Goal: Task Accomplishment & Management: Manage account settings

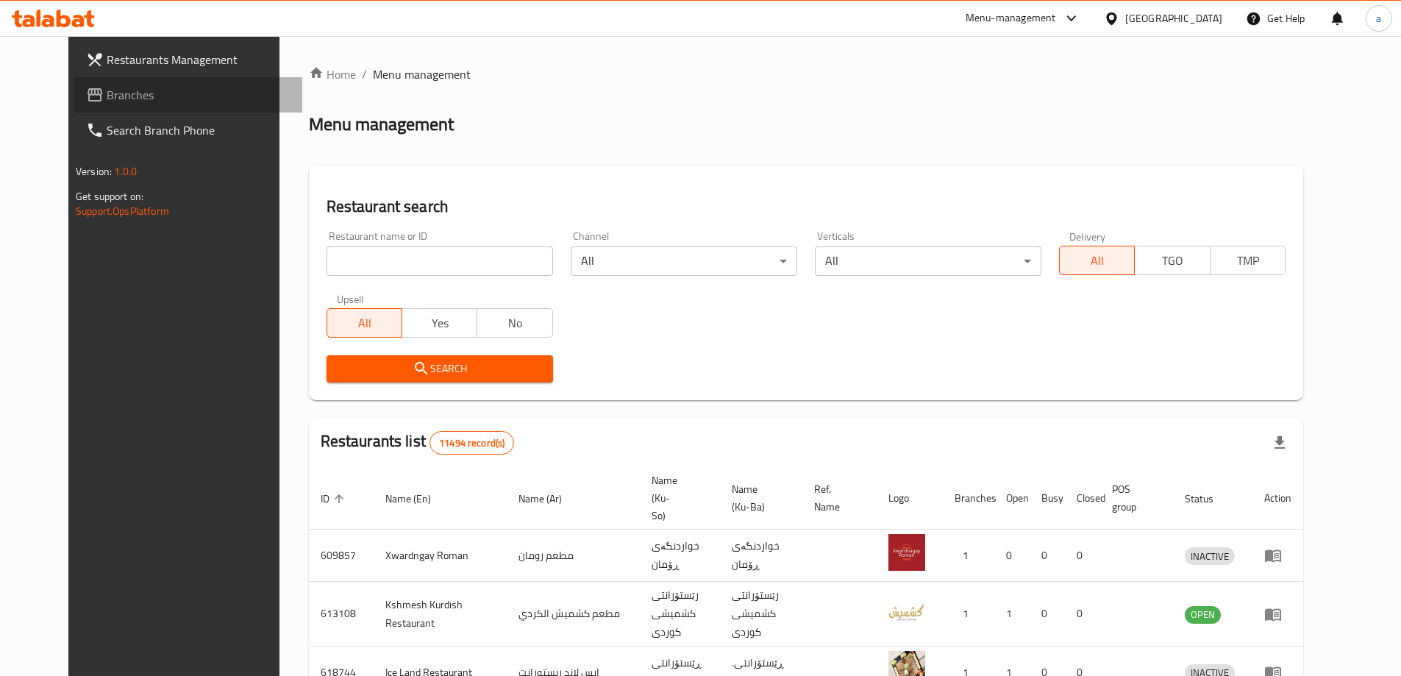
click at [107, 102] on span "Branches" at bounding box center [199, 95] width 184 height 18
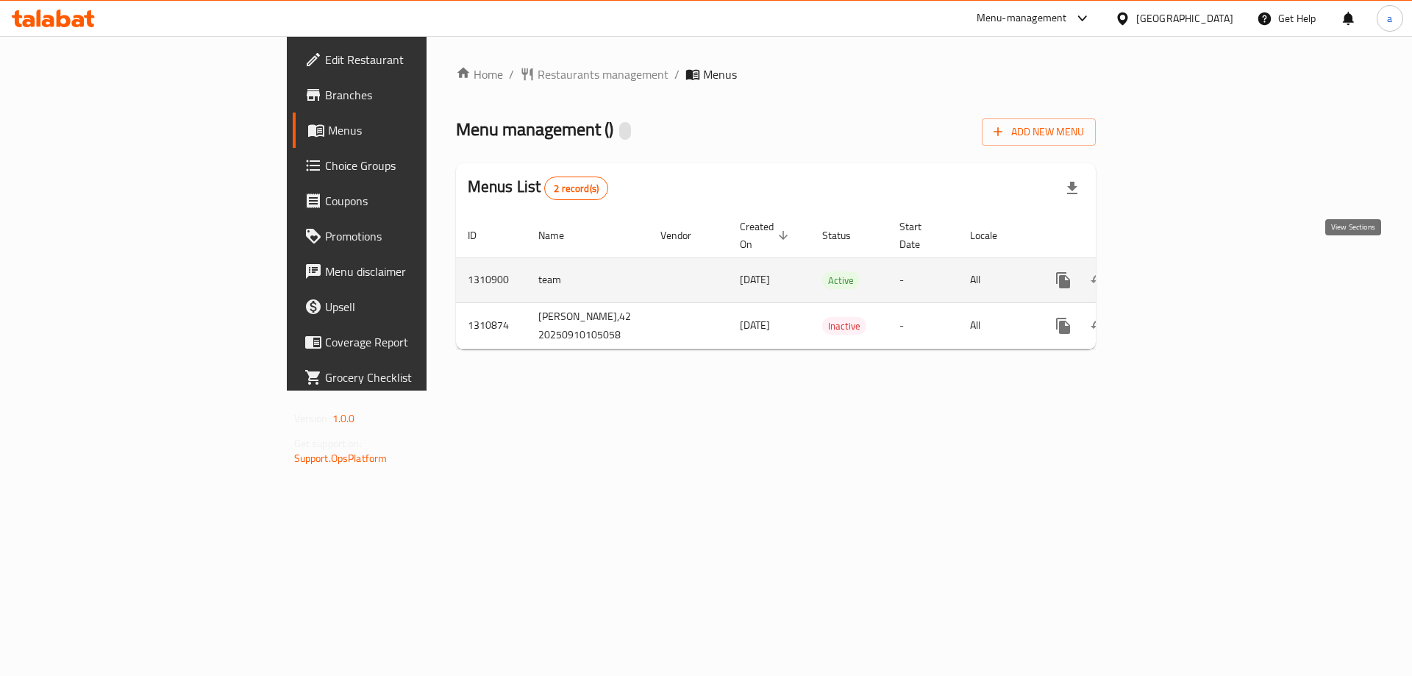
click at [1176, 274] on icon "enhanced table" at bounding box center [1169, 280] width 13 height 13
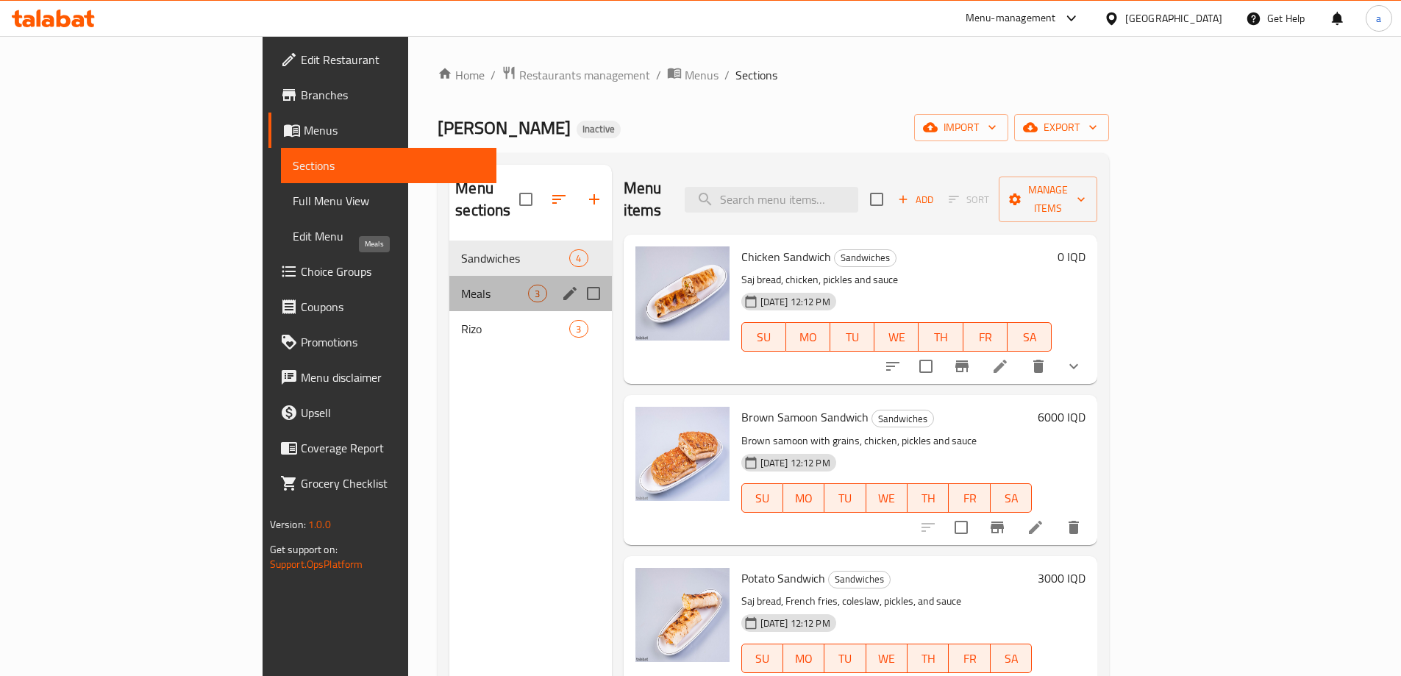
click at [461, 285] on span "Meals" at bounding box center [494, 294] width 67 height 18
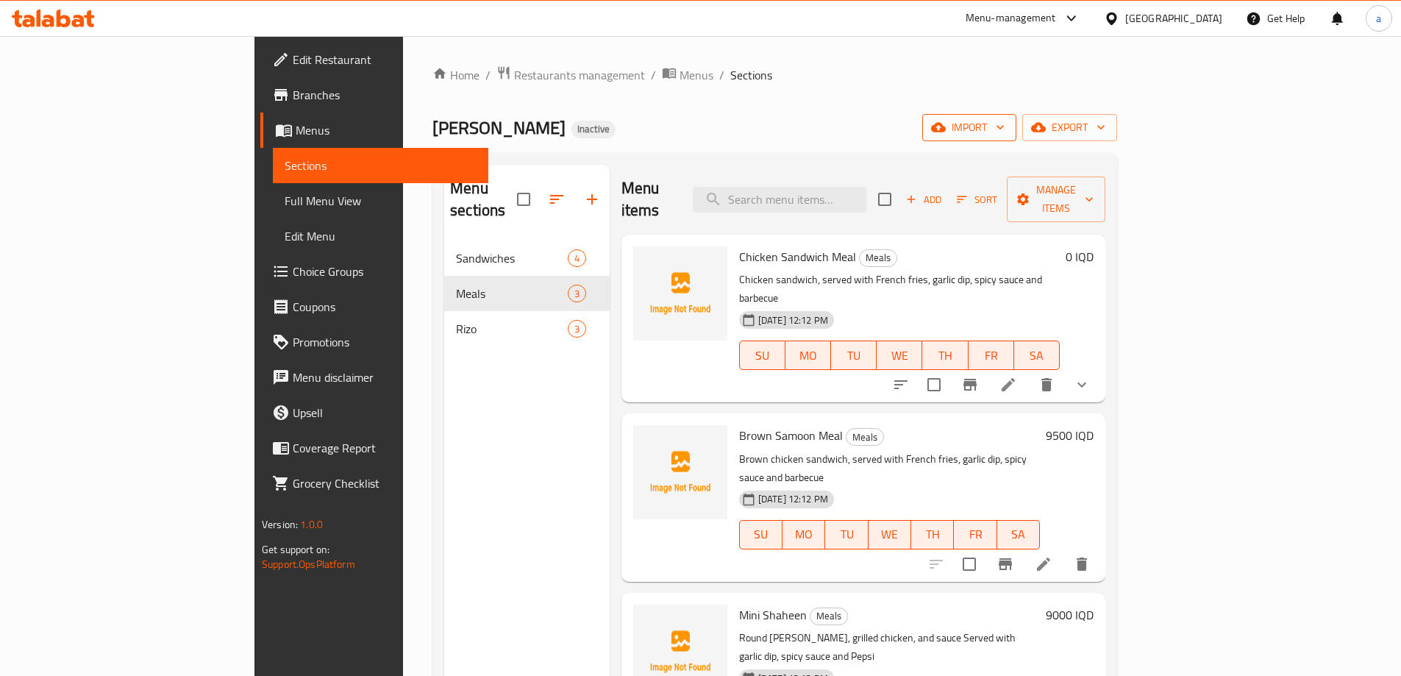
click at [1005, 135] on span "import" at bounding box center [969, 127] width 71 height 18
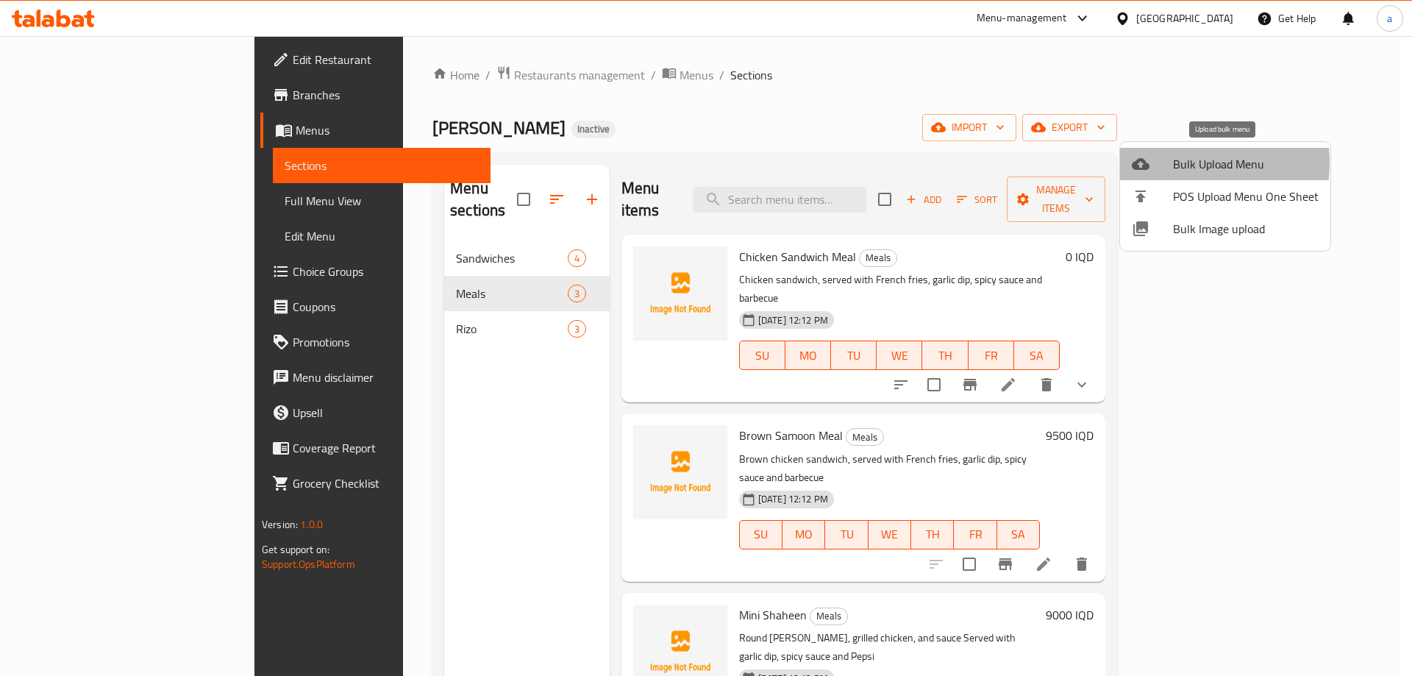
click at [1157, 163] on div at bounding box center [1152, 164] width 41 height 18
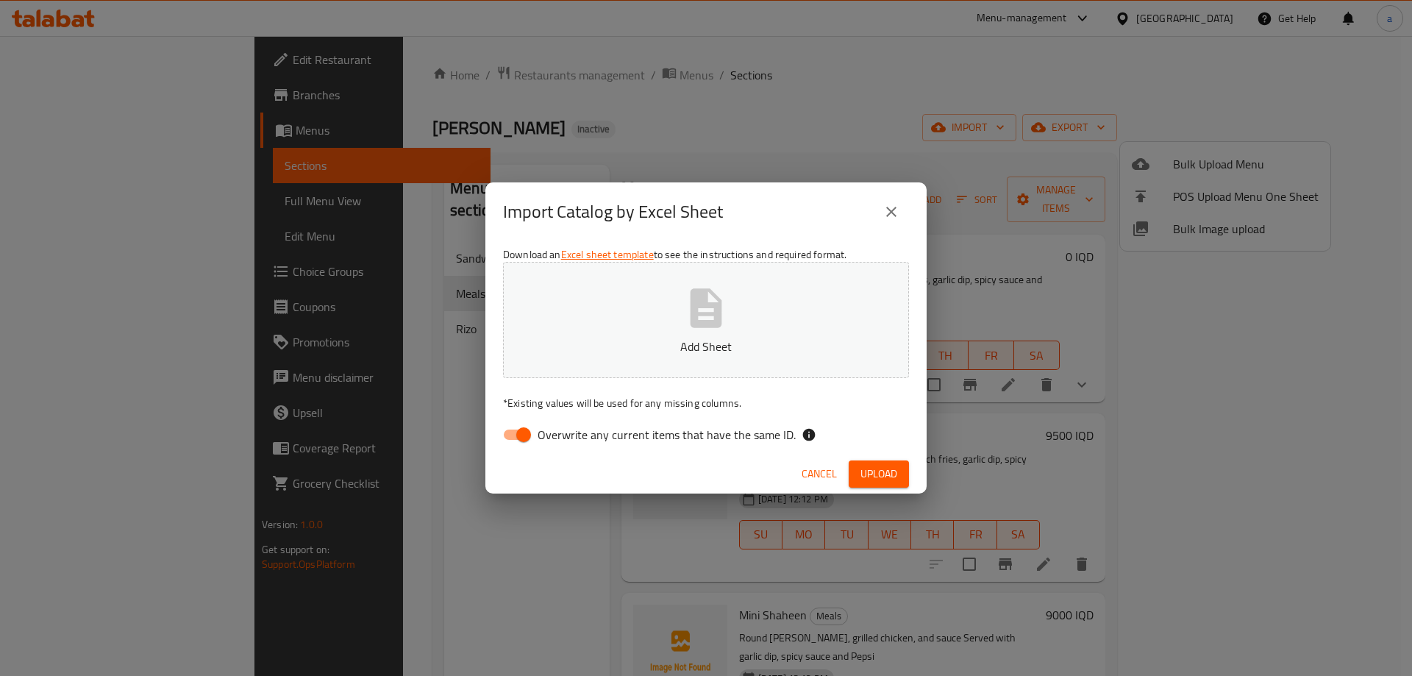
click at [518, 431] on input "Overwrite any current items that have the same ID." at bounding box center [524, 435] width 84 height 28
checkbox input "false"
click at [594, 362] on button "Add Sheet" at bounding box center [706, 320] width 406 height 116
click at [889, 482] on span "Upload" at bounding box center [879, 474] width 37 height 18
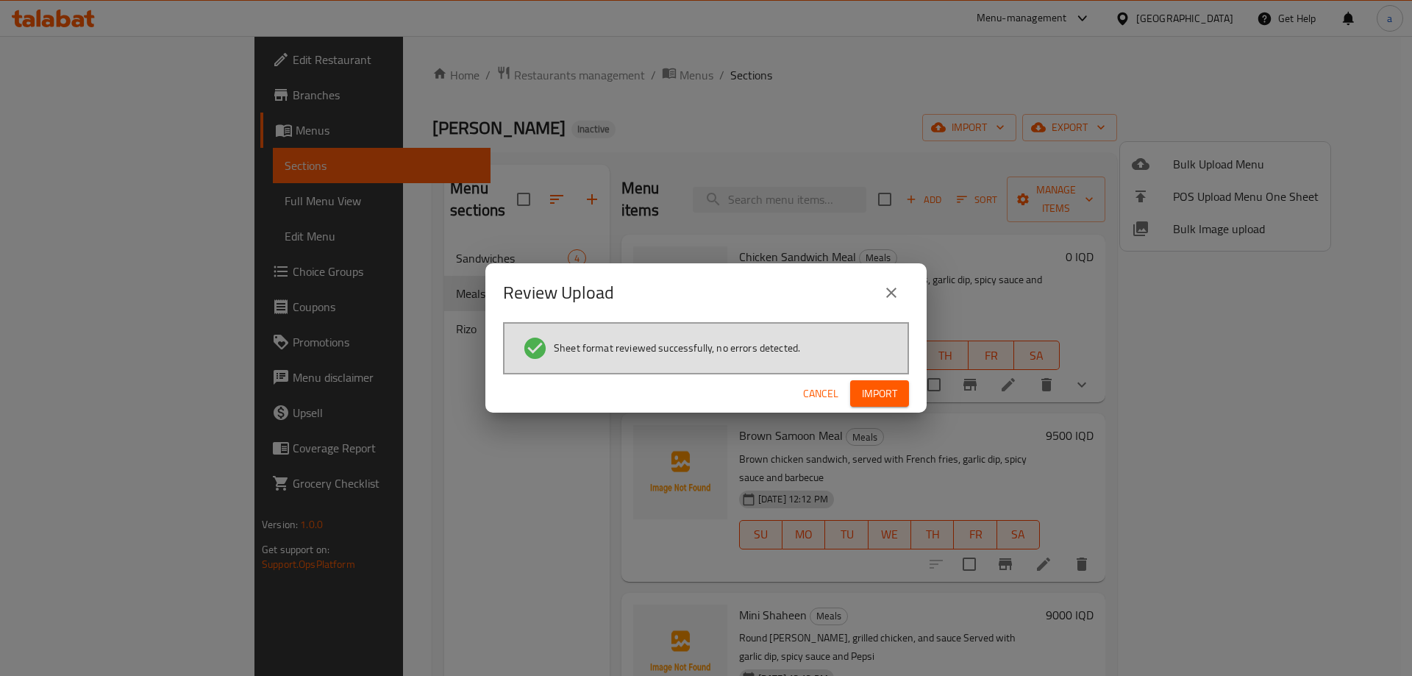
click at [884, 390] on span "Import" at bounding box center [879, 394] width 35 height 18
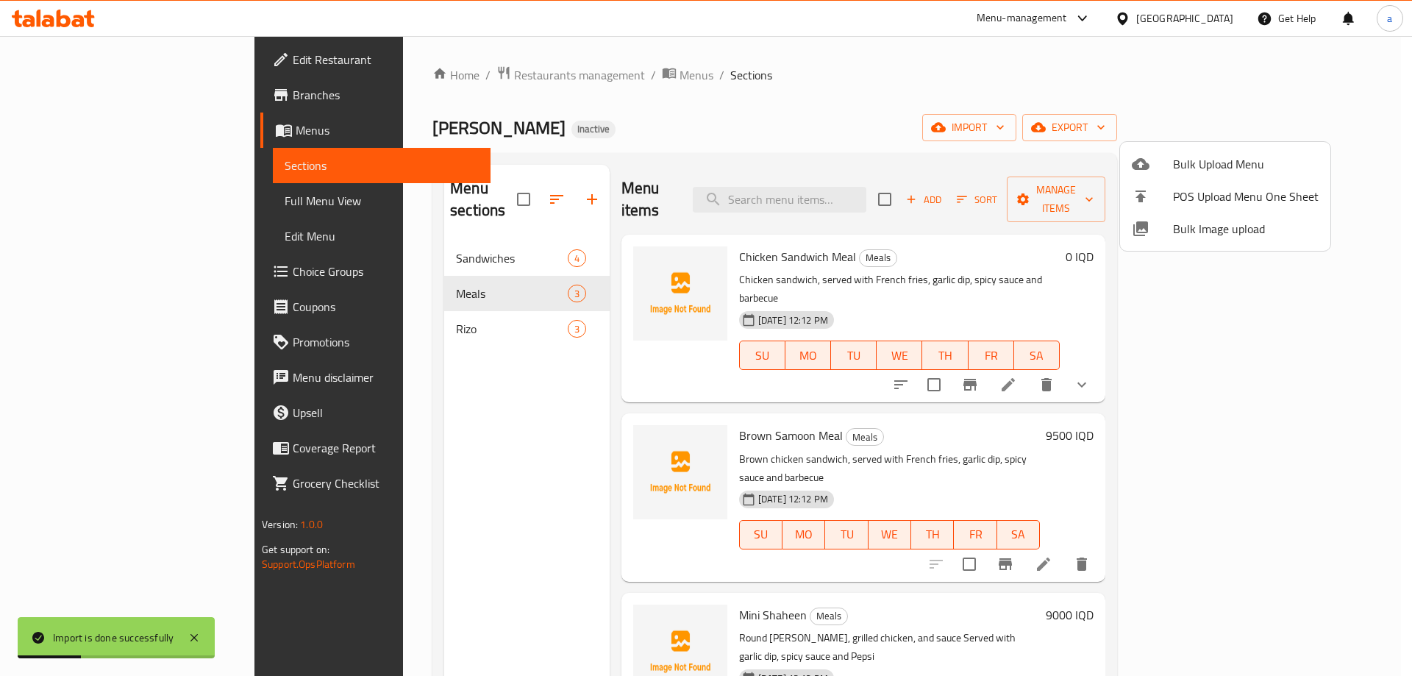
click at [85, 214] on div at bounding box center [706, 338] width 1412 height 676
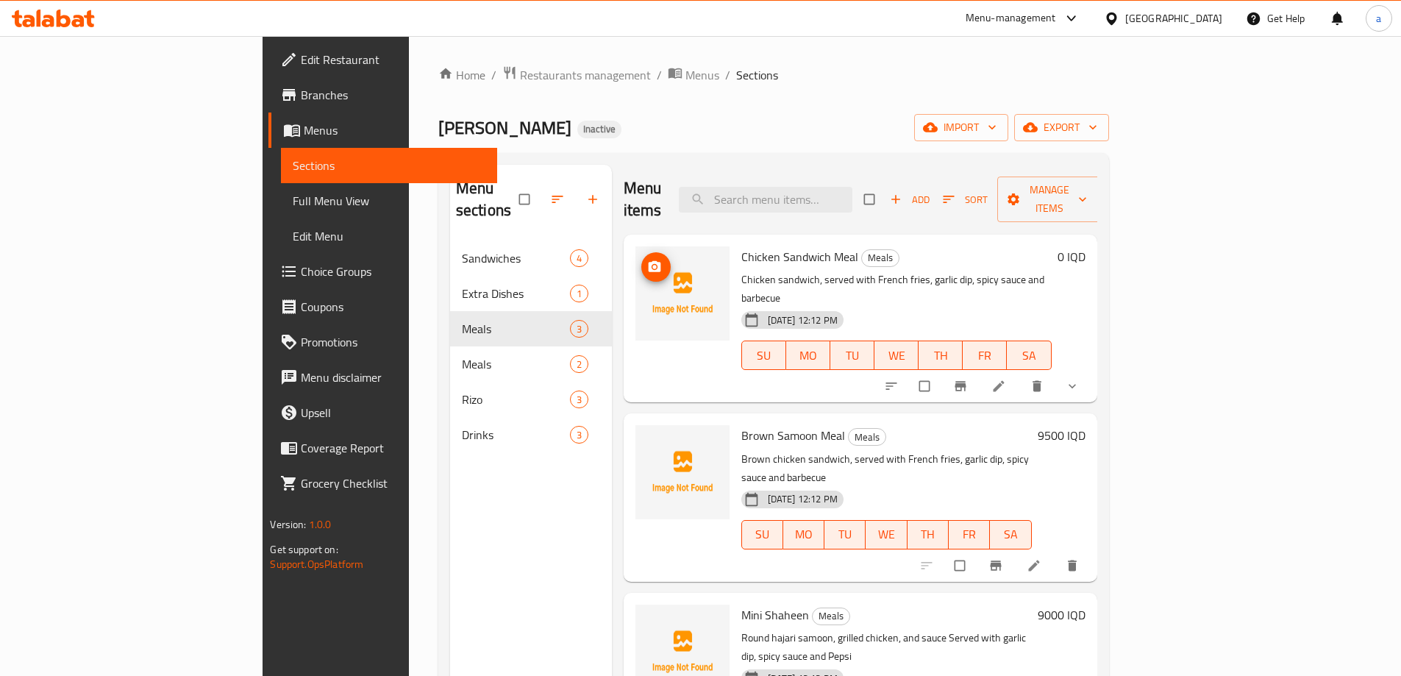
click at [647, 260] on icon "upload picture" at bounding box center [654, 267] width 15 height 15
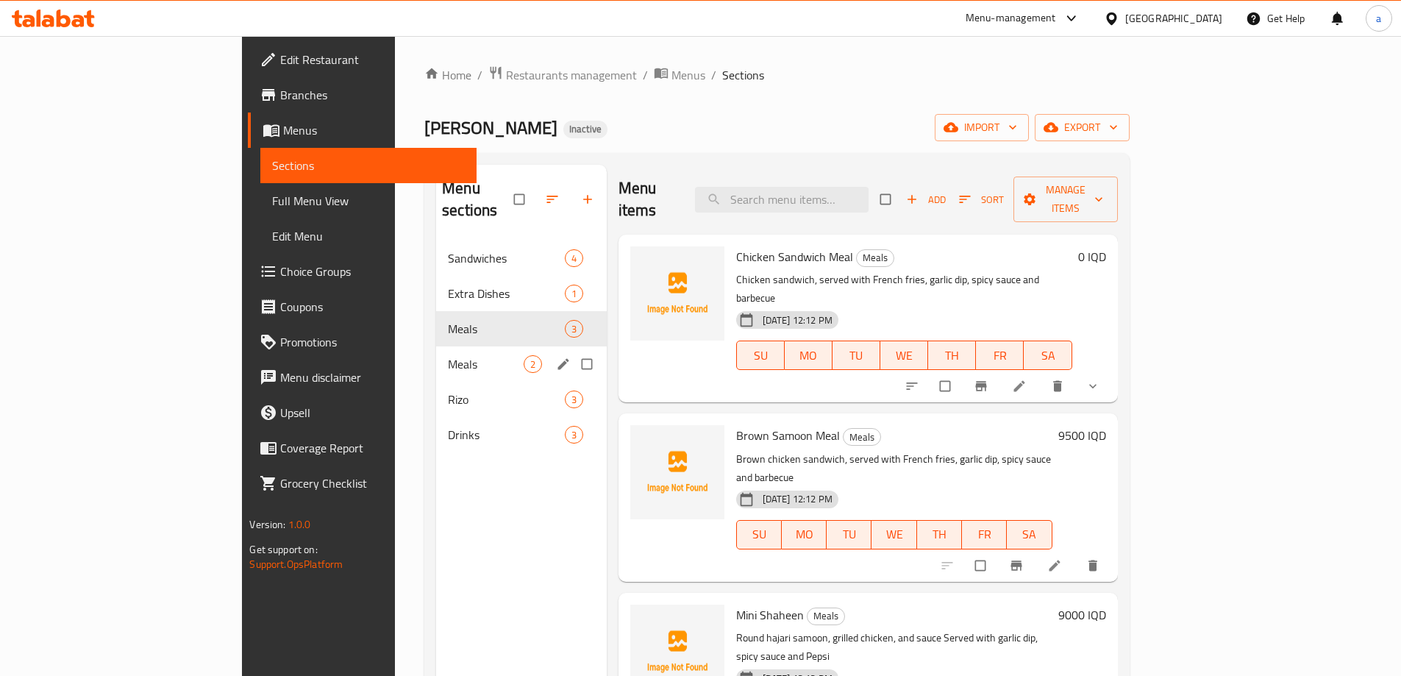
click at [448, 355] on span "Meals" at bounding box center [485, 364] width 75 height 18
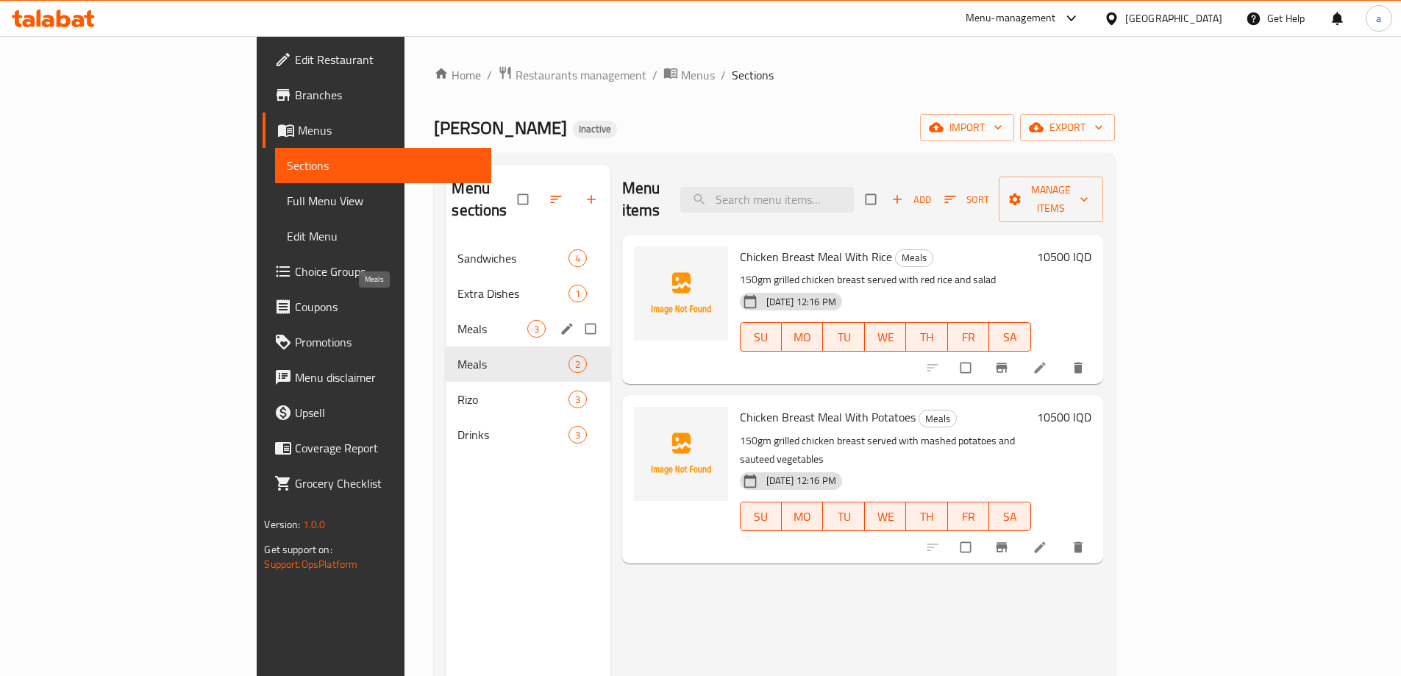
click at [457, 320] on span "Meals" at bounding box center [491, 329] width 69 height 18
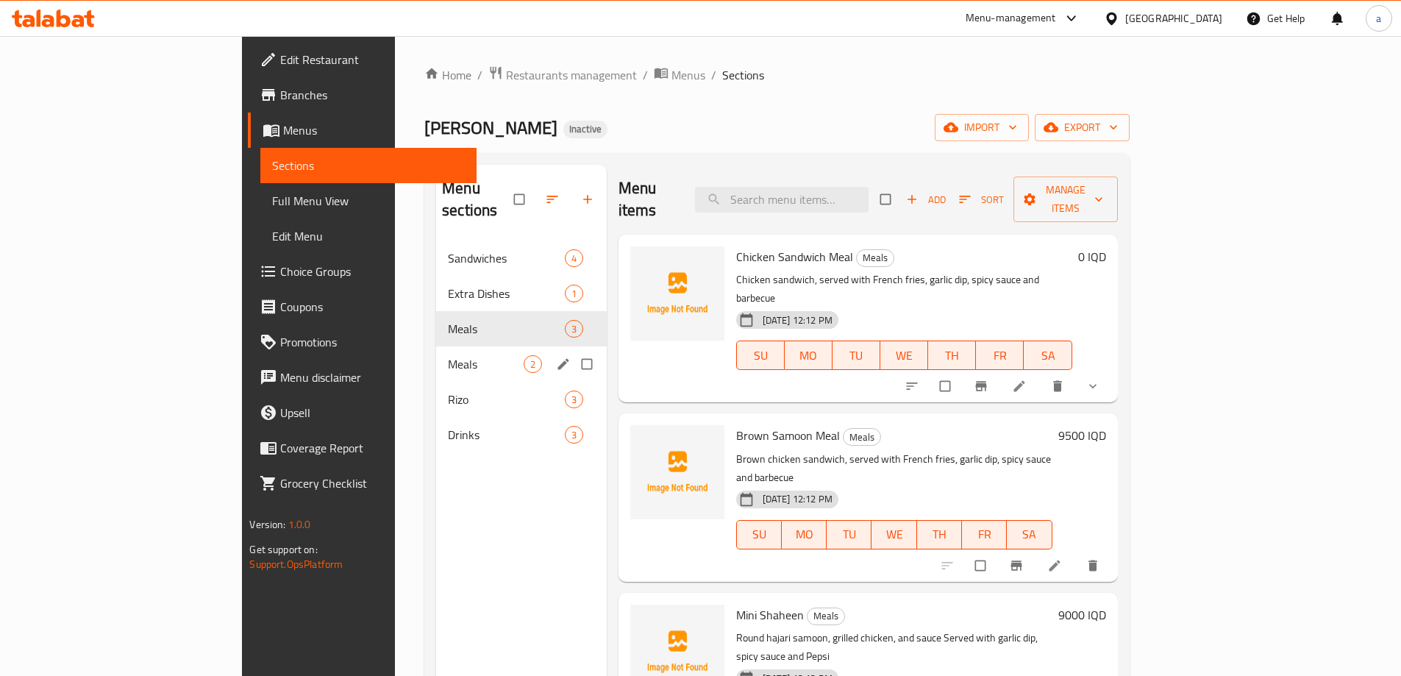
click at [436, 346] on div "Meals 2" at bounding box center [521, 363] width 171 height 35
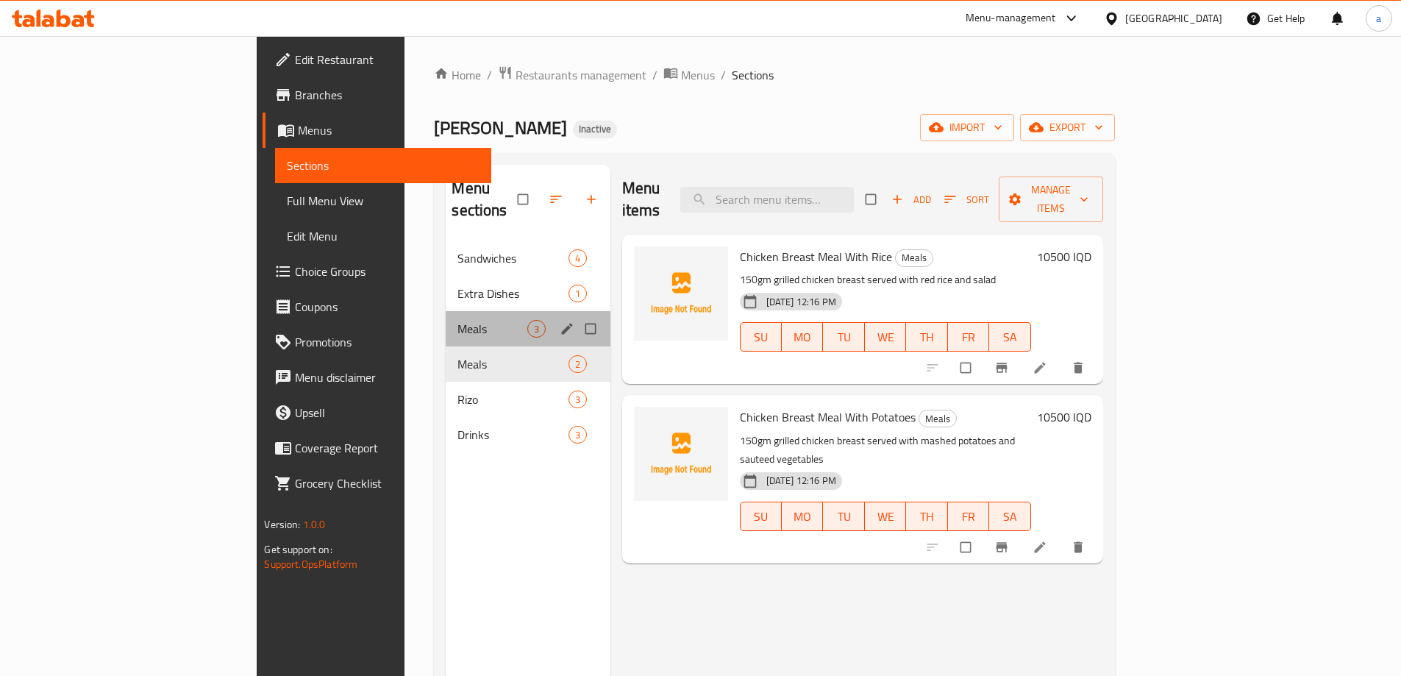
click at [446, 318] on div "Meals 3" at bounding box center [528, 328] width 164 height 35
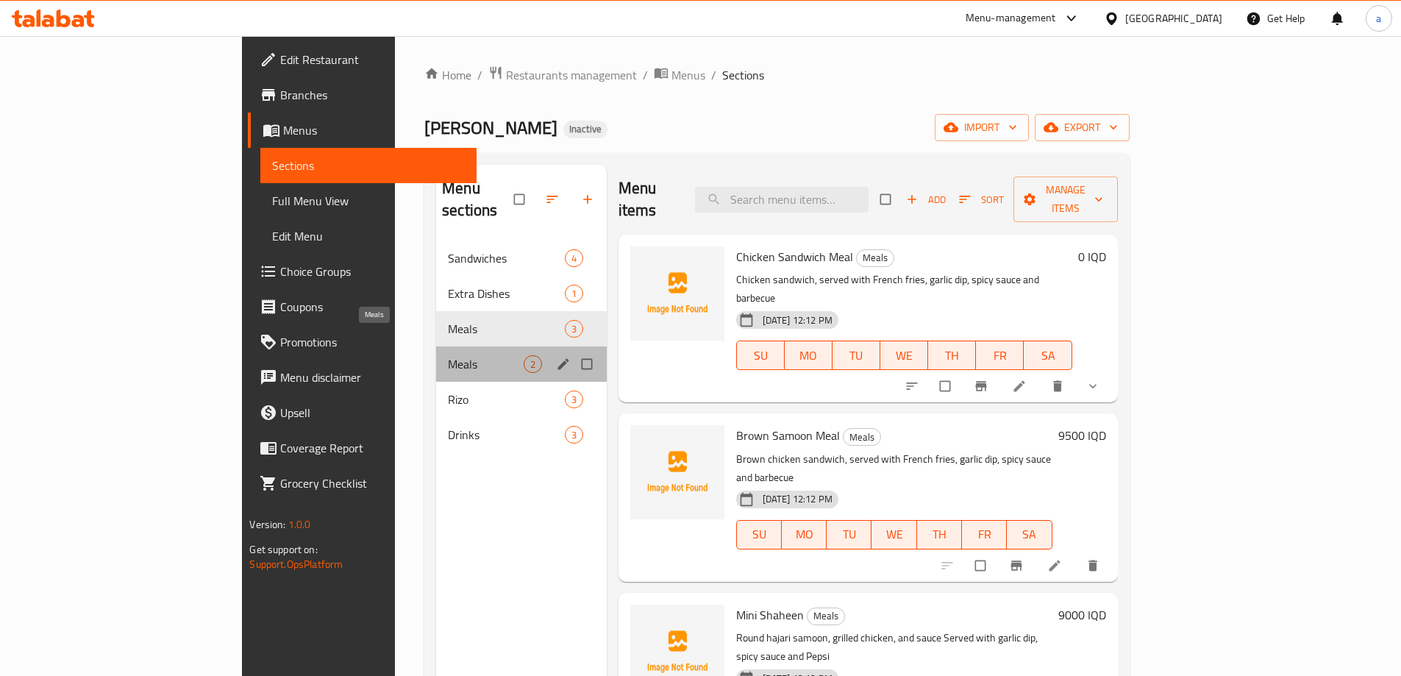
click at [448, 355] on span "Meals" at bounding box center [485, 364] width 75 height 18
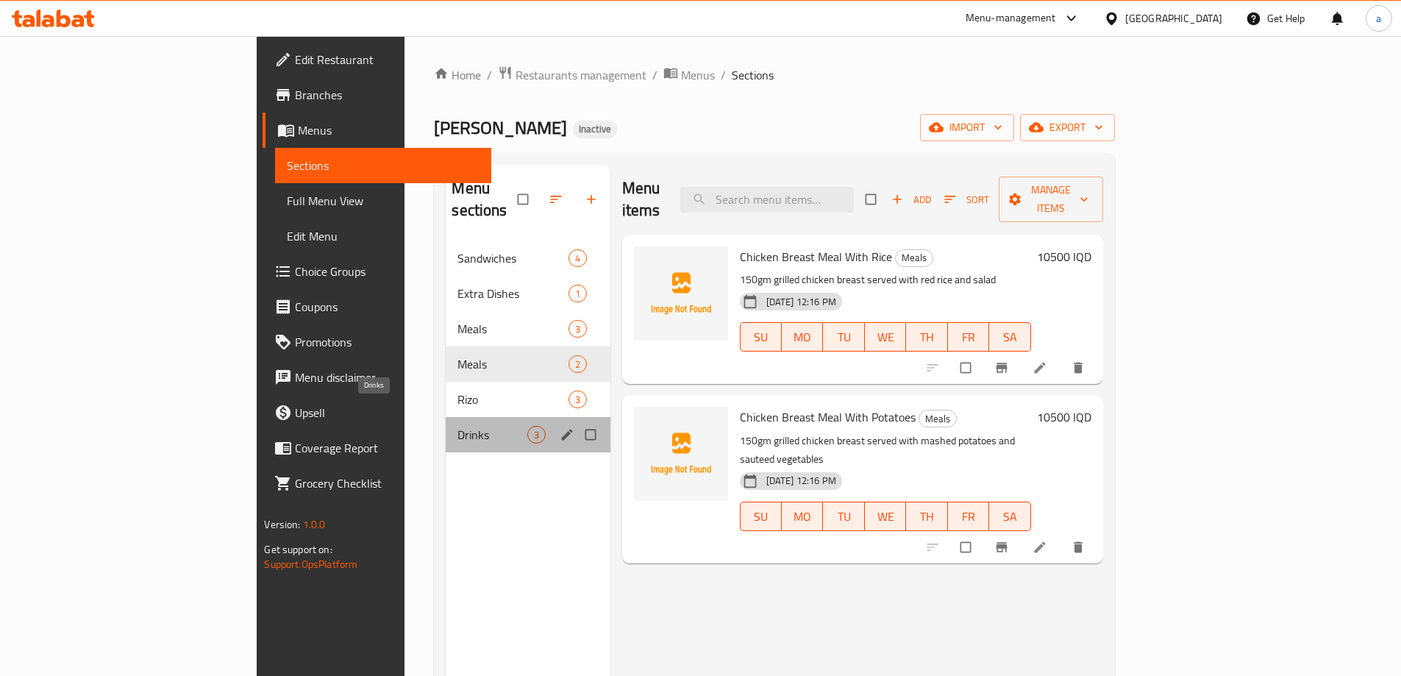
click at [457, 426] on span "Drinks" at bounding box center [491, 435] width 69 height 18
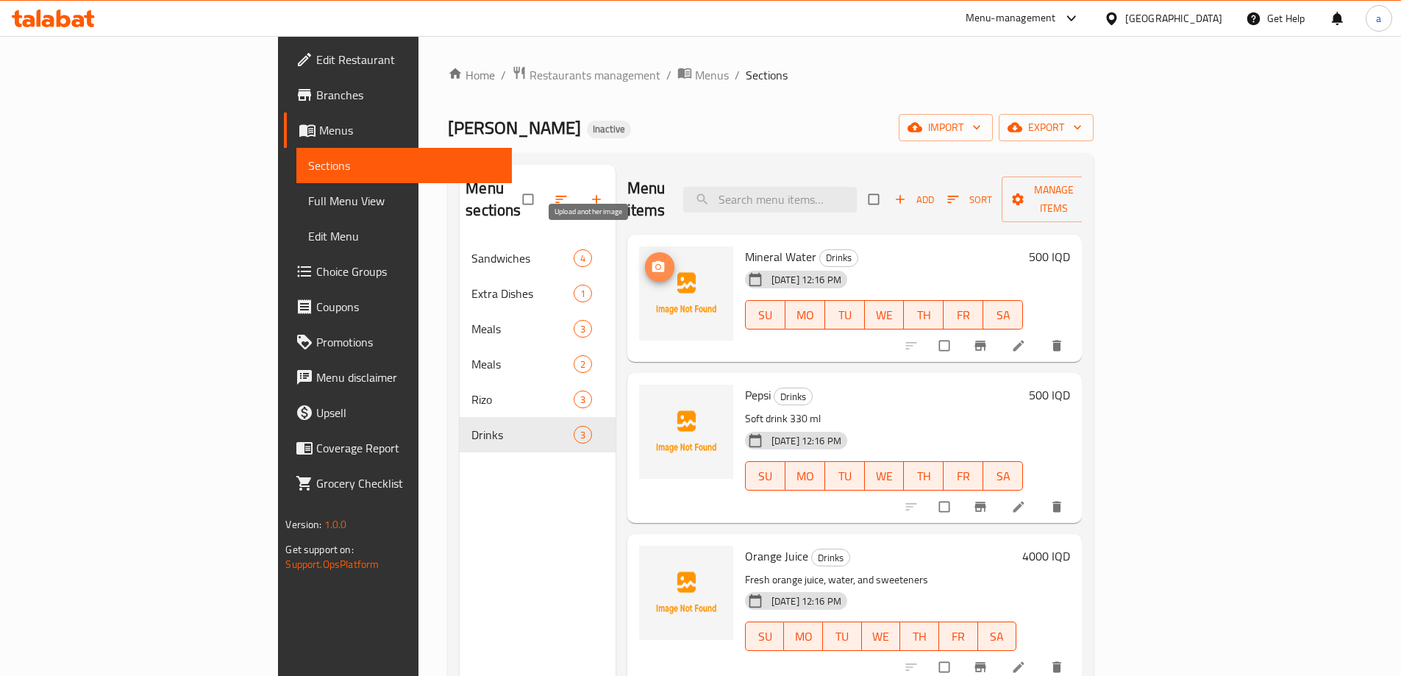
click at [651, 260] on icon "upload picture" at bounding box center [658, 267] width 15 height 15
click at [645, 260] on span "upload picture" at bounding box center [659, 267] width 29 height 15
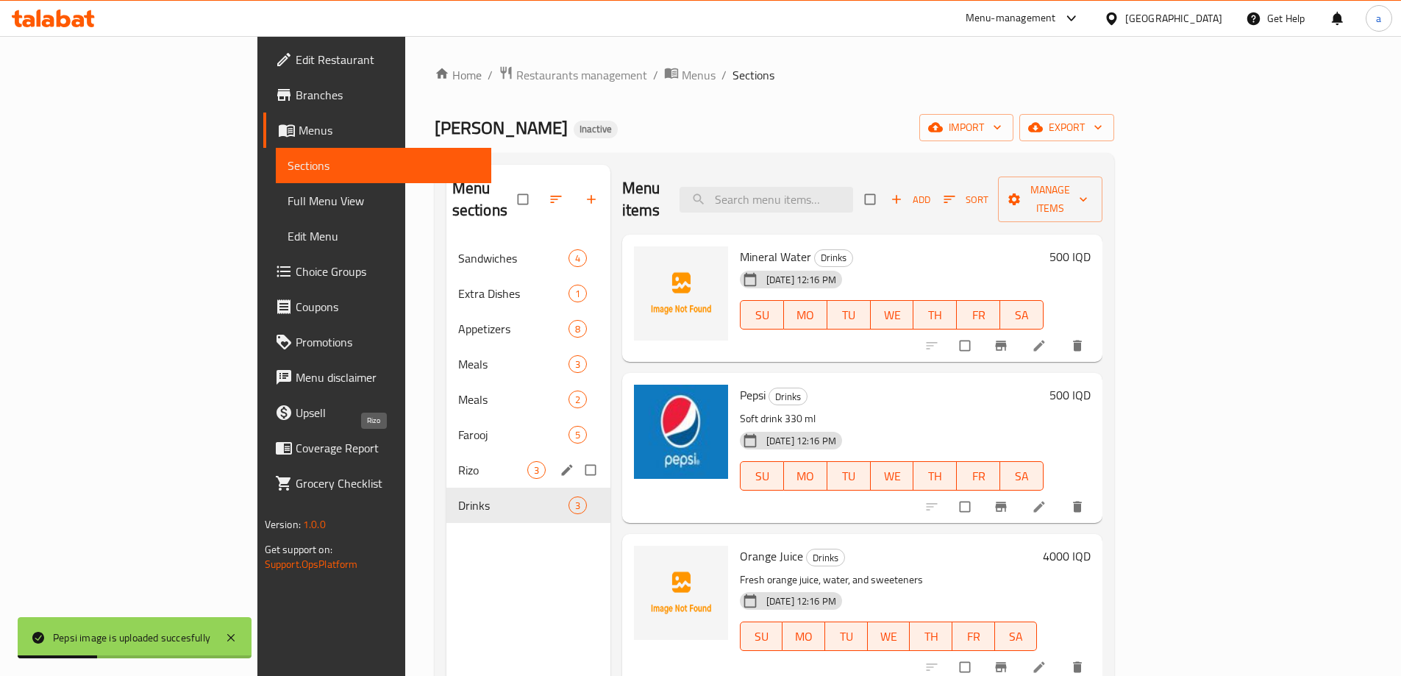
click at [458, 461] on span "Rizo" at bounding box center [492, 470] width 69 height 18
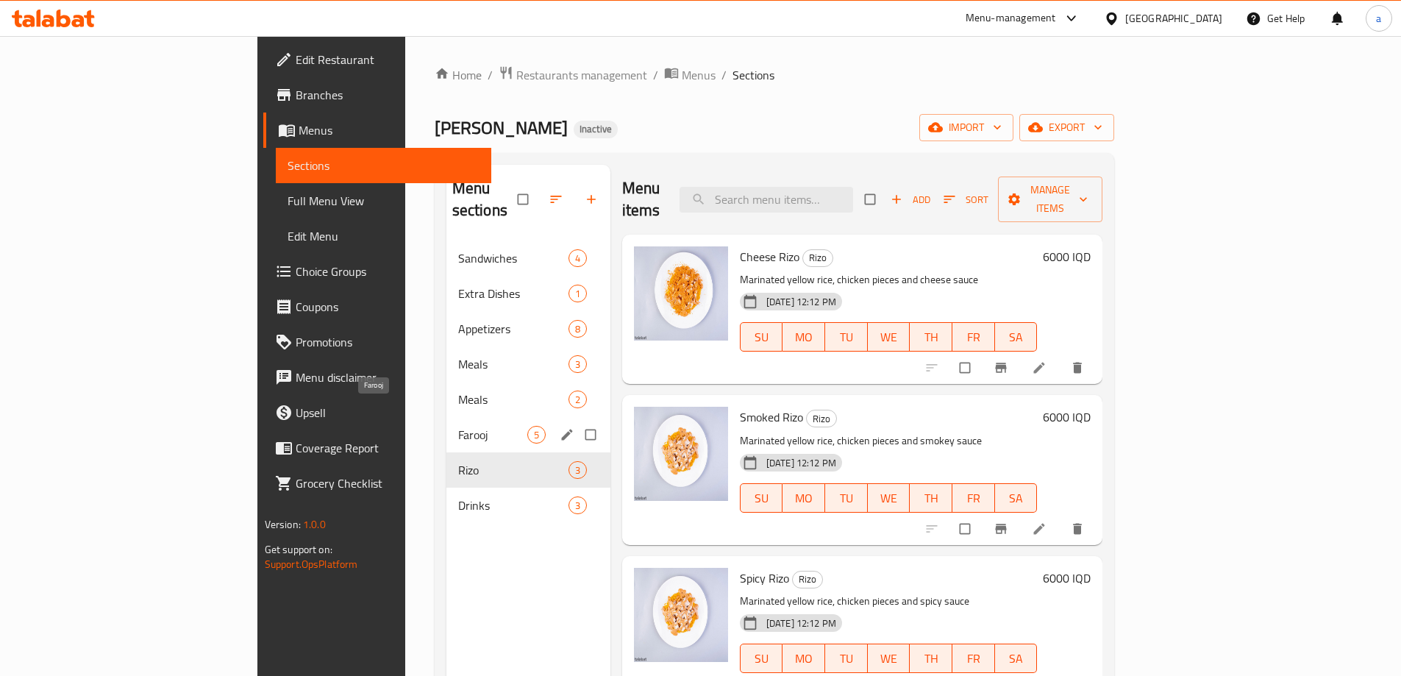
click at [458, 426] on span "Farooj" at bounding box center [492, 435] width 69 height 18
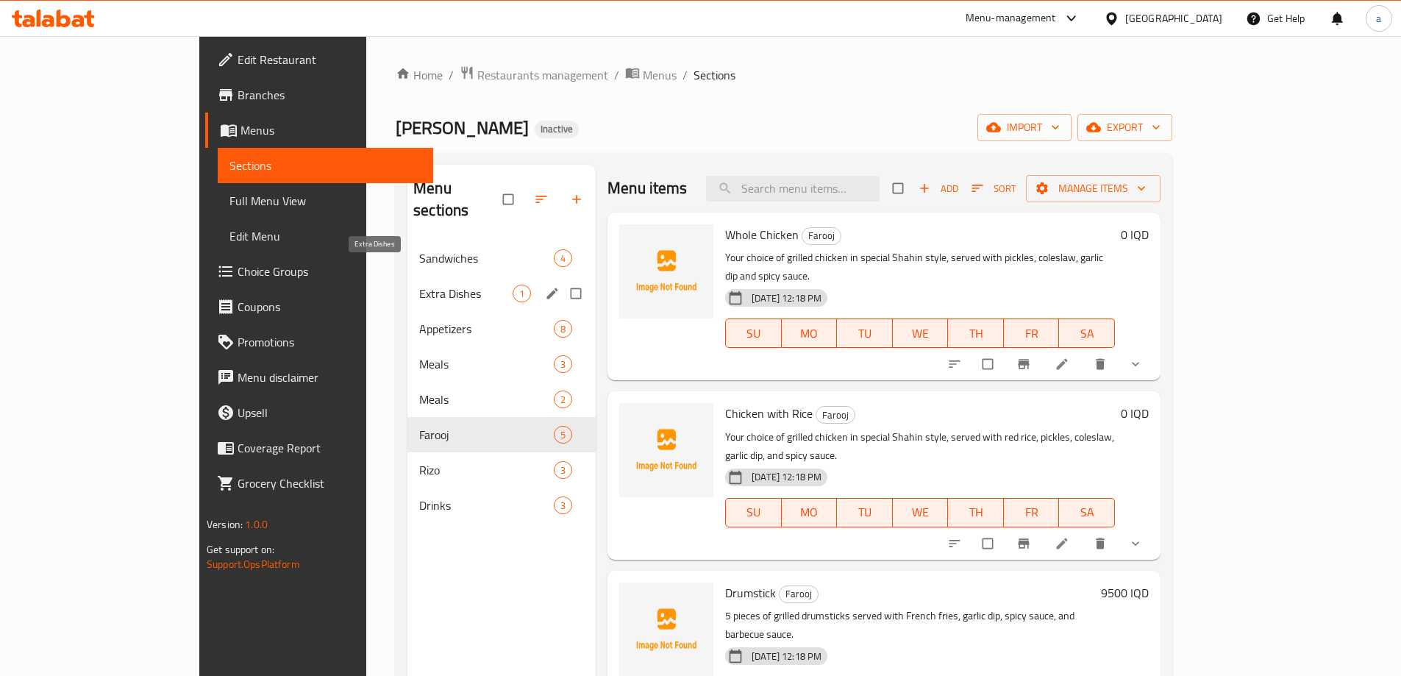
click at [419, 285] on span "Extra Dishes" at bounding box center [465, 294] width 93 height 18
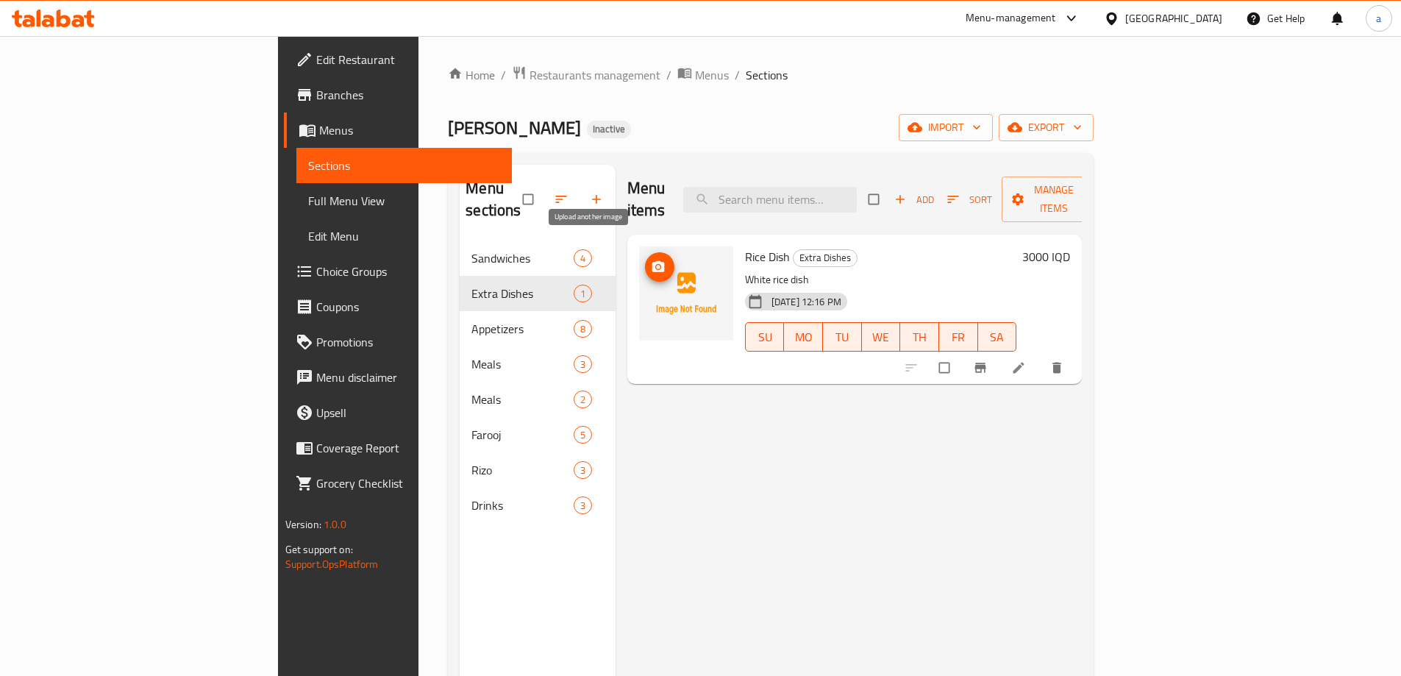
click at [656, 265] on circle "upload picture" at bounding box center [658, 267] width 4 height 4
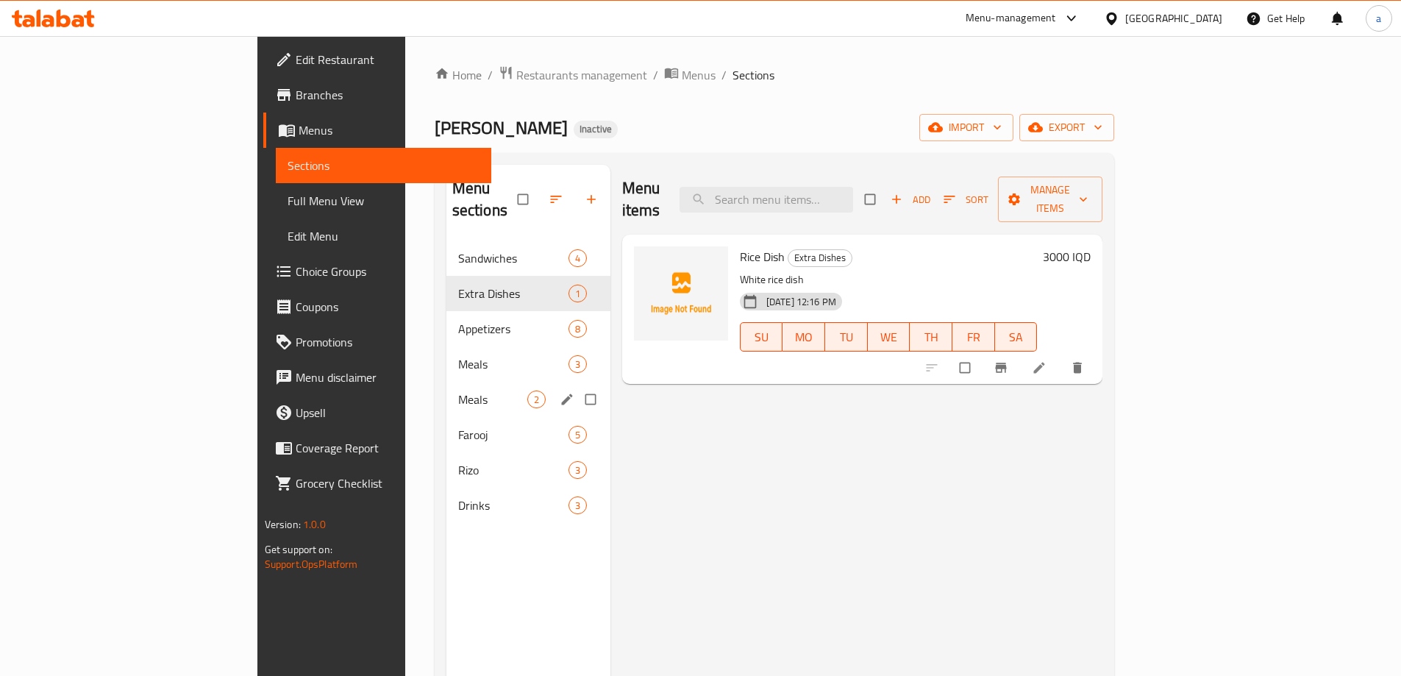
click at [446, 382] on div "Meals 2" at bounding box center [528, 399] width 164 height 35
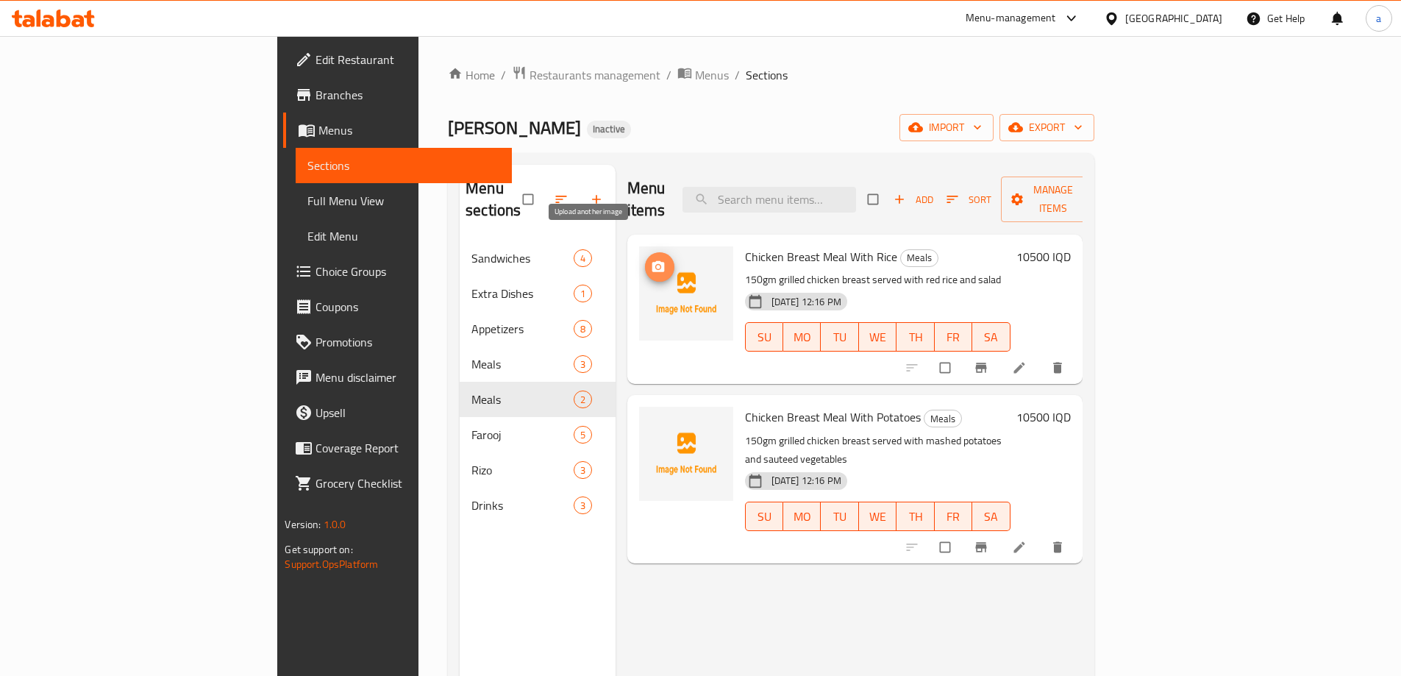
click at [651, 260] on icon "upload picture" at bounding box center [658, 267] width 15 height 15
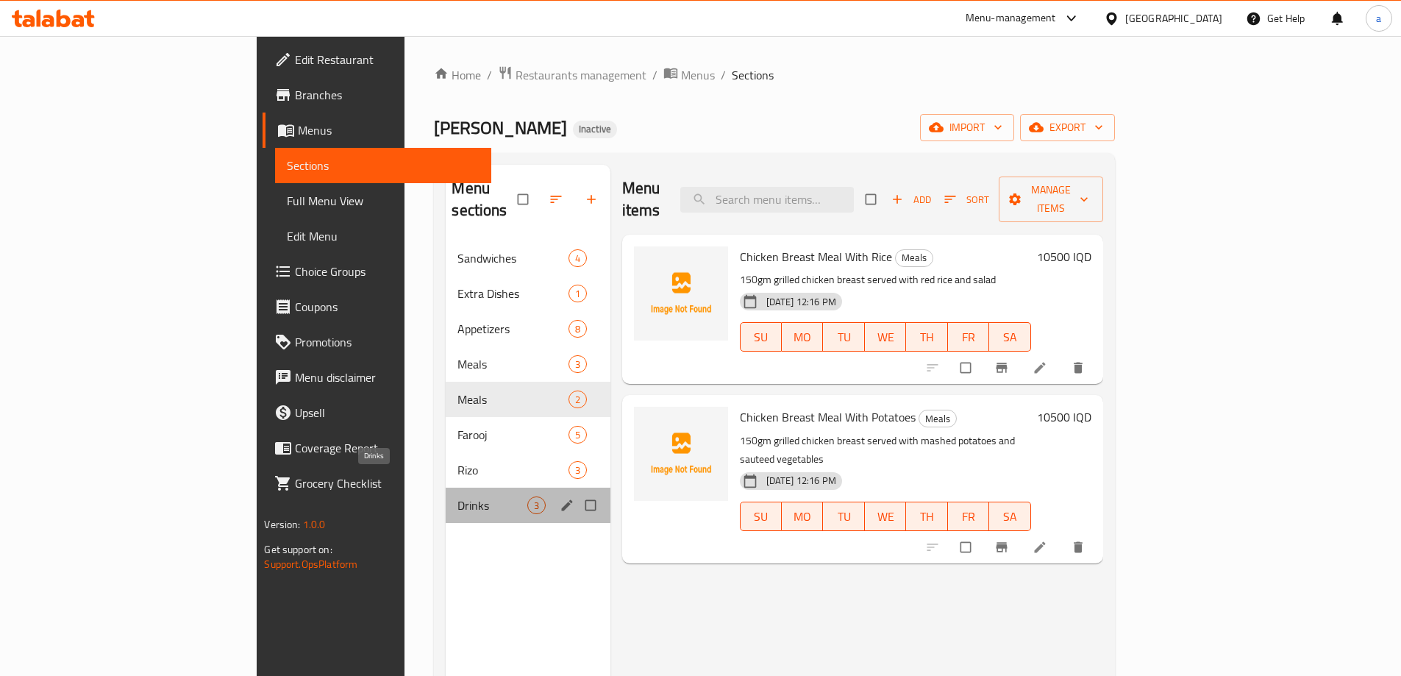
click at [457, 496] on span "Drinks" at bounding box center [491, 505] width 69 height 18
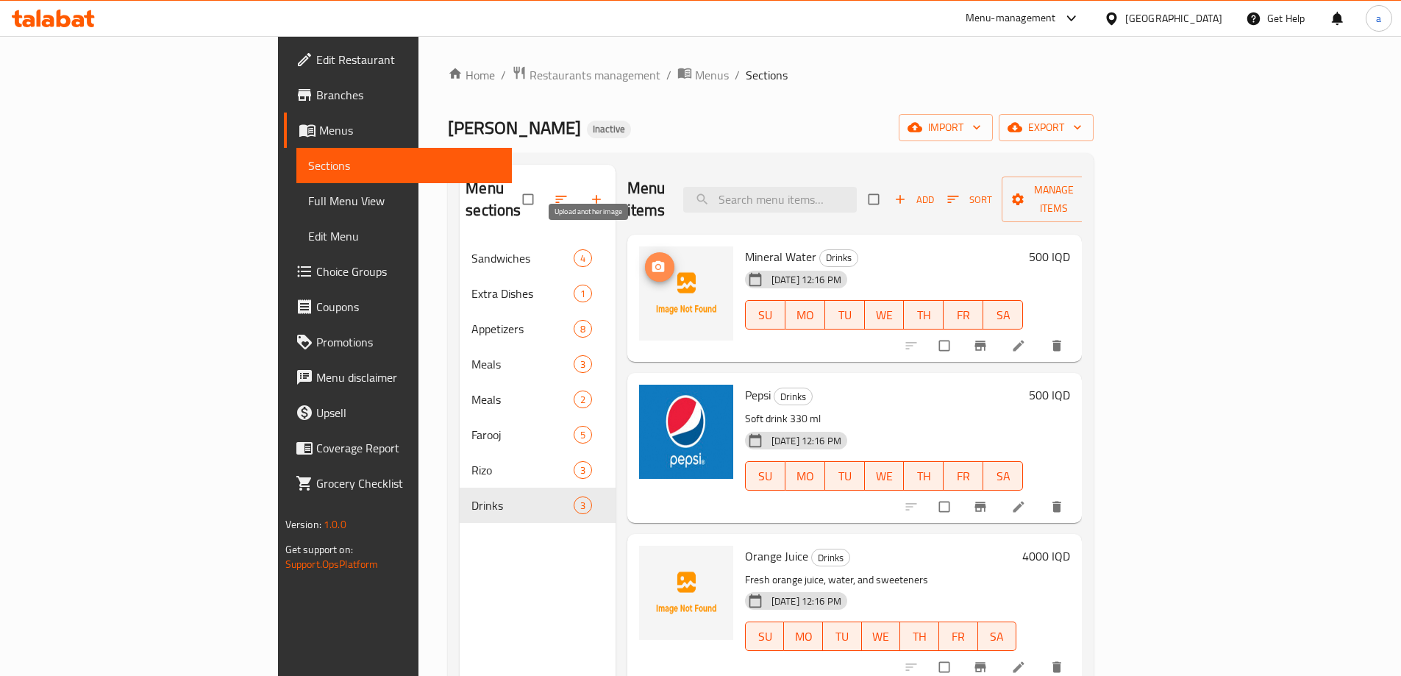
click at [652, 261] on icon "upload picture" at bounding box center [658, 266] width 13 height 11
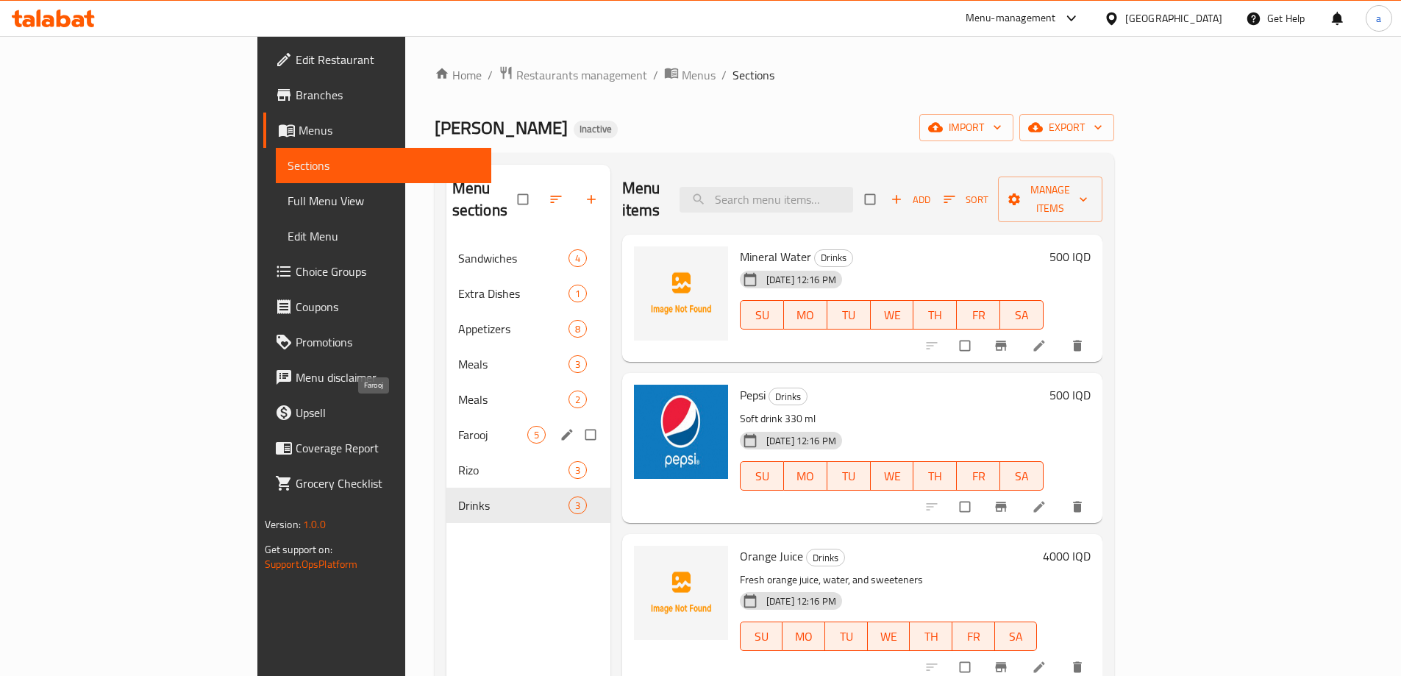
click at [458, 426] on span "Farooj" at bounding box center [492, 435] width 69 height 18
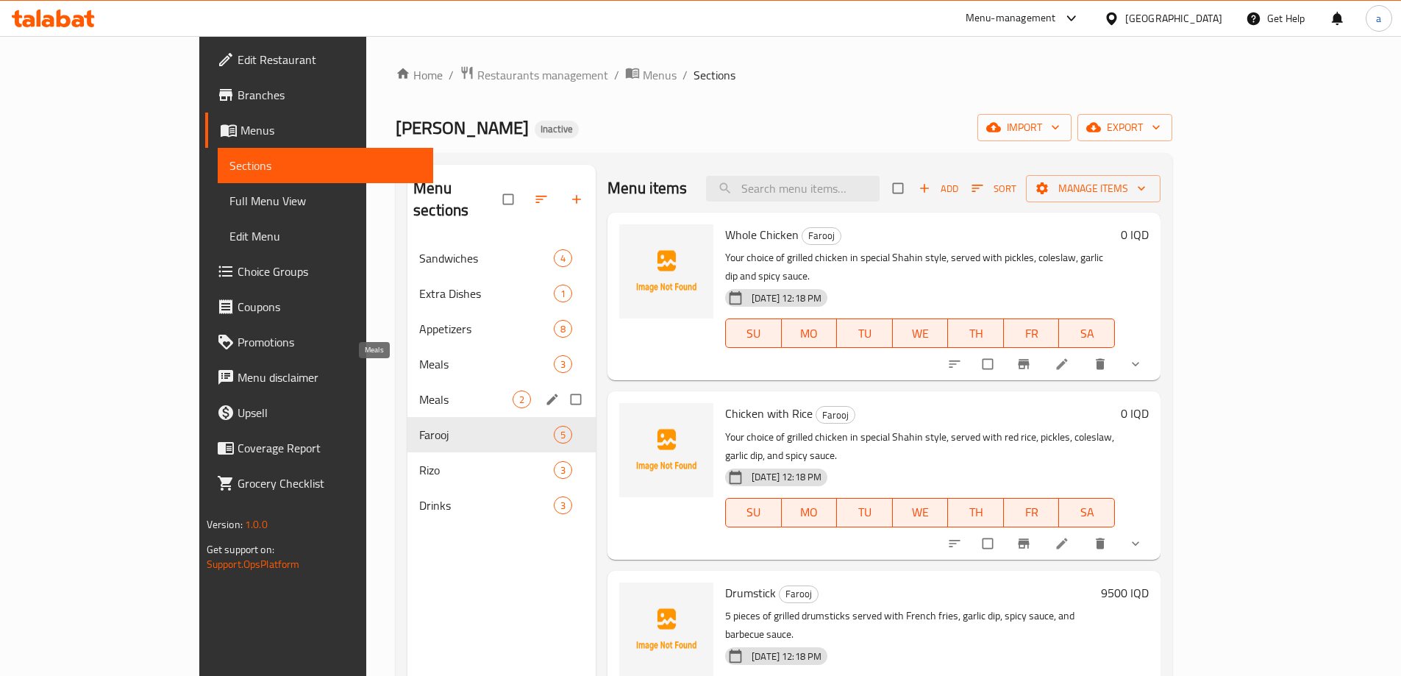
click at [419, 391] on span "Meals" at bounding box center [465, 400] width 93 height 18
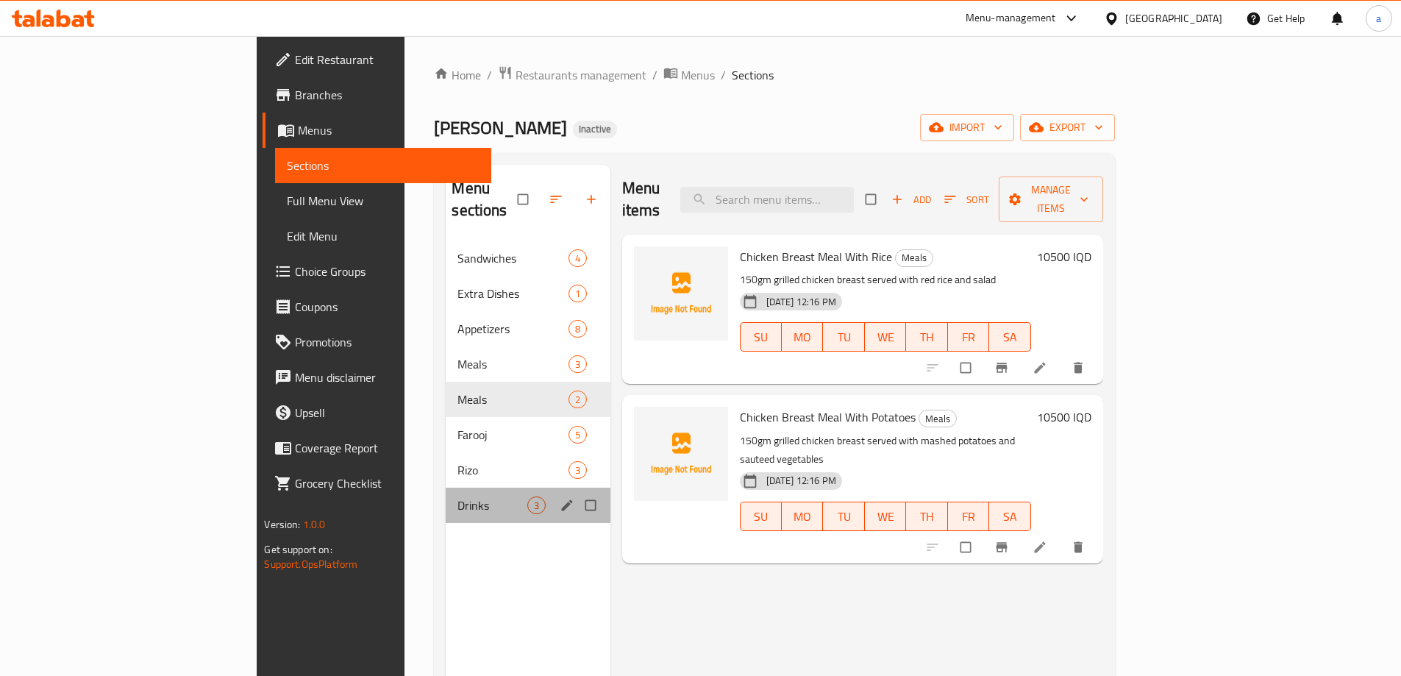
click at [446, 488] on div "Drinks 3" at bounding box center [528, 505] width 164 height 35
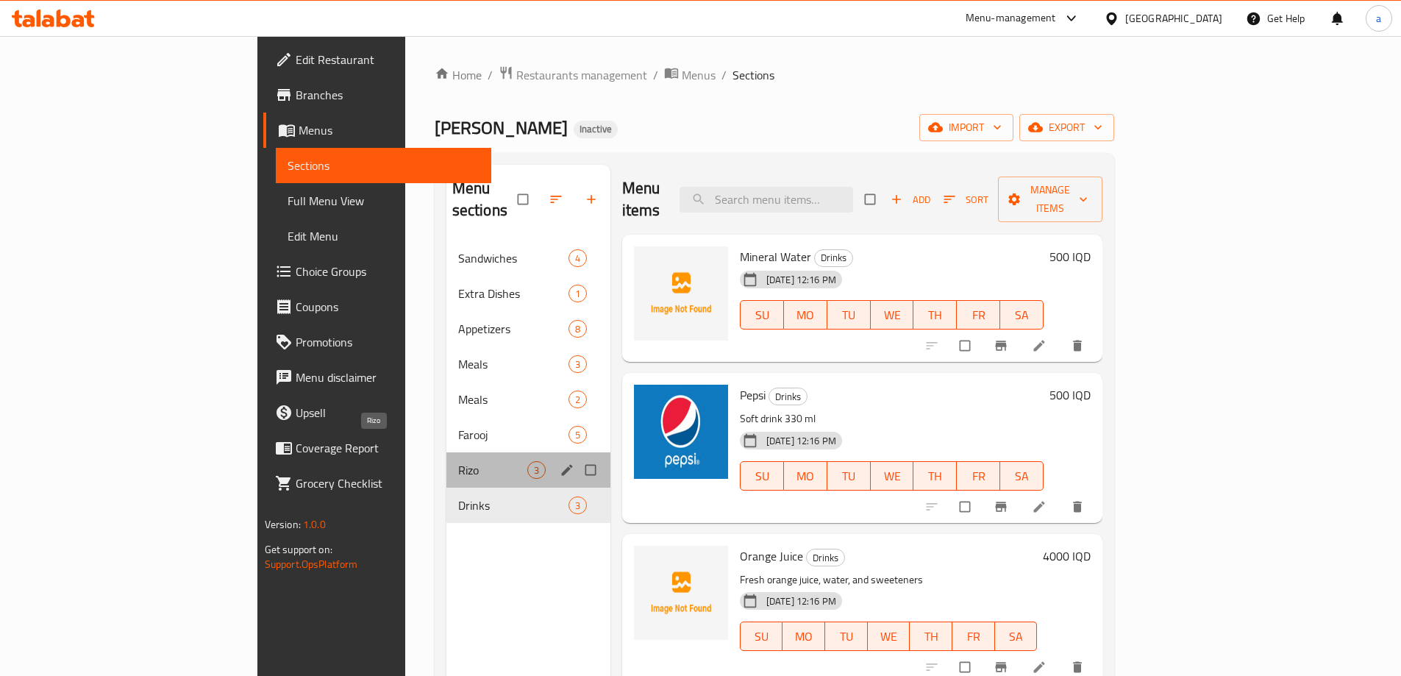
click at [458, 461] on span "Rizo" at bounding box center [492, 470] width 69 height 18
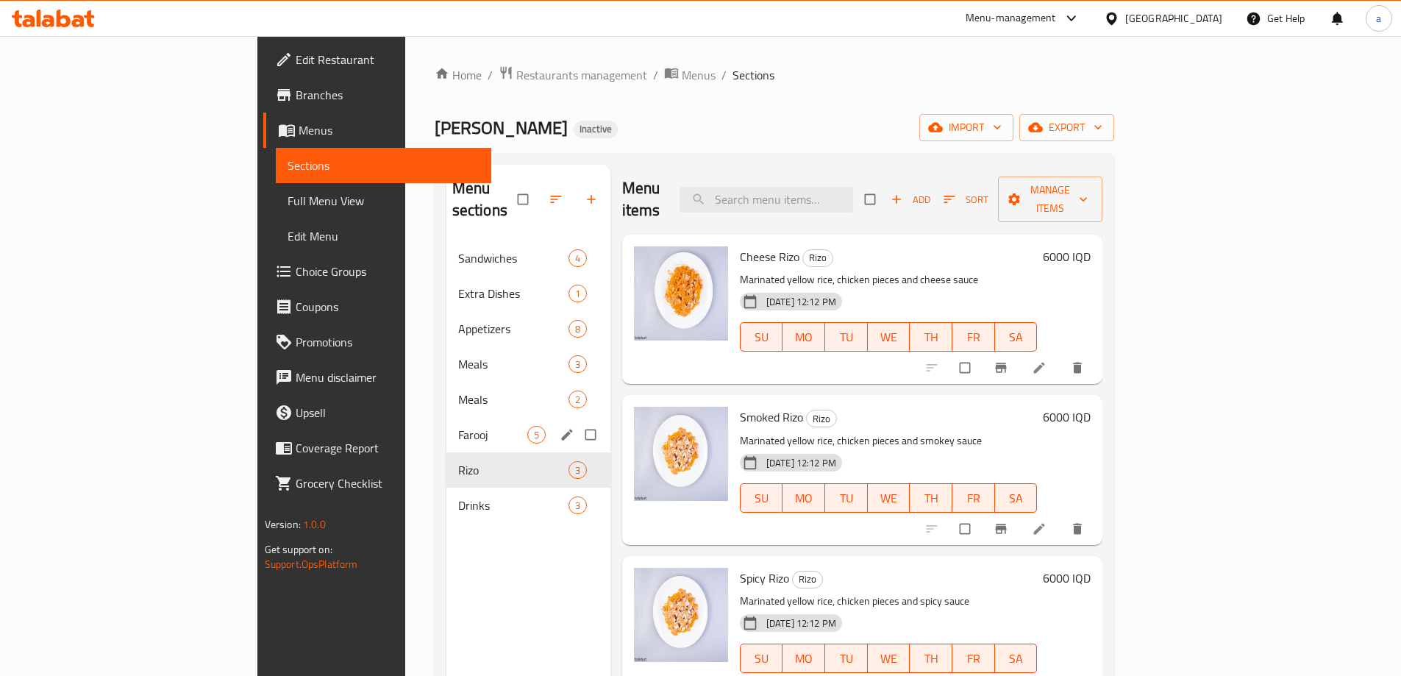
click at [446, 423] on div "Farooj 5" at bounding box center [528, 434] width 164 height 35
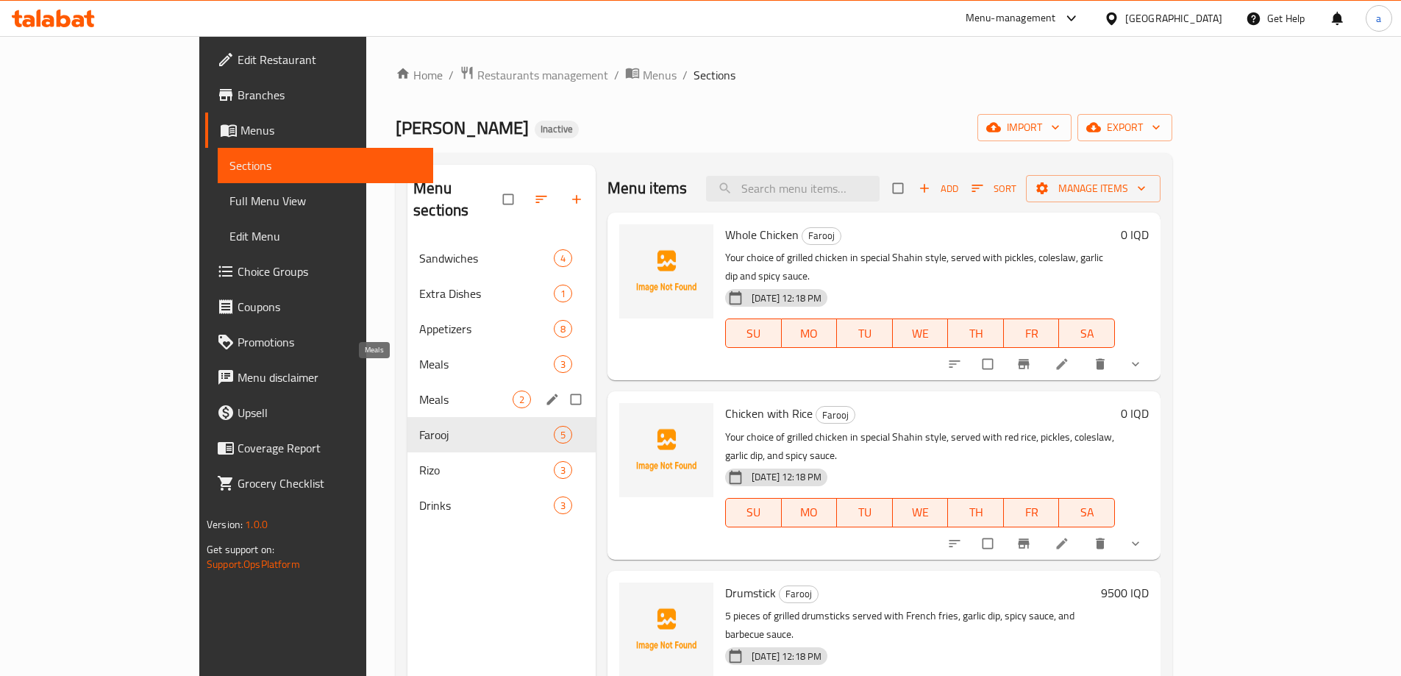
click at [419, 391] on span "Meals" at bounding box center [465, 400] width 93 height 18
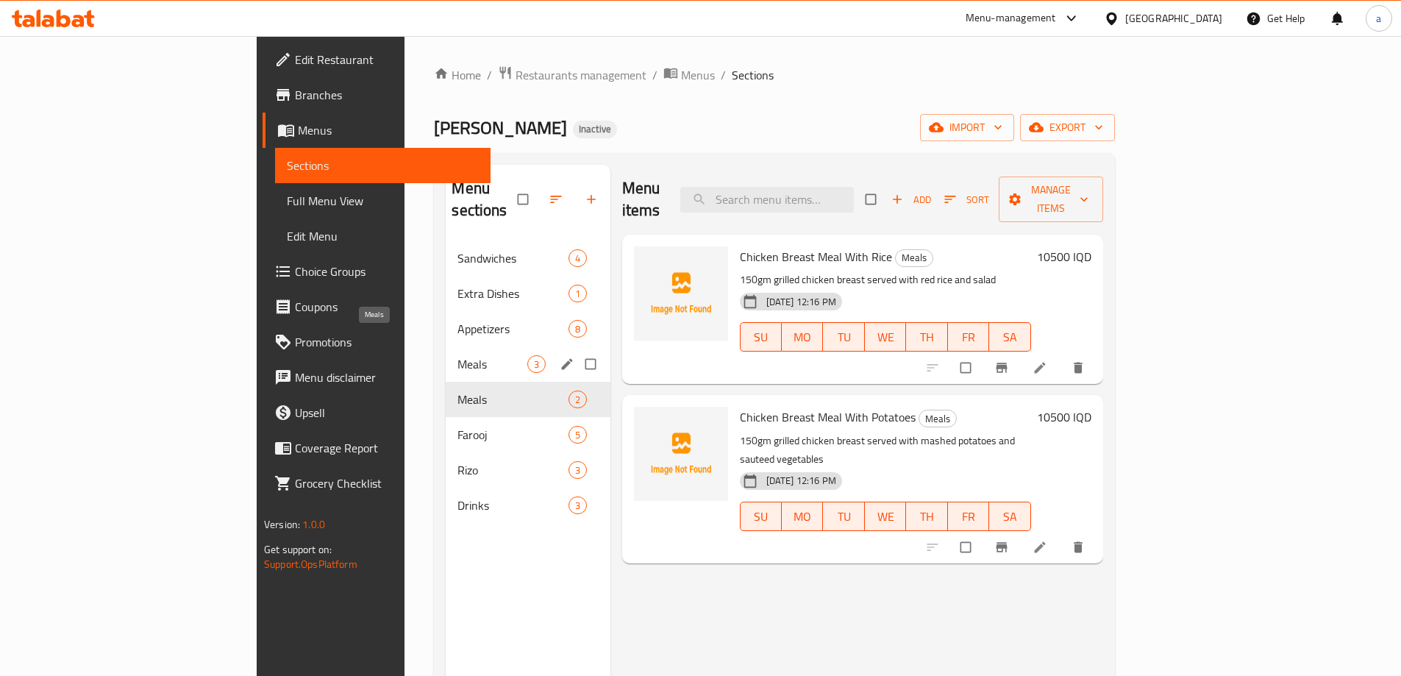
click at [457, 355] on span "Meals" at bounding box center [491, 364] width 69 height 18
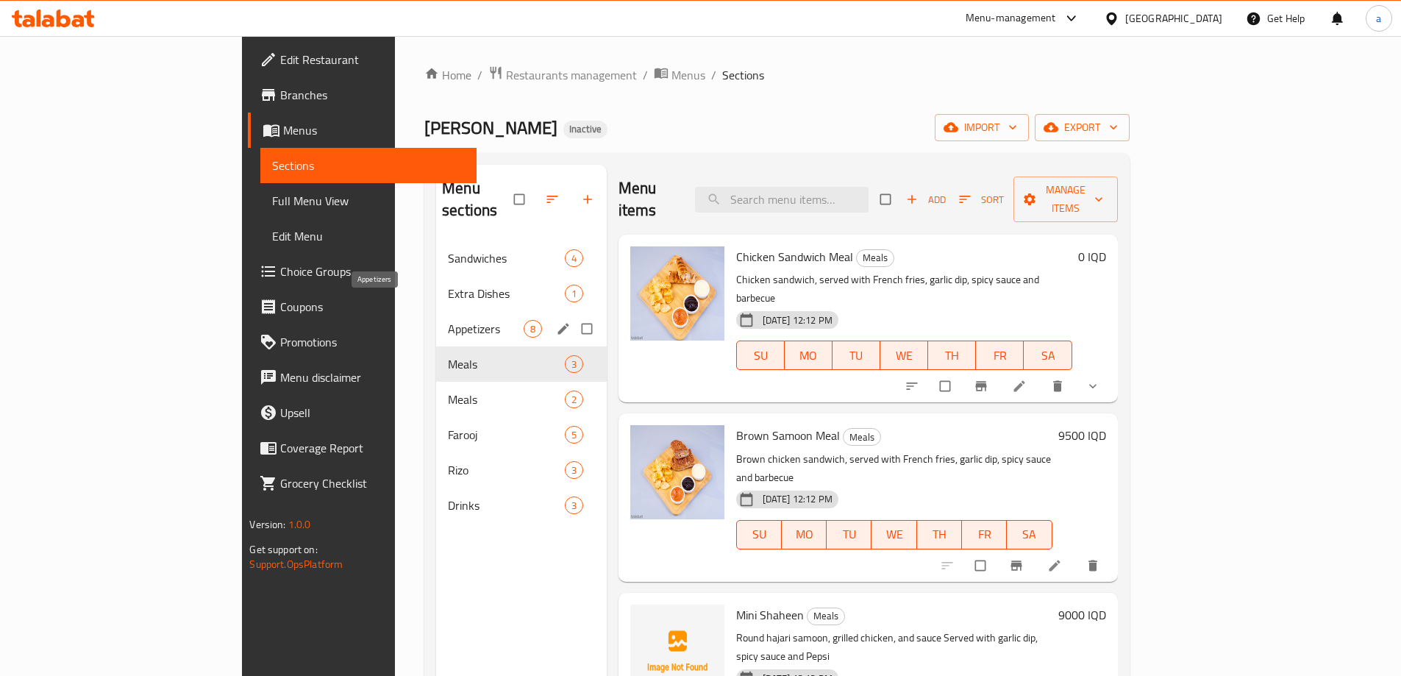
click at [448, 320] on span "Appetizers" at bounding box center [485, 329] width 75 height 18
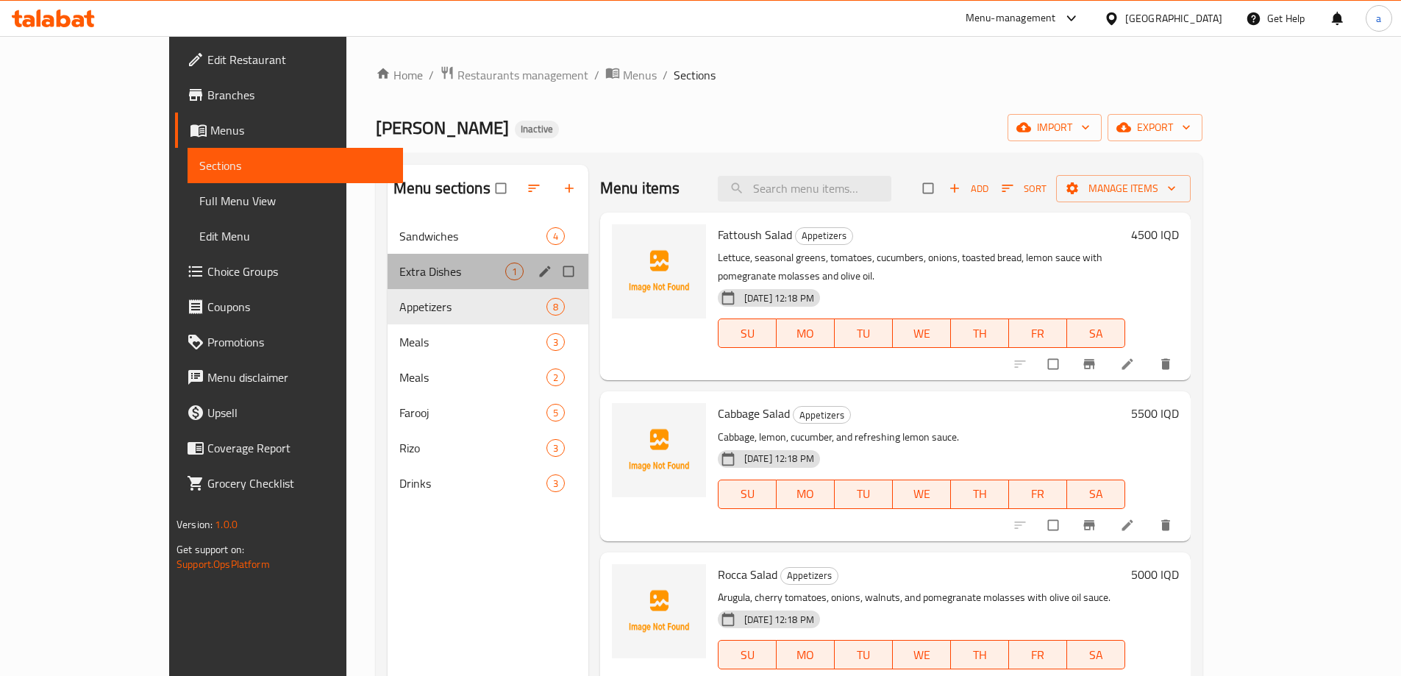
click at [388, 284] on div "Extra Dishes 1" at bounding box center [488, 271] width 201 height 35
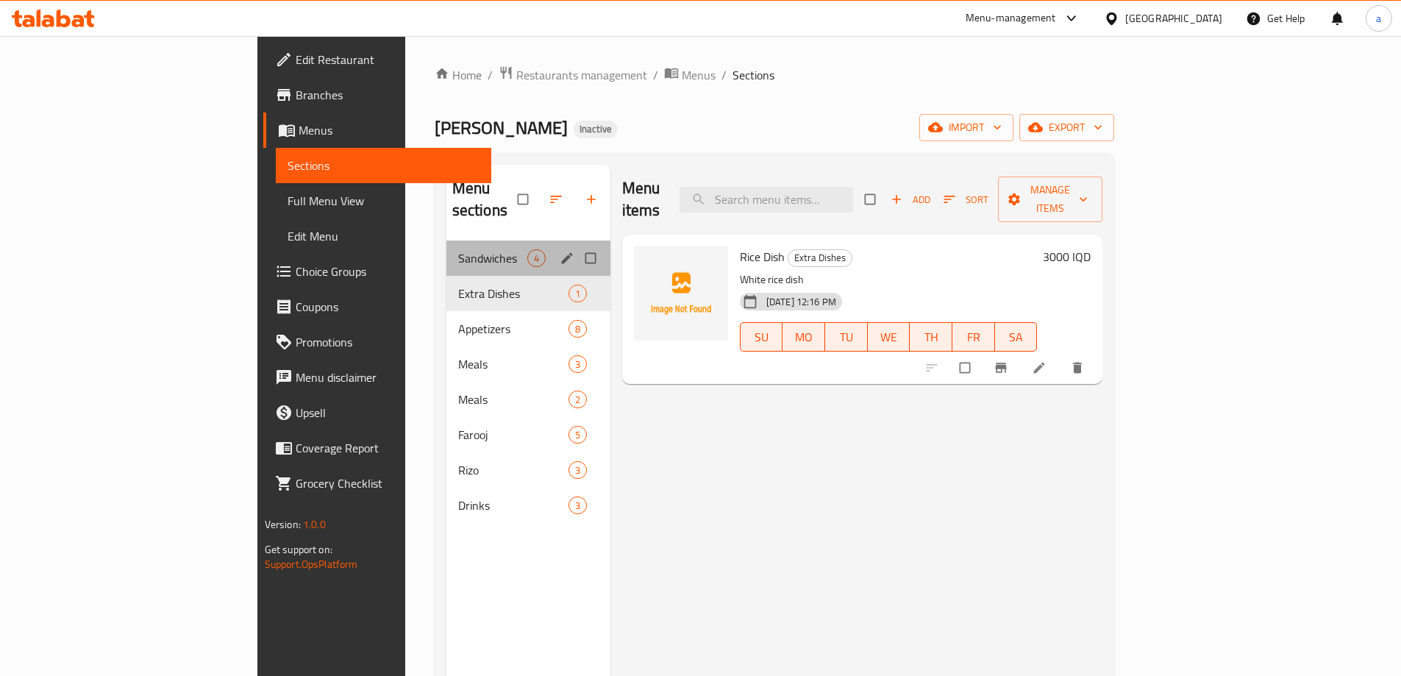
click at [446, 245] on div "Sandwiches 4" at bounding box center [528, 258] width 164 height 35
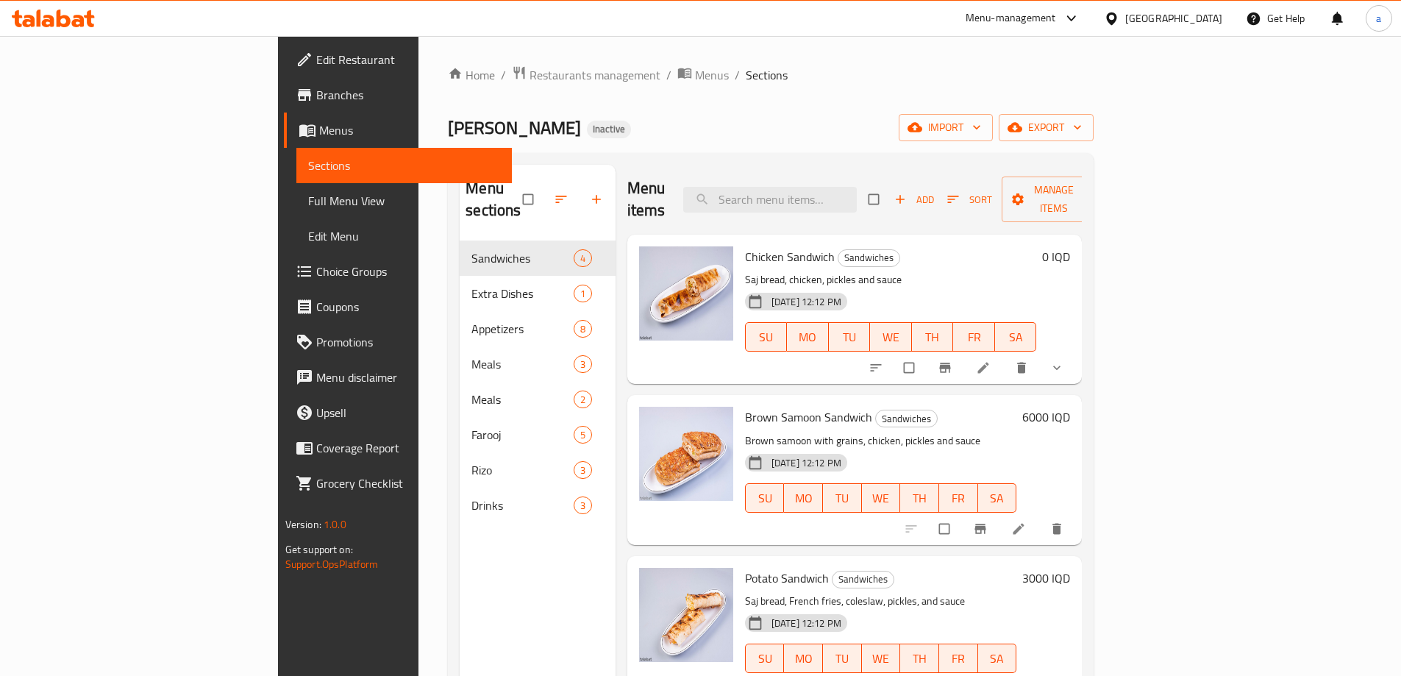
click at [308, 193] on span "Full Menu View" at bounding box center [404, 201] width 192 height 18
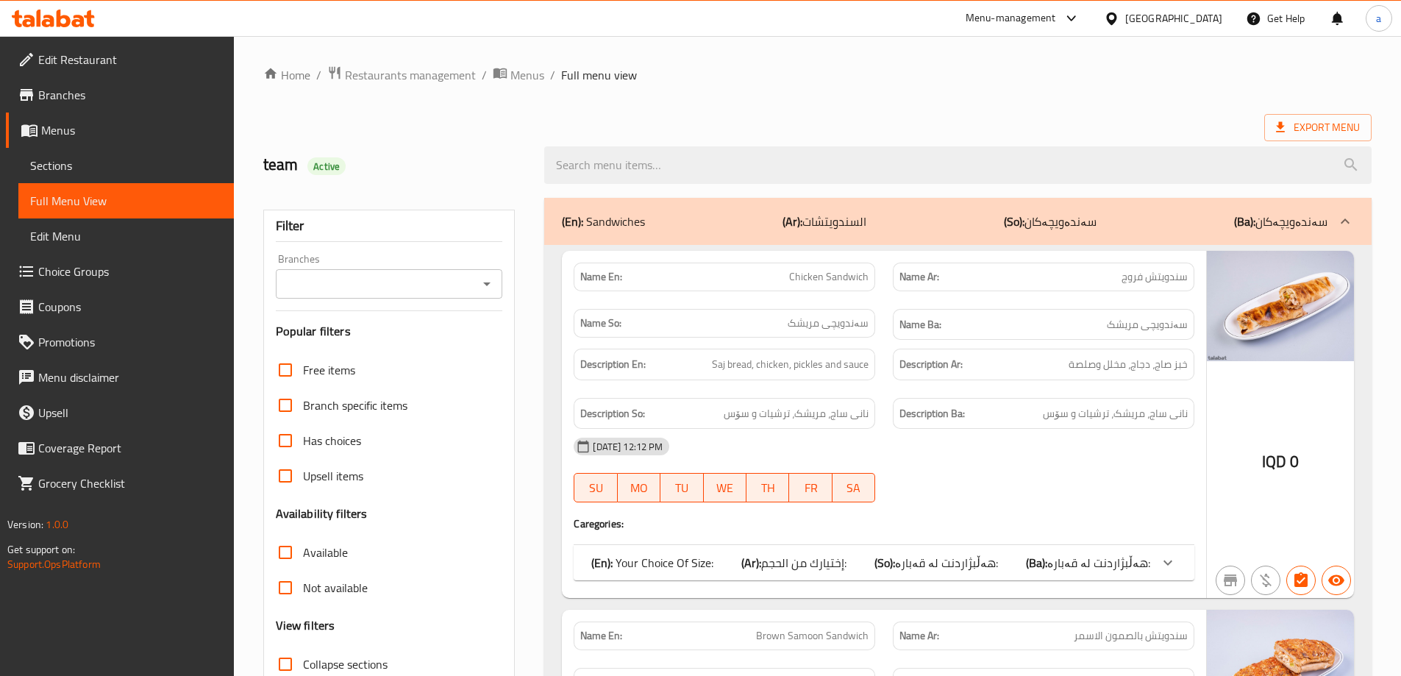
click at [483, 281] on icon "Open" at bounding box center [487, 284] width 18 height 18
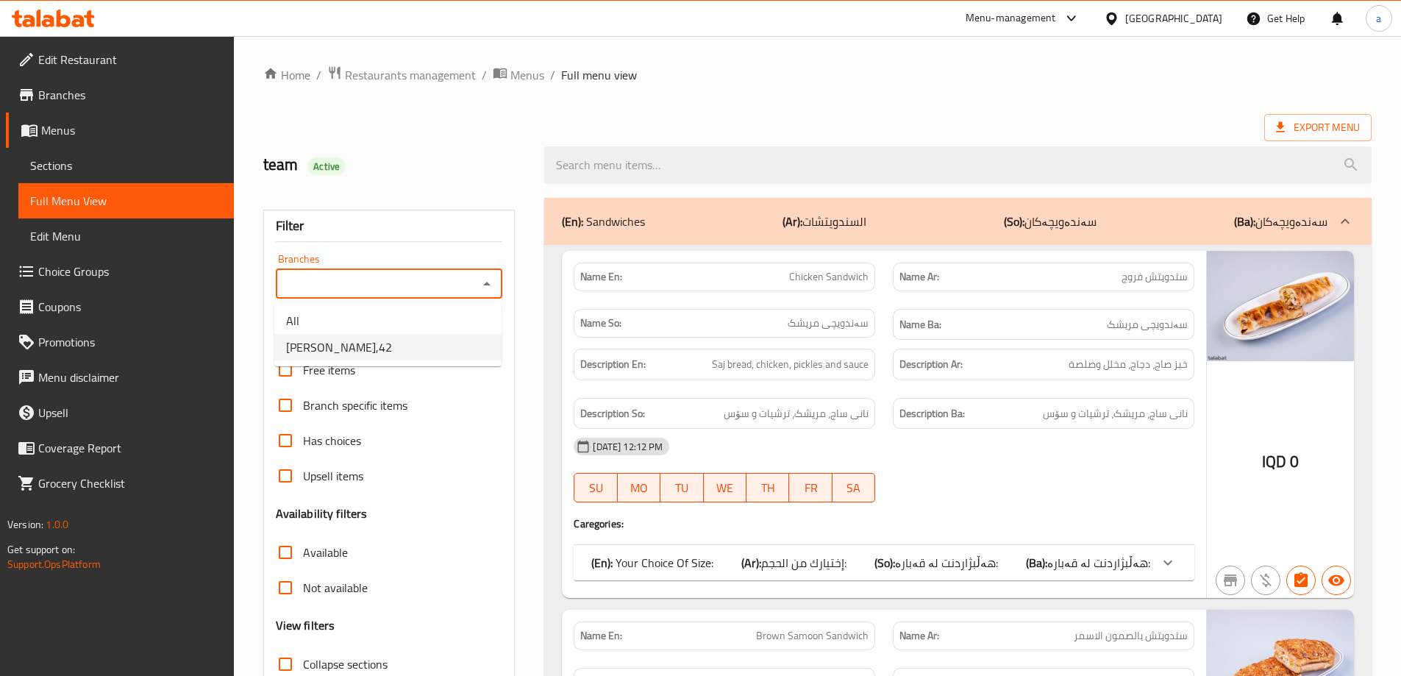
click at [467, 359] on li "Farouj Chahin,42" at bounding box center [387, 347] width 227 height 26
type input "Farouj Chahin,42"
click at [690, 225] on div "(En): Sandwiches (Ar): السندويتشات (So): سەندەویچەکان (Ba): سەندەویچەکان" at bounding box center [945, 222] width 766 height 18
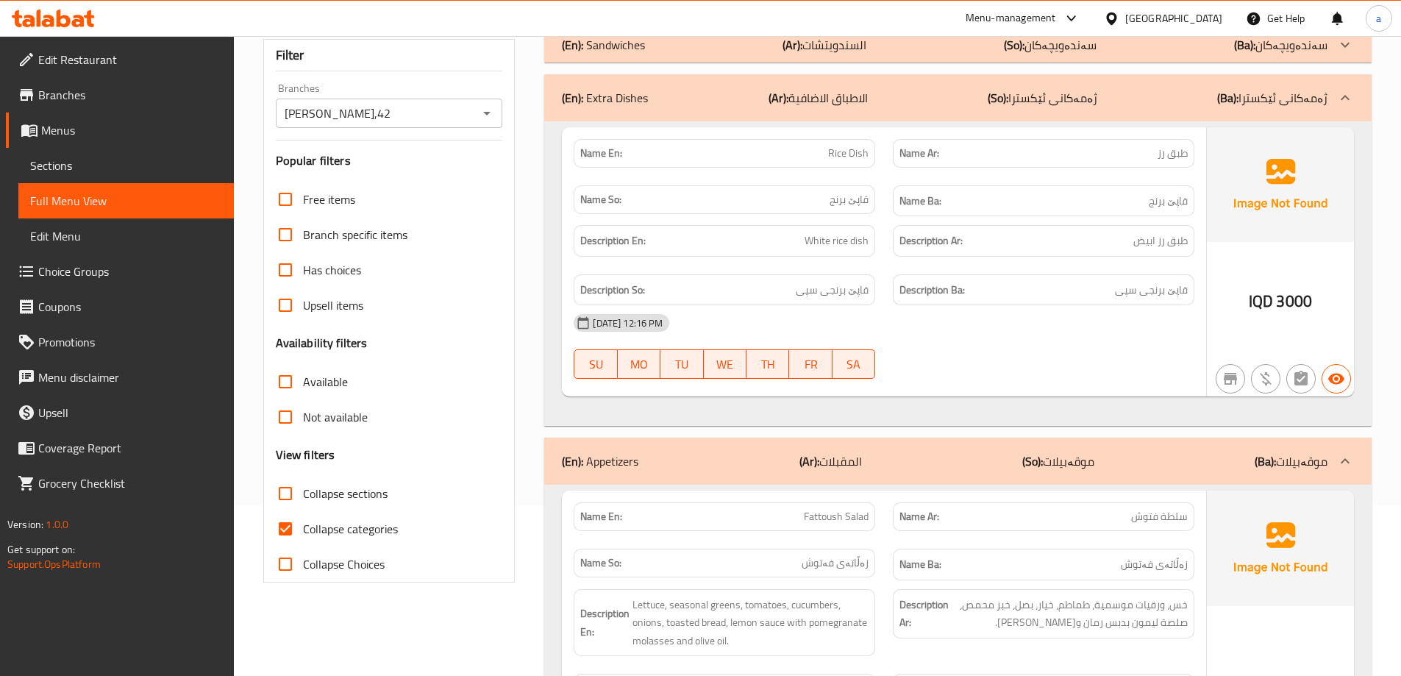
scroll to position [221, 0]
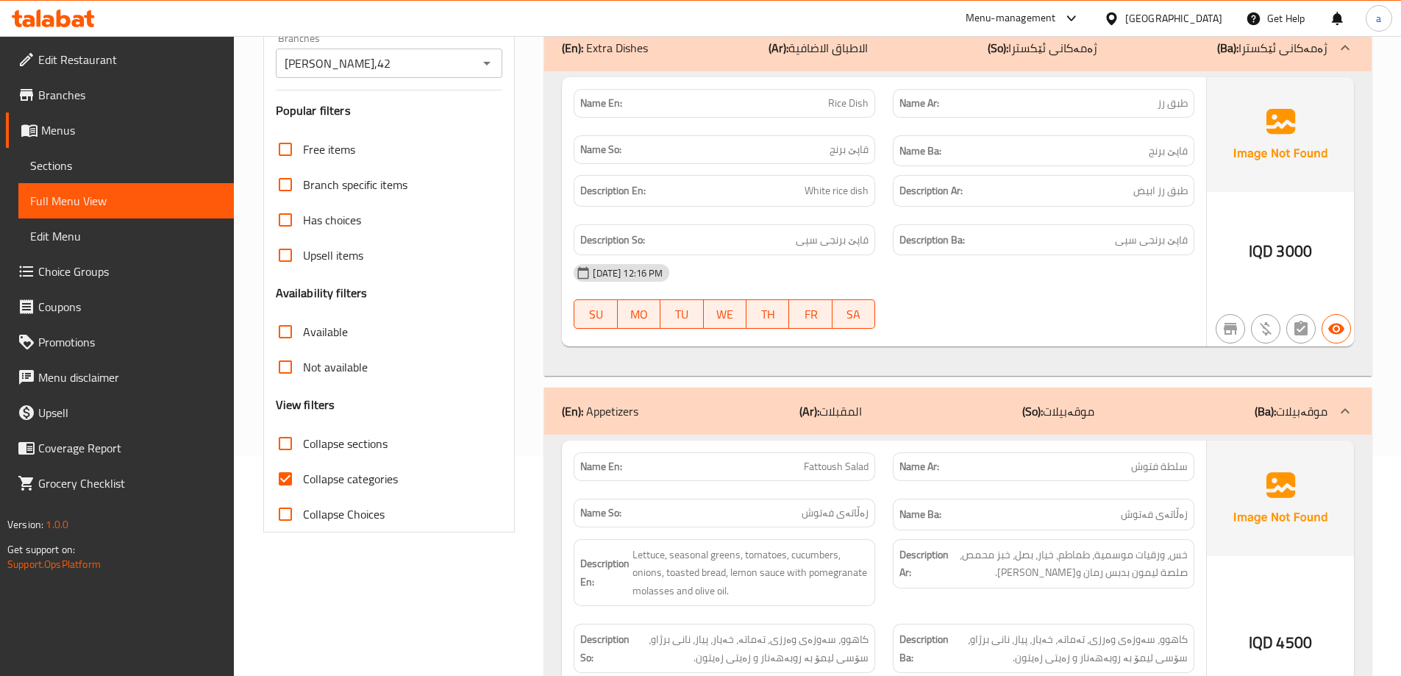
click at [917, 420] on div "(En): Appetizers (Ar): المقبلات (So): موقەبیلات (Ba): موقەبیلات" at bounding box center [945, 411] width 766 height 18
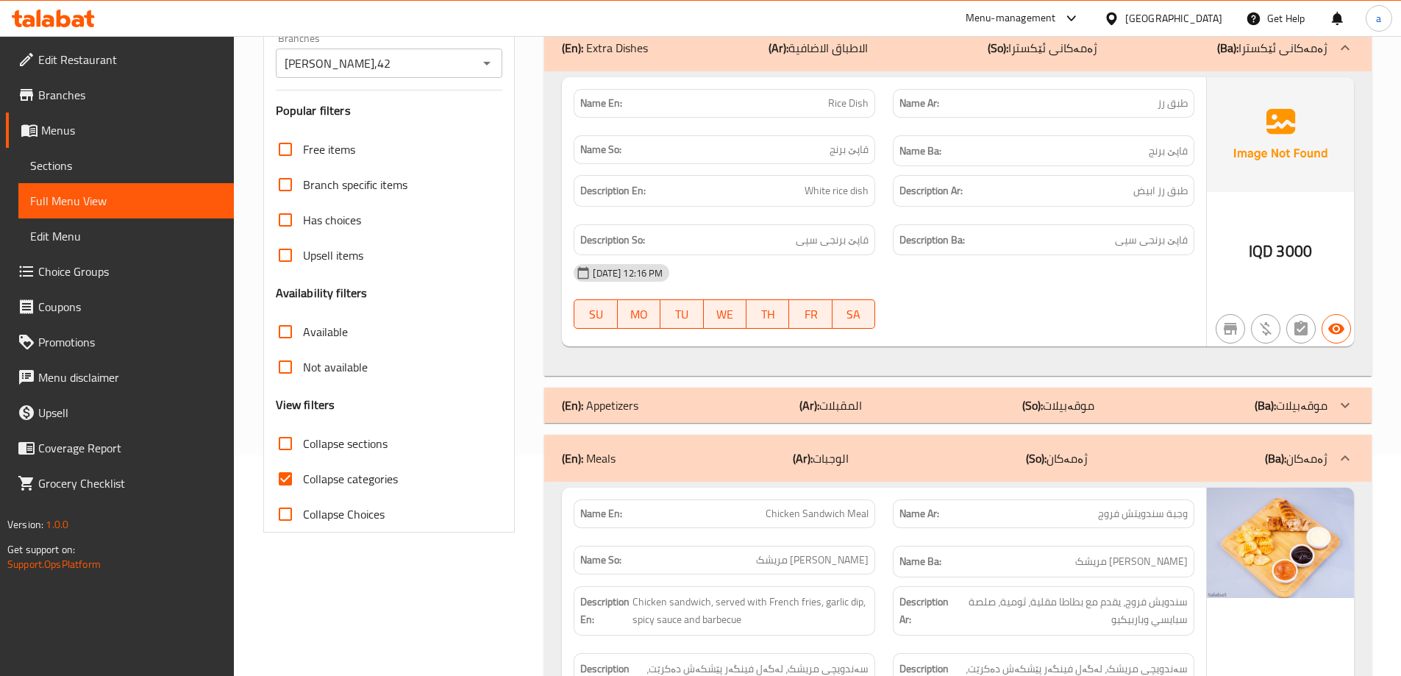
click at [373, 471] on span "Collapse categories" at bounding box center [350, 479] width 95 height 18
click at [303, 471] on input "Collapse categories" at bounding box center [285, 478] width 35 height 35
checkbox input "false"
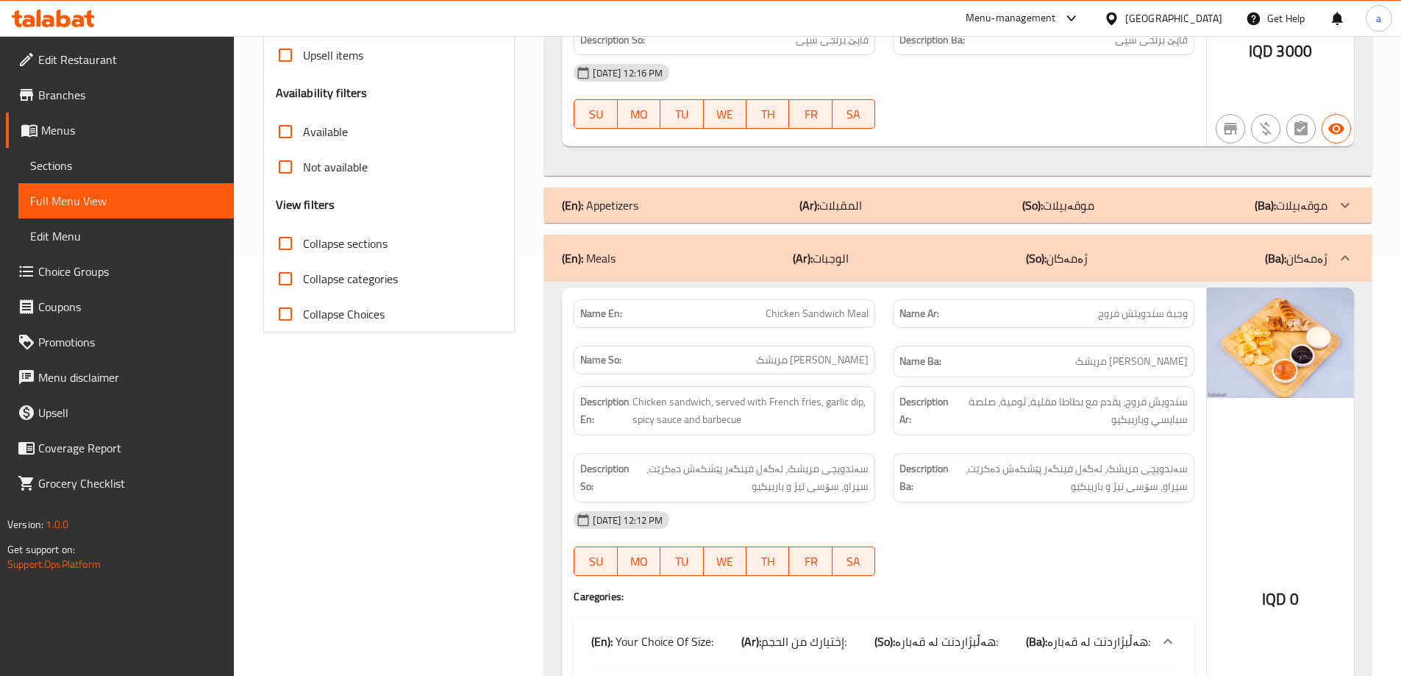
scroll to position [441, 0]
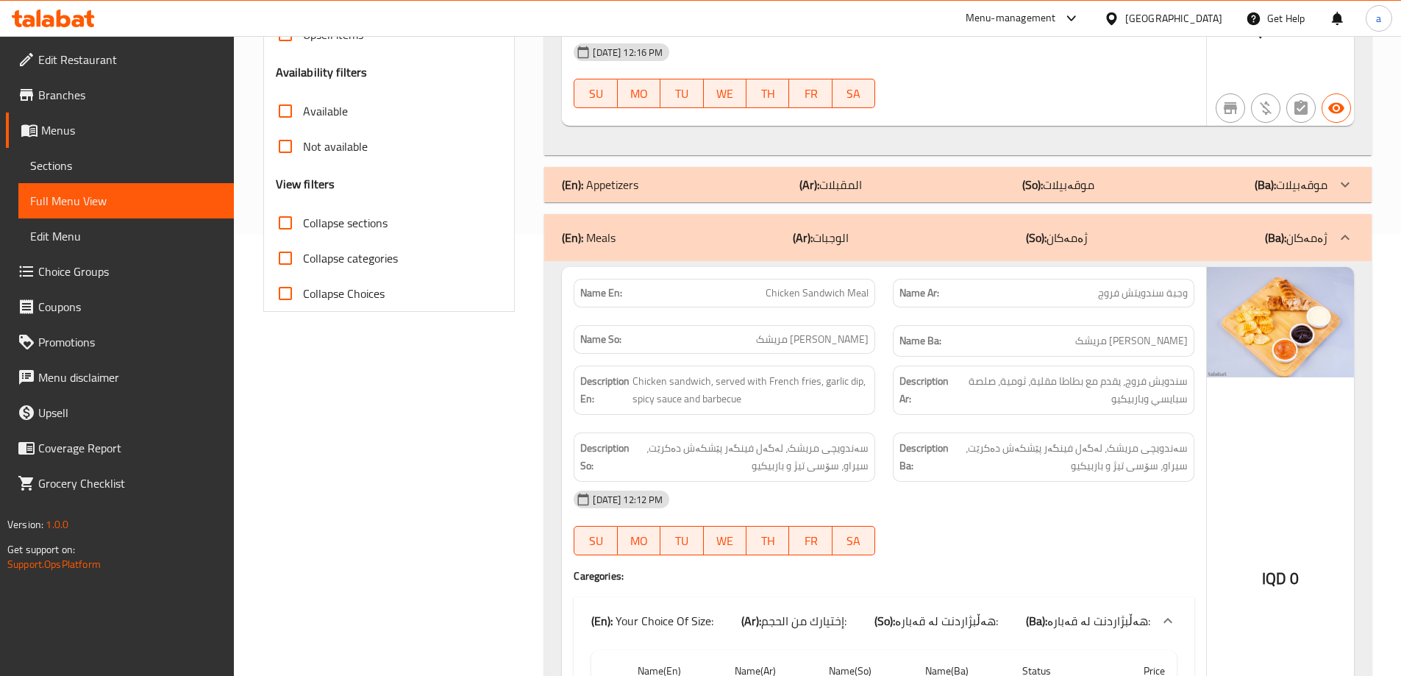
click at [849, 238] on p "(Ar): الوجبات" at bounding box center [821, 238] width 56 height 18
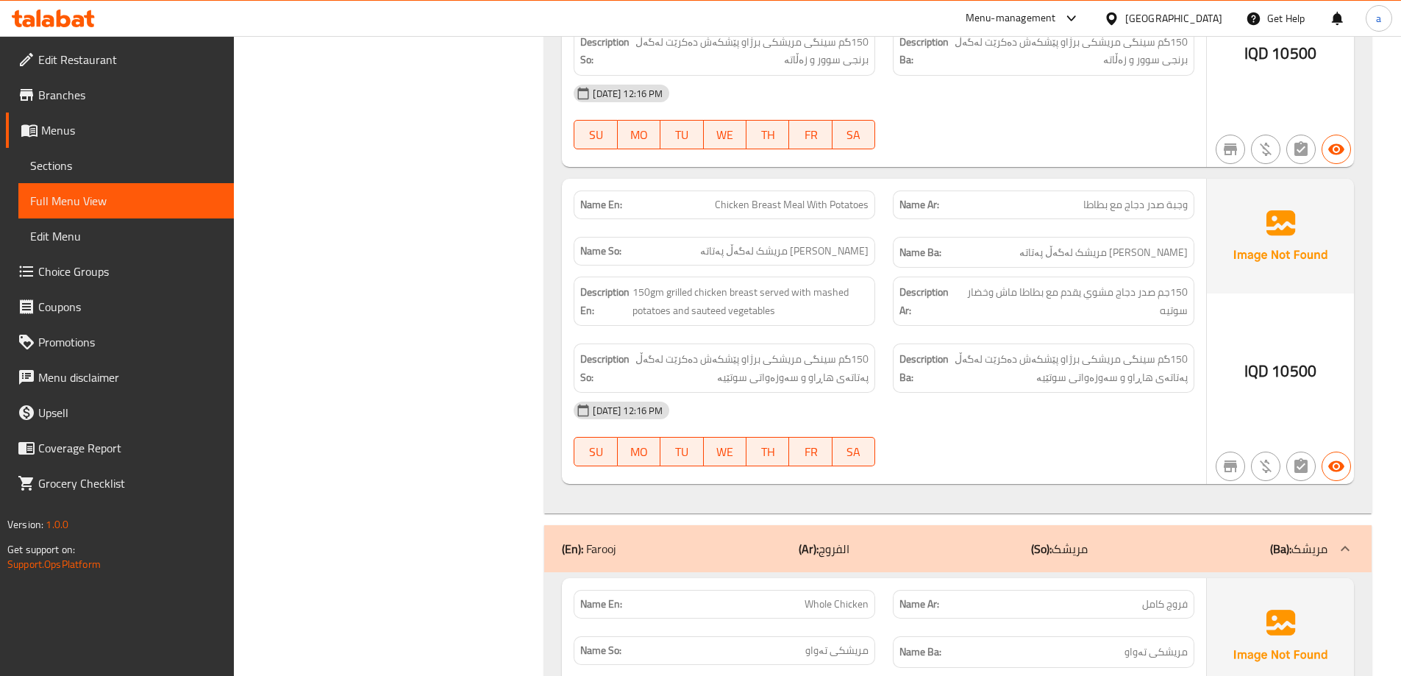
scroll to position [1324, 0]
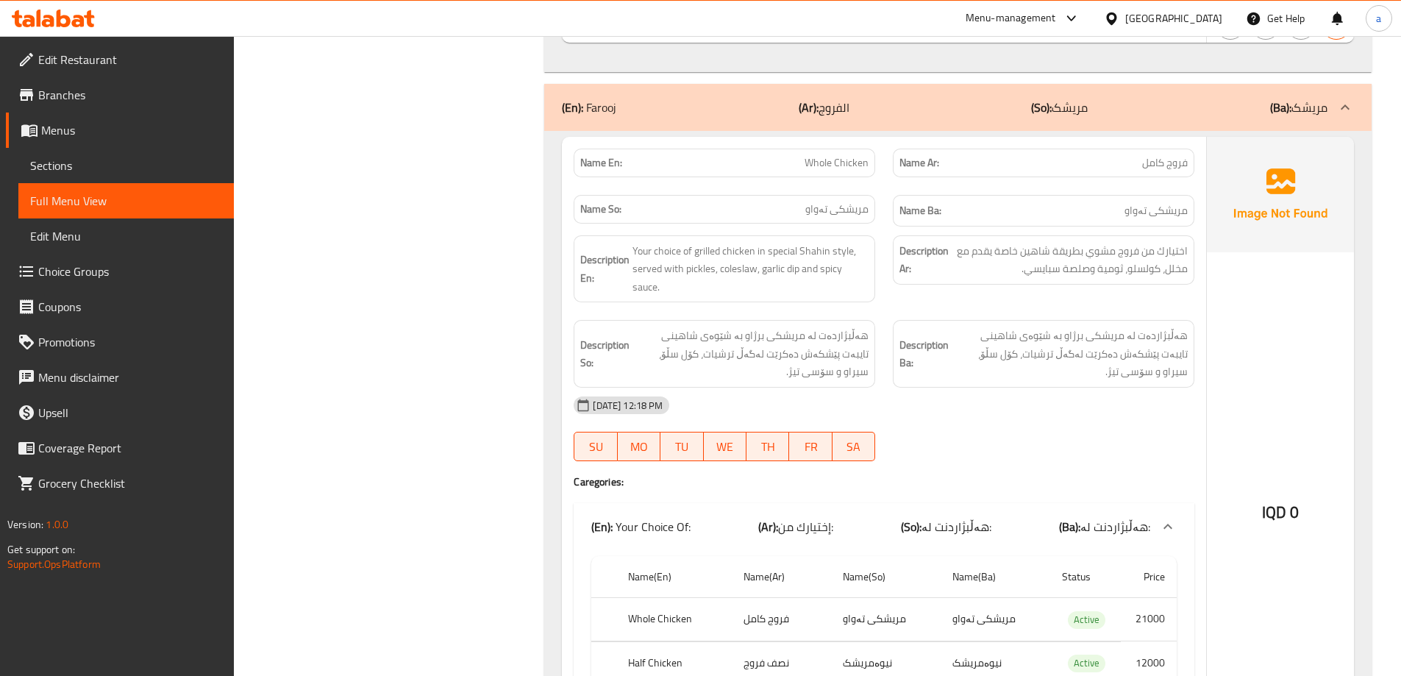
click at [1054, 107] on p "(So): مریشک" at bounding box center [1059, 108] width 57 height 18
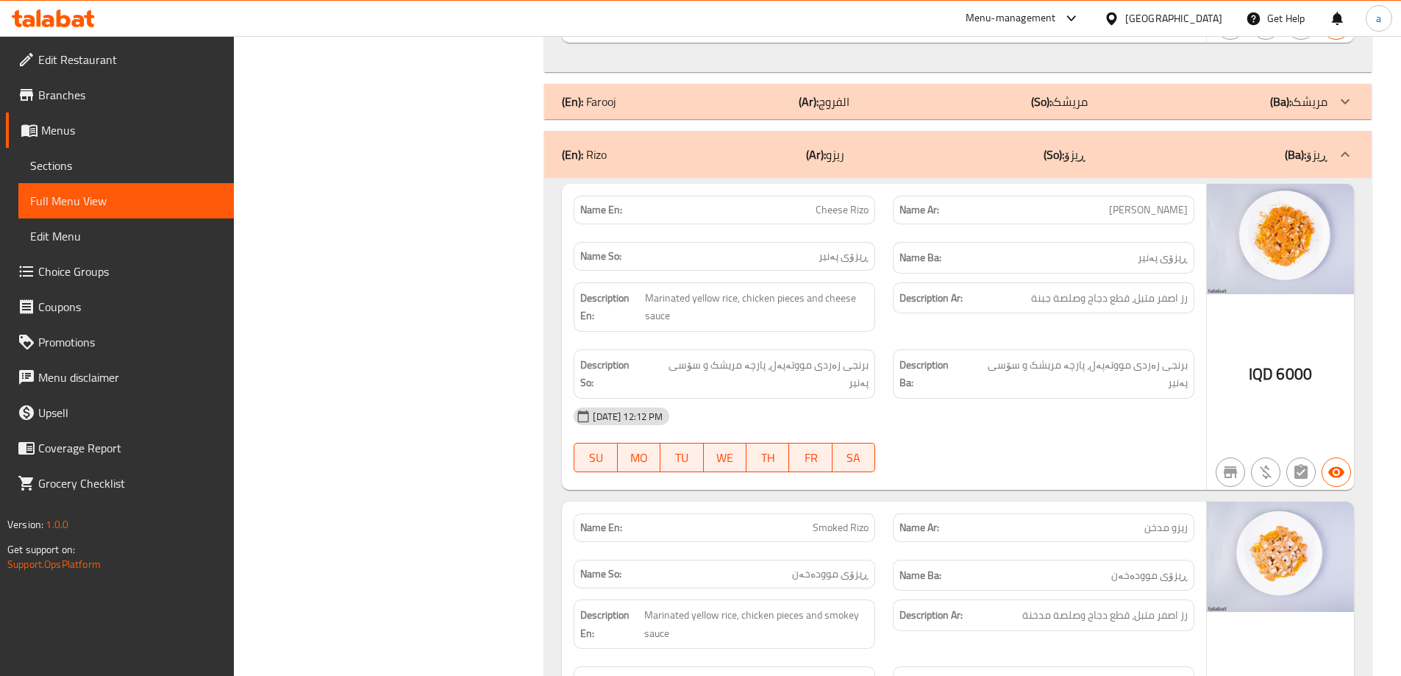
click at [996, 143] on div "(En): Rizo (Ar): ريزو (So): ڕیزۆ (Ba): ڕیزۆ" at bounding box center [957, 154] width 827 height 47
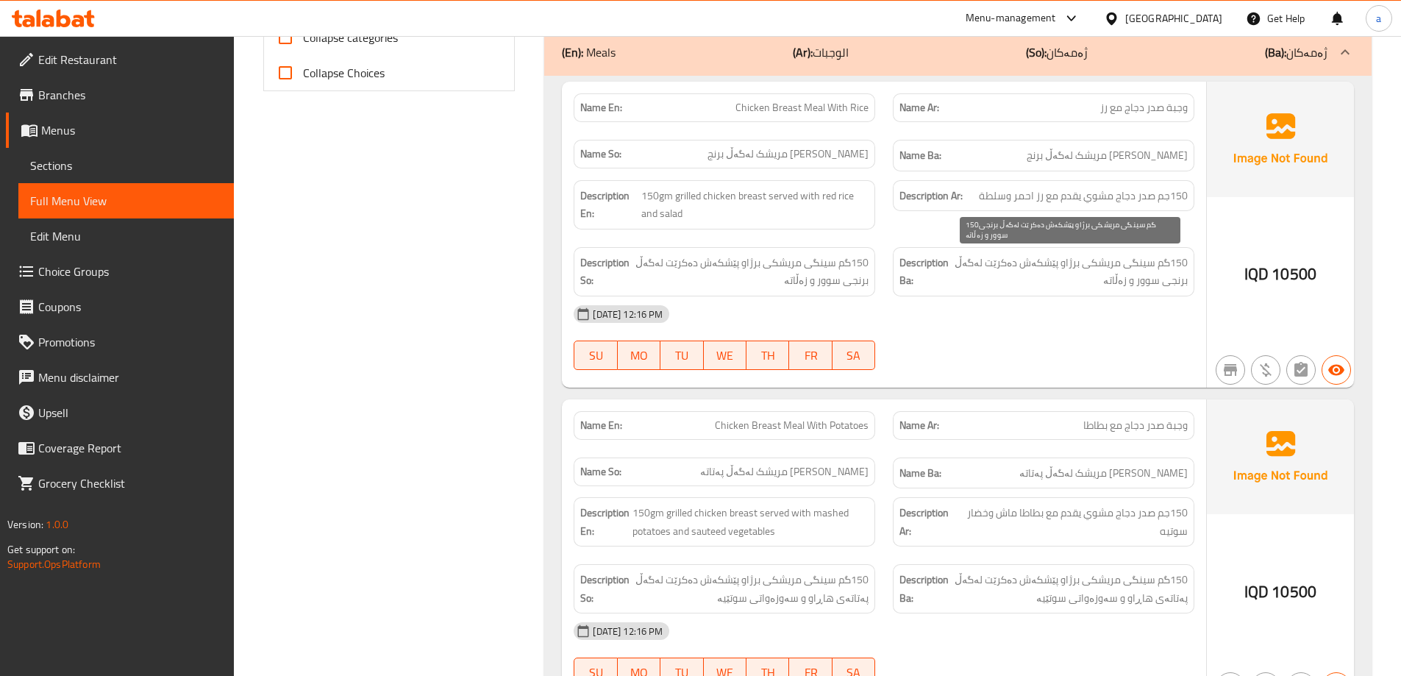
scroll to position [883, 0]
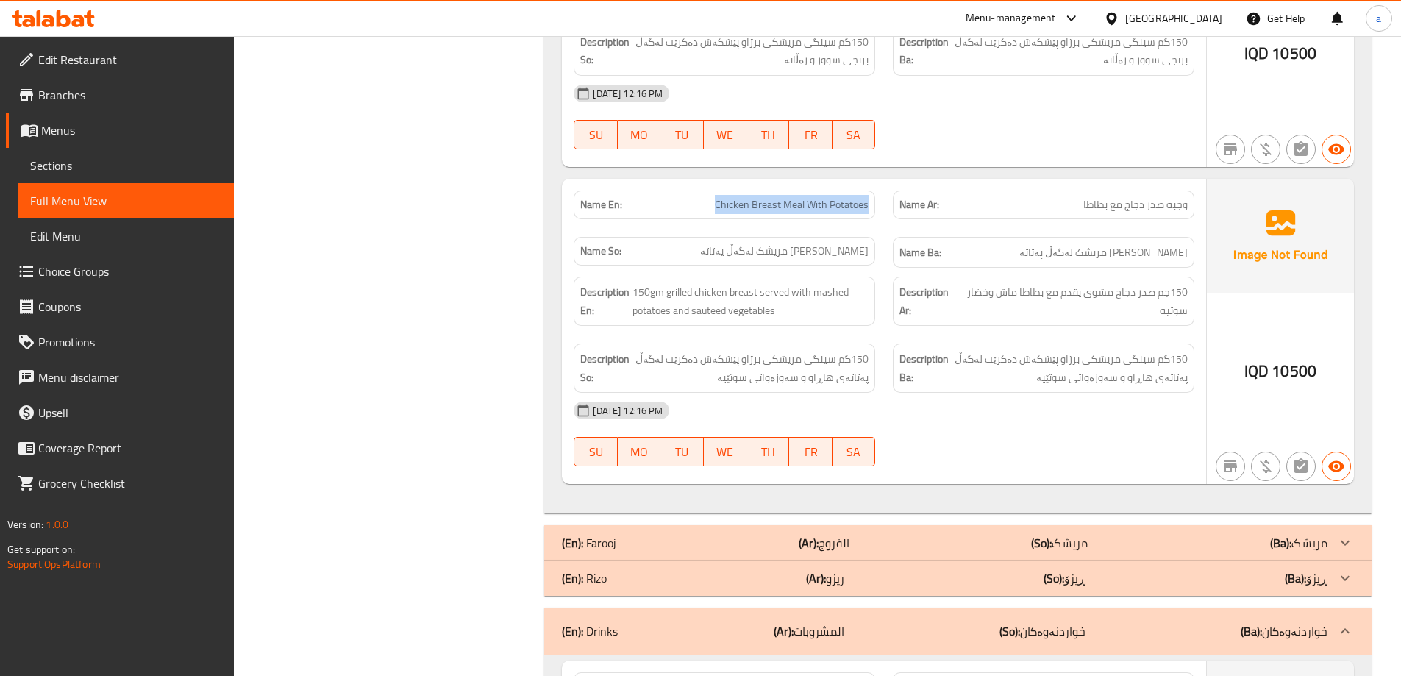
drag, startPoint x: 690, startPoint y: 203, endPoint x: 874, endPoint y: 211, distance: 184.0
click at [874, 211] on div "Name En: Chicken Breast Meal With Potatoes" at bounding box center [725, 204] width 302 height 29
copy span "Chicken Breast Meal With Potatoes"
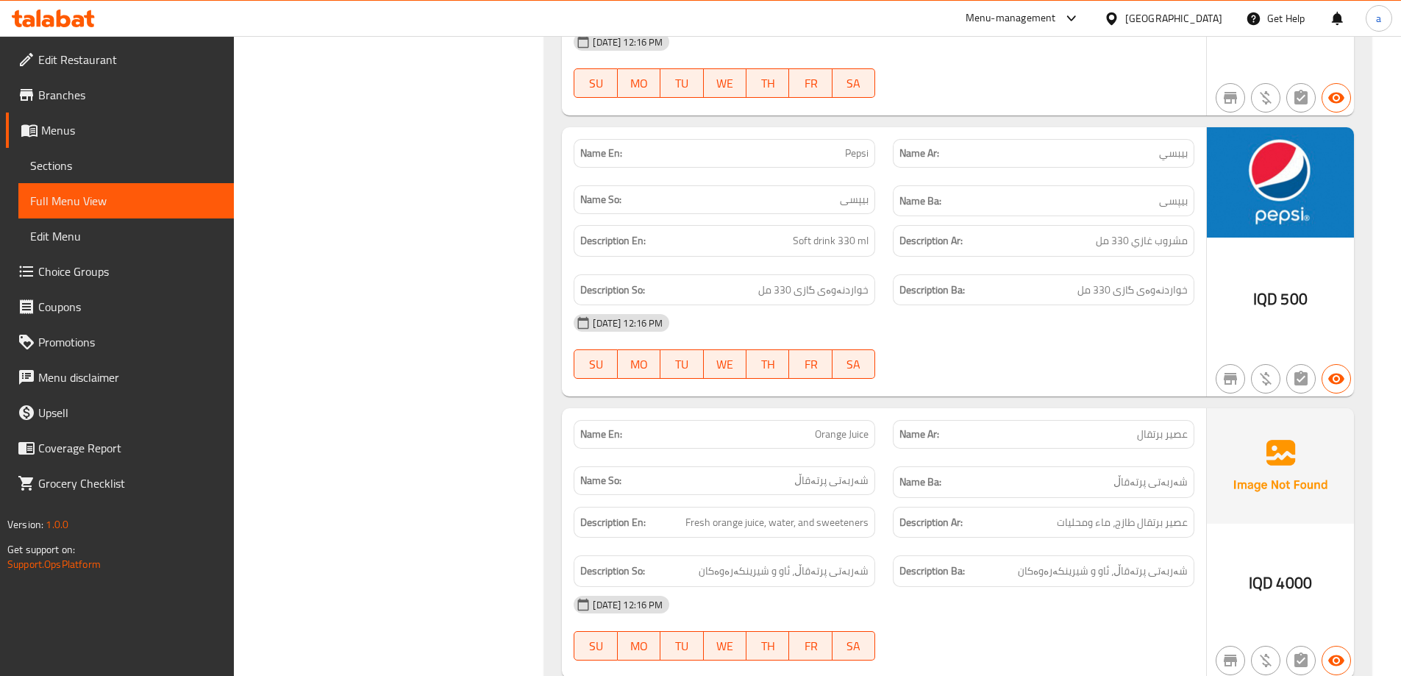
scroll to position [1759, 0]
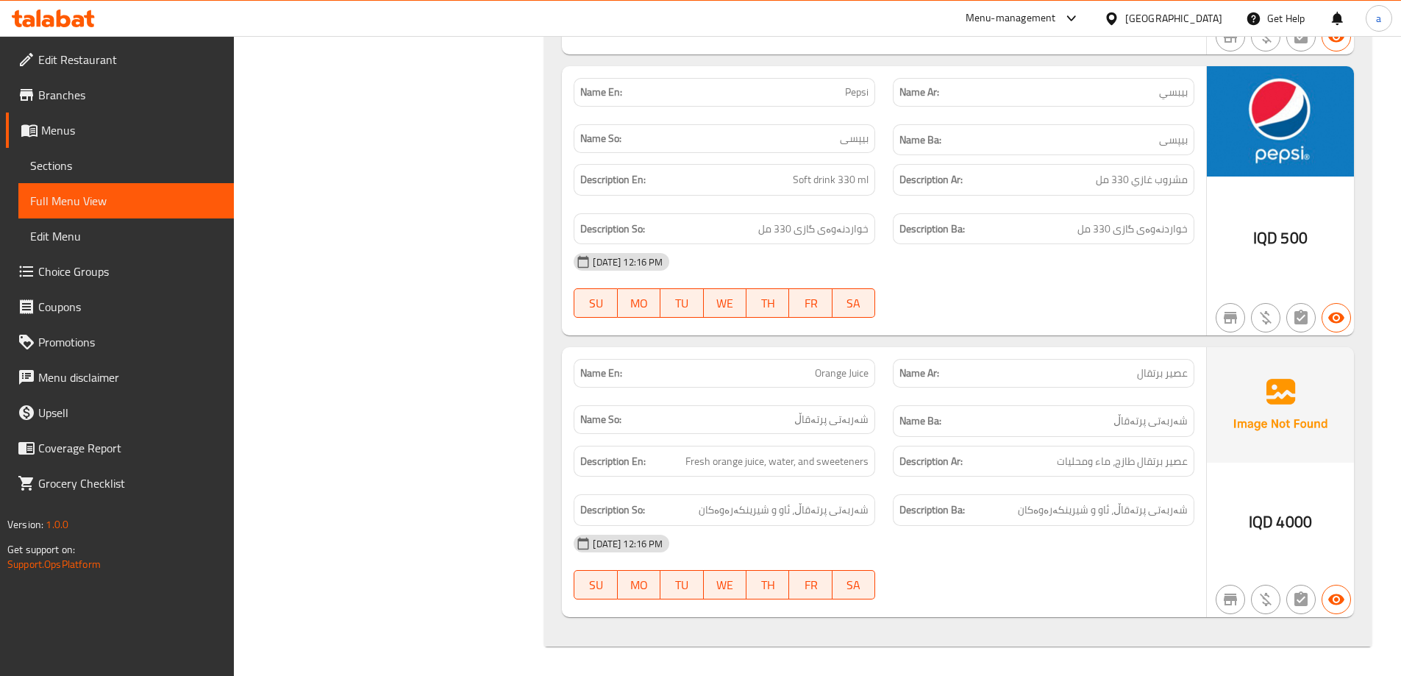
click at [69, 168] on span "Sections" at bounding box center [126, 166] width 192 height 18
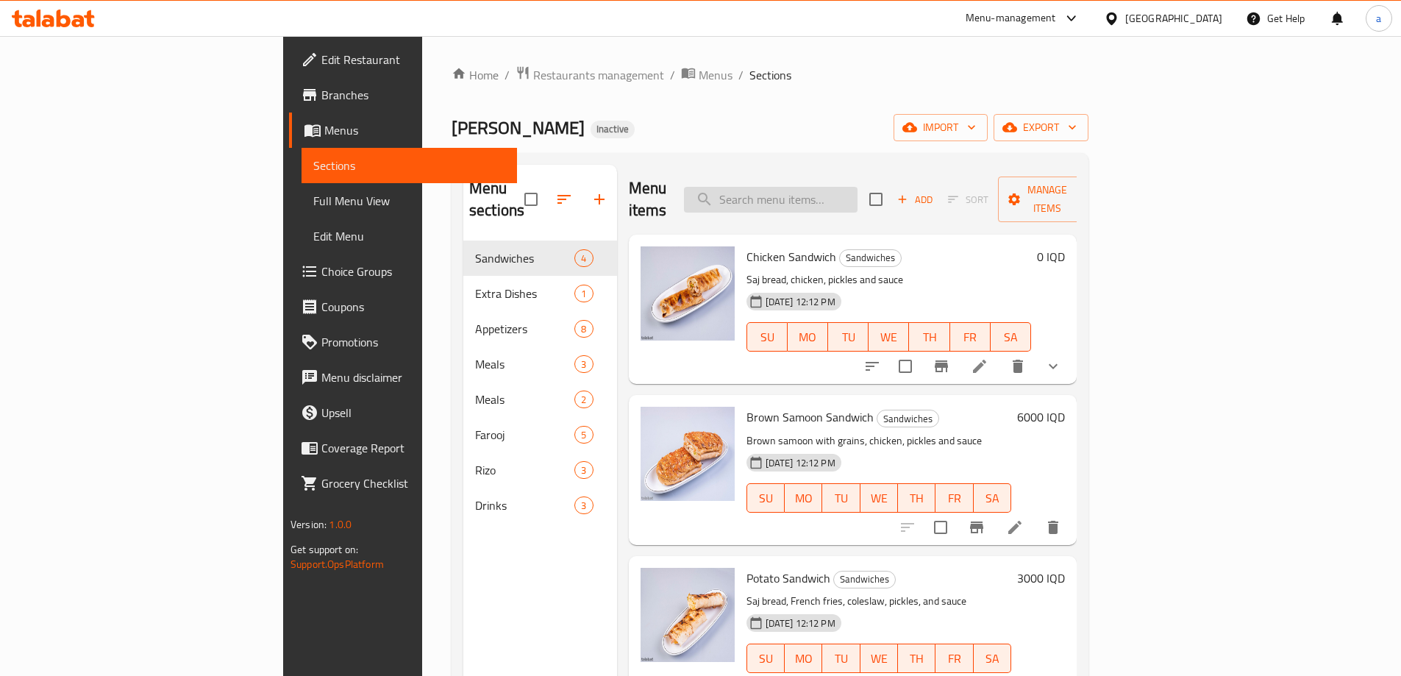
click at [822, 190] on input "search" at bounding box center [771, 200] width 174 height 26
paste input "Chicken Breast Meal With Potatoes"
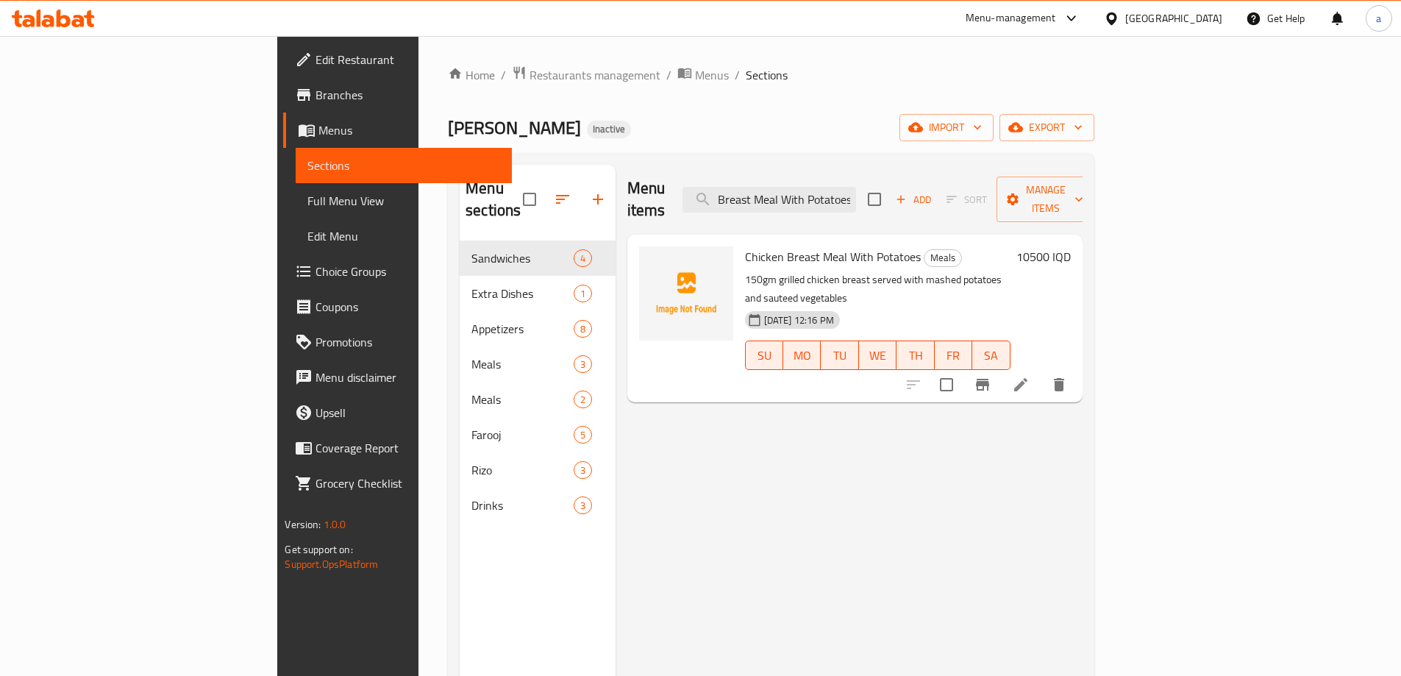
type input "Chicken Breast Meal With Potatoes"
click at [1041, 371] on li at bounding box center [1020, 384] width 41 height 26
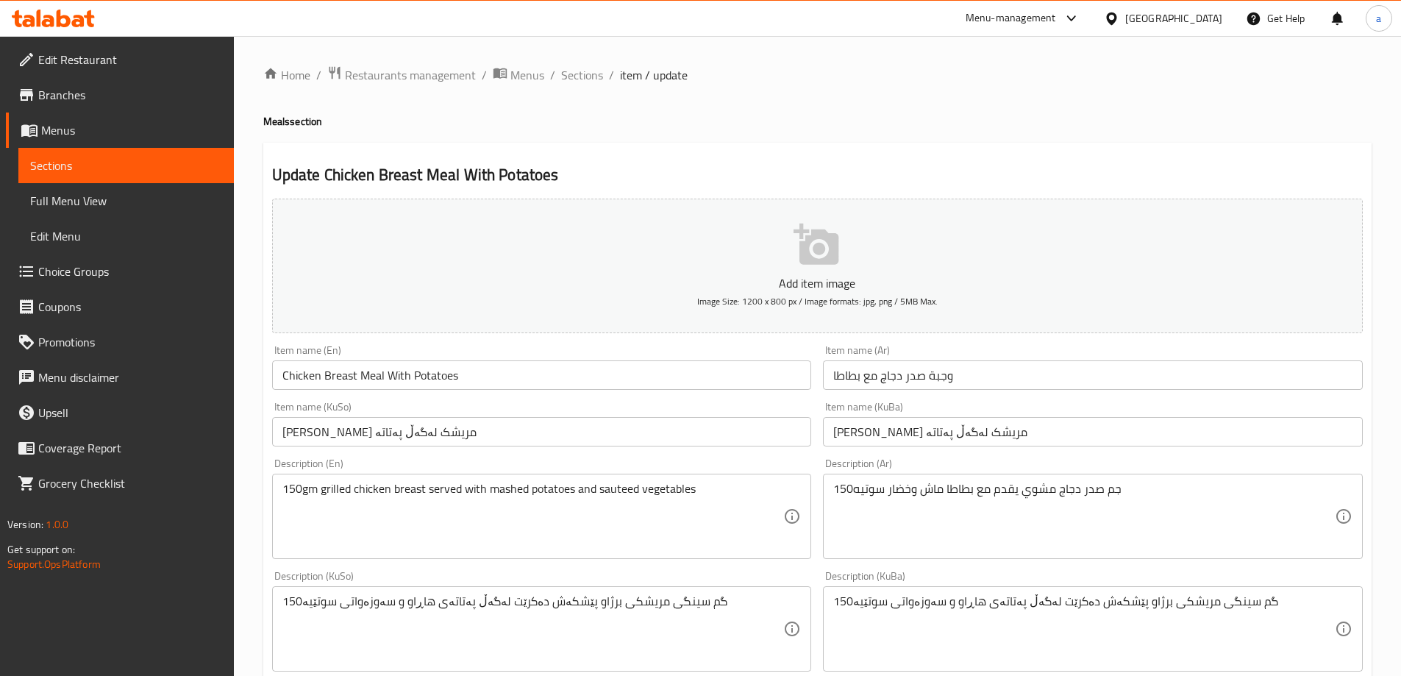
drag, startPoint x: 92, startPoint y: 194, endPoint x: 124, endPoint y: 200, distance: 32.9
click at [93, 194] on span "Full Menu View" at bounding box center [126, 201] width 192 height 18
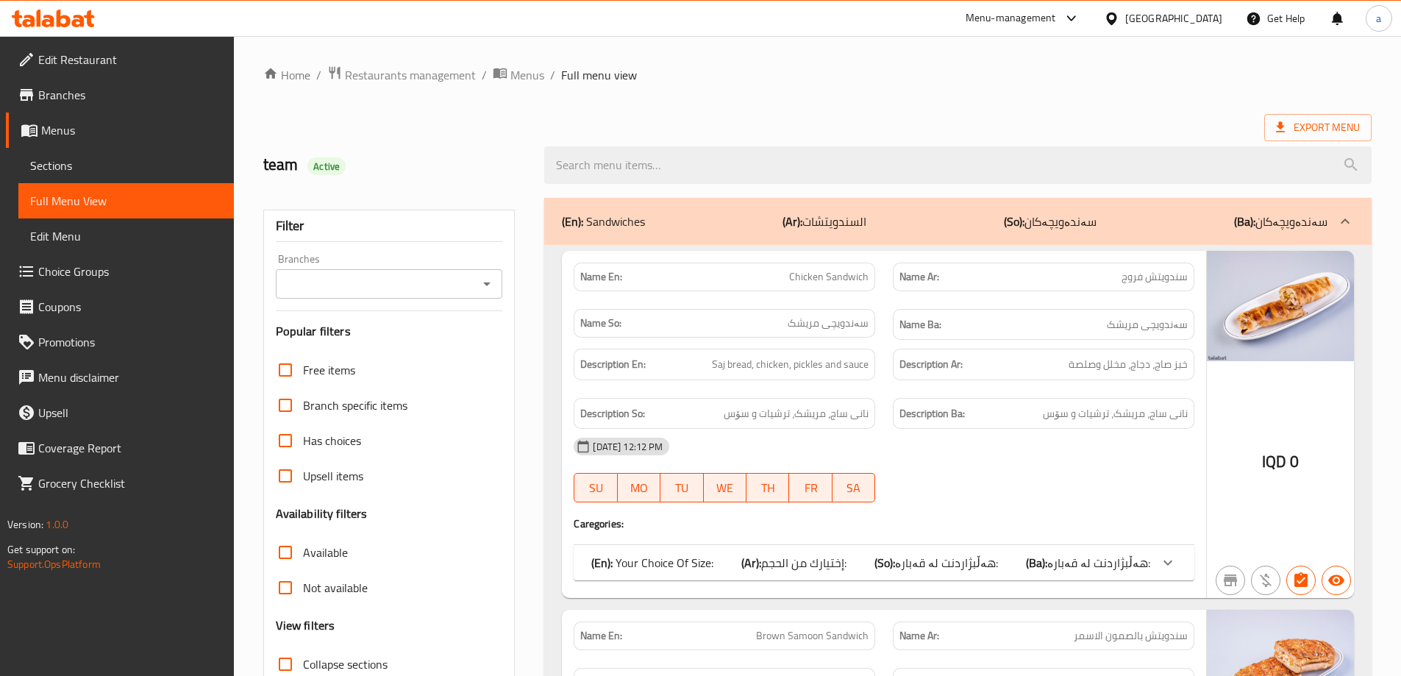
click at [461, 274] on input "Branches" at bounding box center [377, 284] width 194 height 21
click at [395, 341] on li "Farouj Chahin,42" at bounding box center [387, 347] width 227 height 26
type input "Farouj Chahin,42"
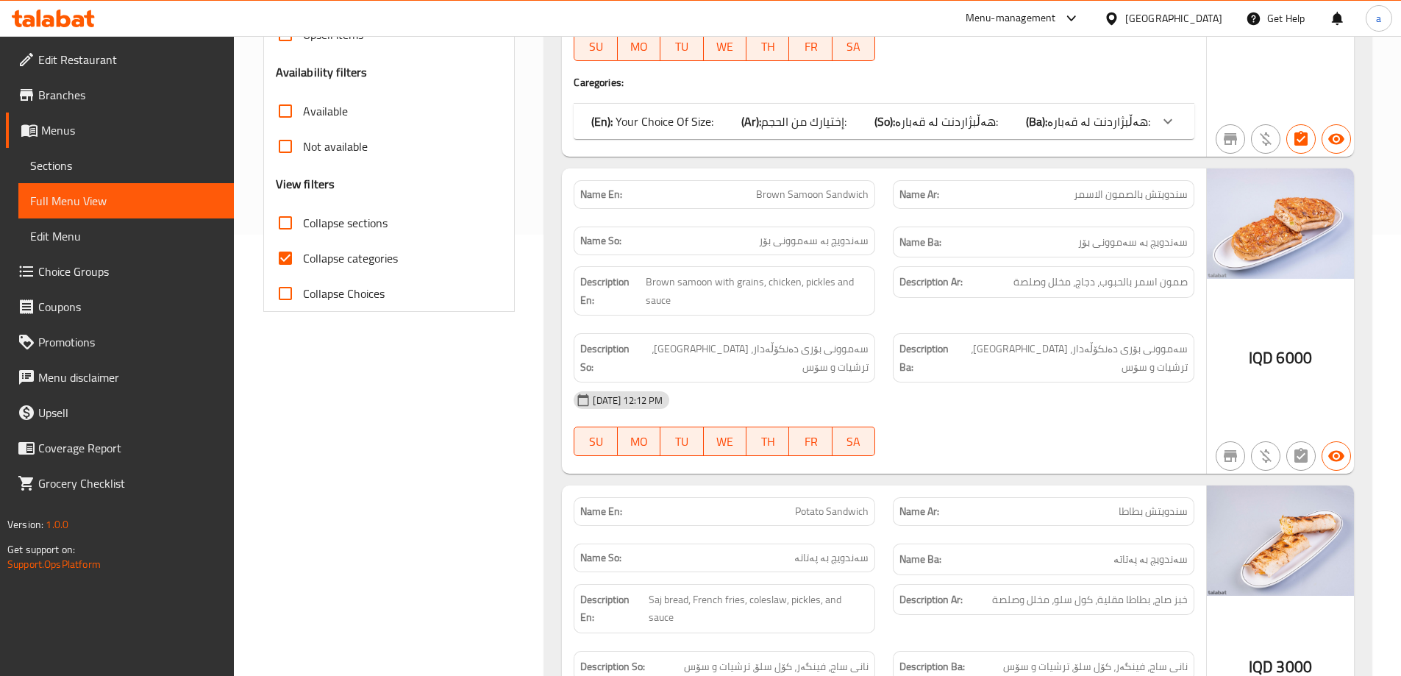
click at [346, 251] on span "Collapse categories" at bounding box center [350, 258] width 95 height 18
click at [303, 251] on input "Collapse categories" at bounding box center [285, 258] width 35 height 35
checkbox input "false"
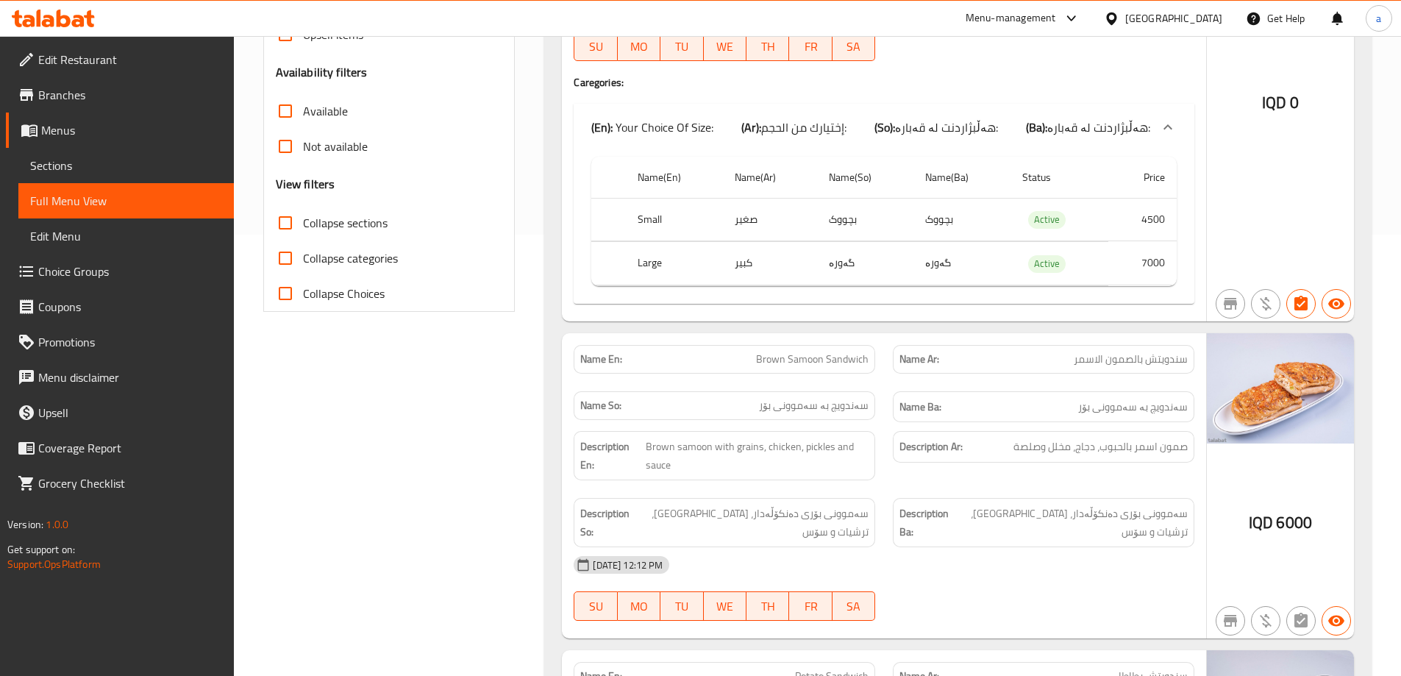
click at [334, 222] on span "Collapse sections" at bounding box center [345, 223] width 85 height 18
click at [303, 222] on input "Collapse sections" at bounding box center [285, 222] width 35 height 35
checkbox input "true"
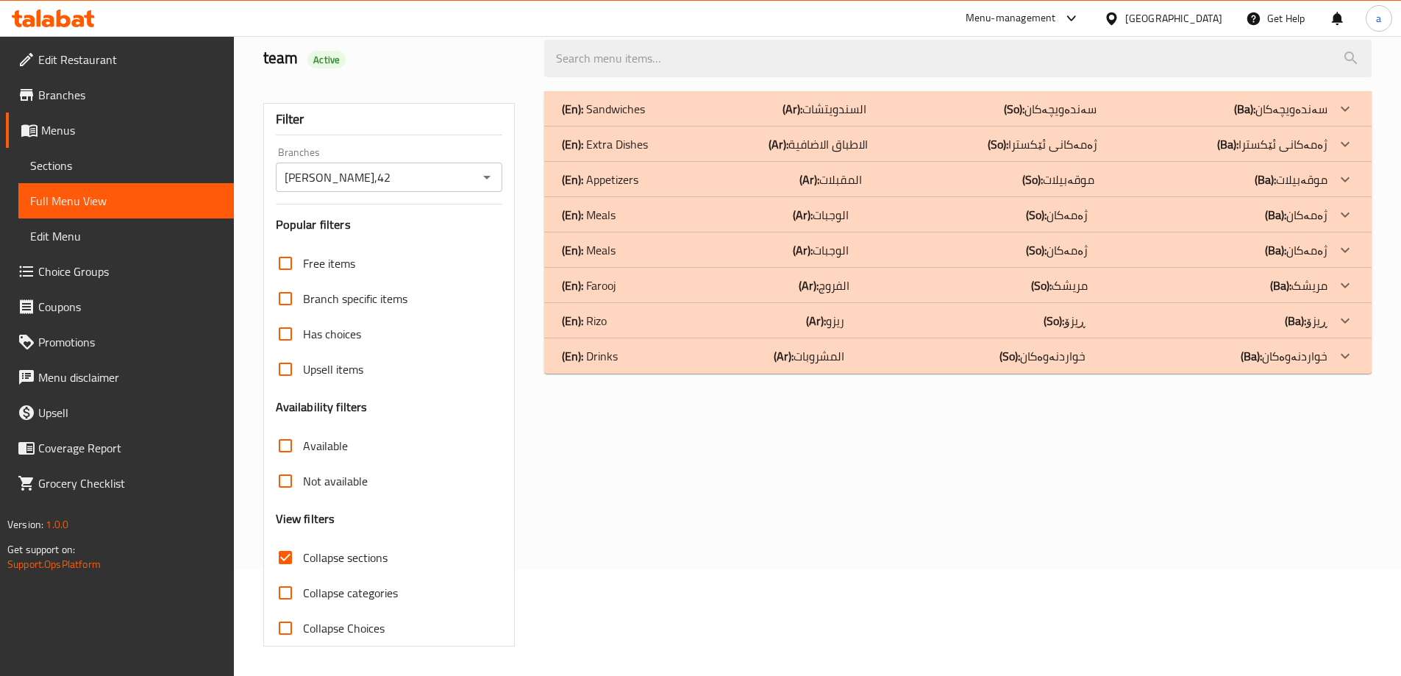
scroll to position [107, 0]
click at [1064, 357] on p "(So): خواردنەوەکان" at bounding box center [1043, 356] width 86 height 18
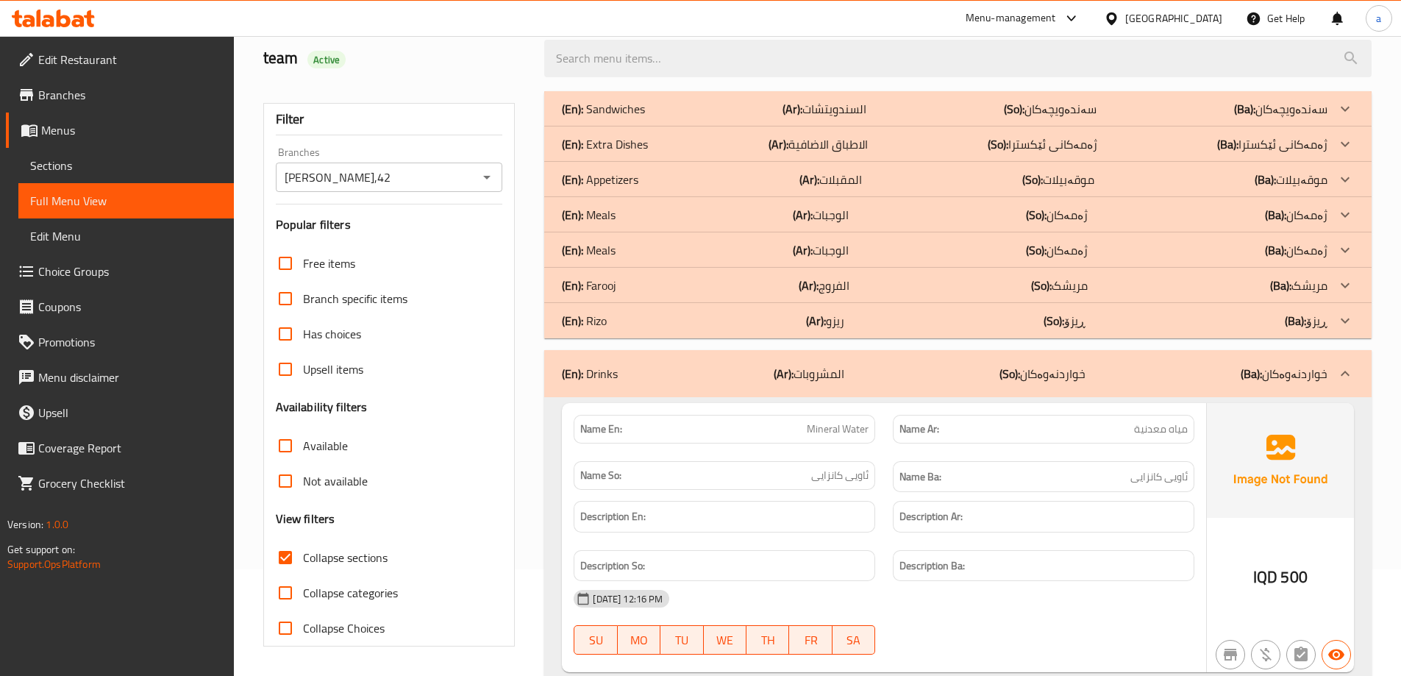
click at [990, 248] on div "(En): Meals (Ar): الوجبات (So): ژەمەکان (Ba): ژەمەکان" at bounding box center [945, 250] width 766 height 18
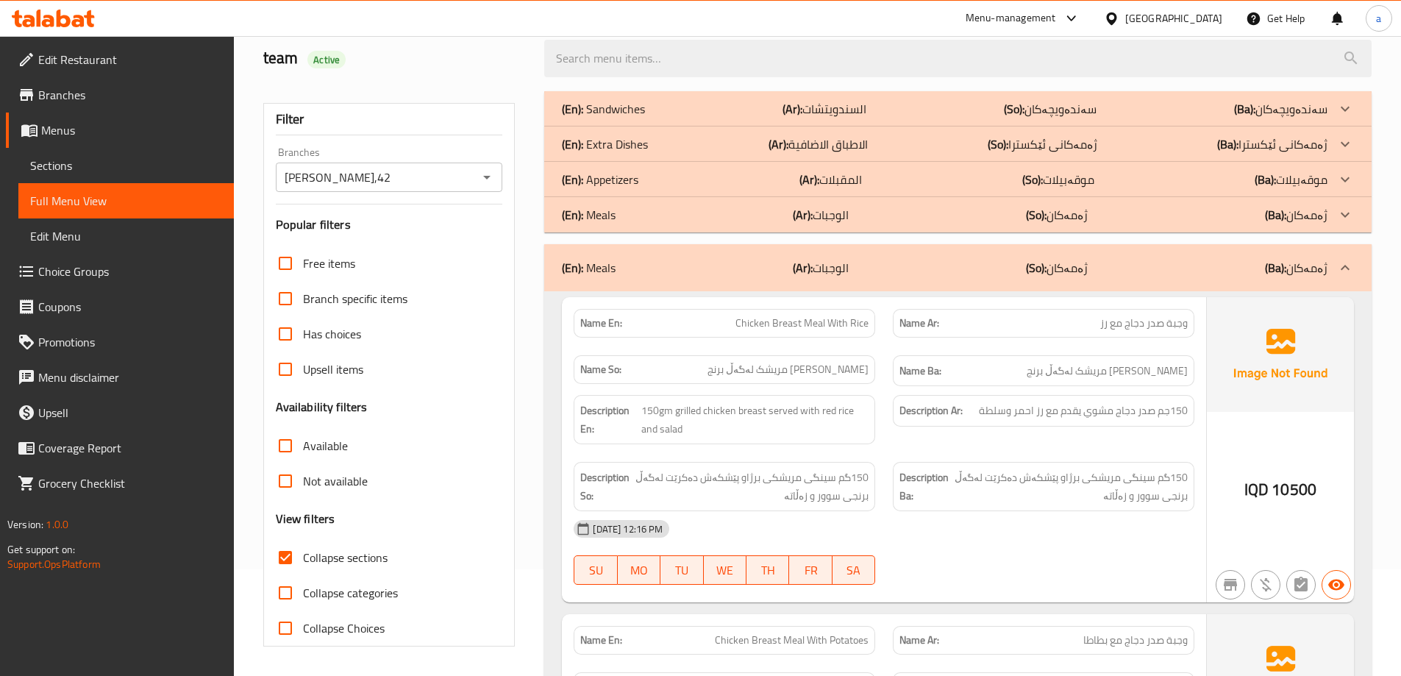
click at [931, 276] on div "(En): Meals (Ar): الوجبات (So): ژەمەکان (Ba): ژەمەکان" at bounding box center [945, 268] width 766 height 18
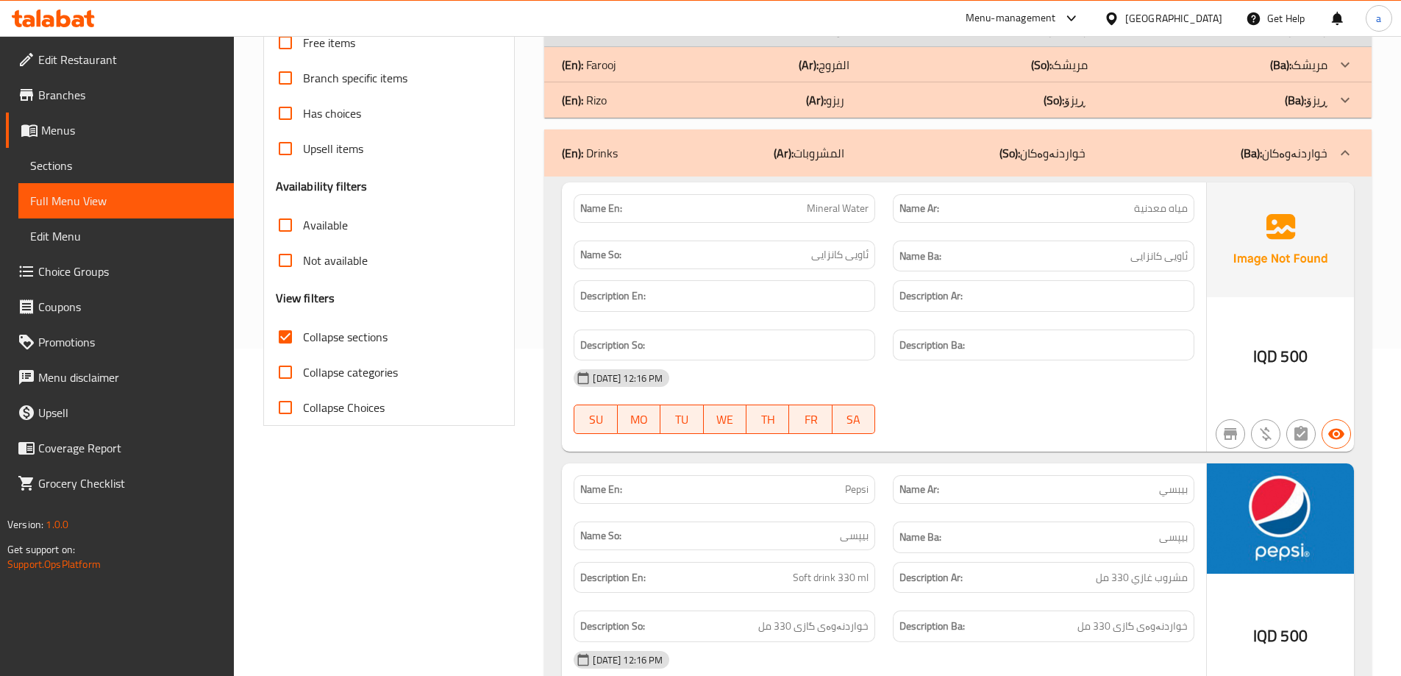
scroll to position [0, 0]
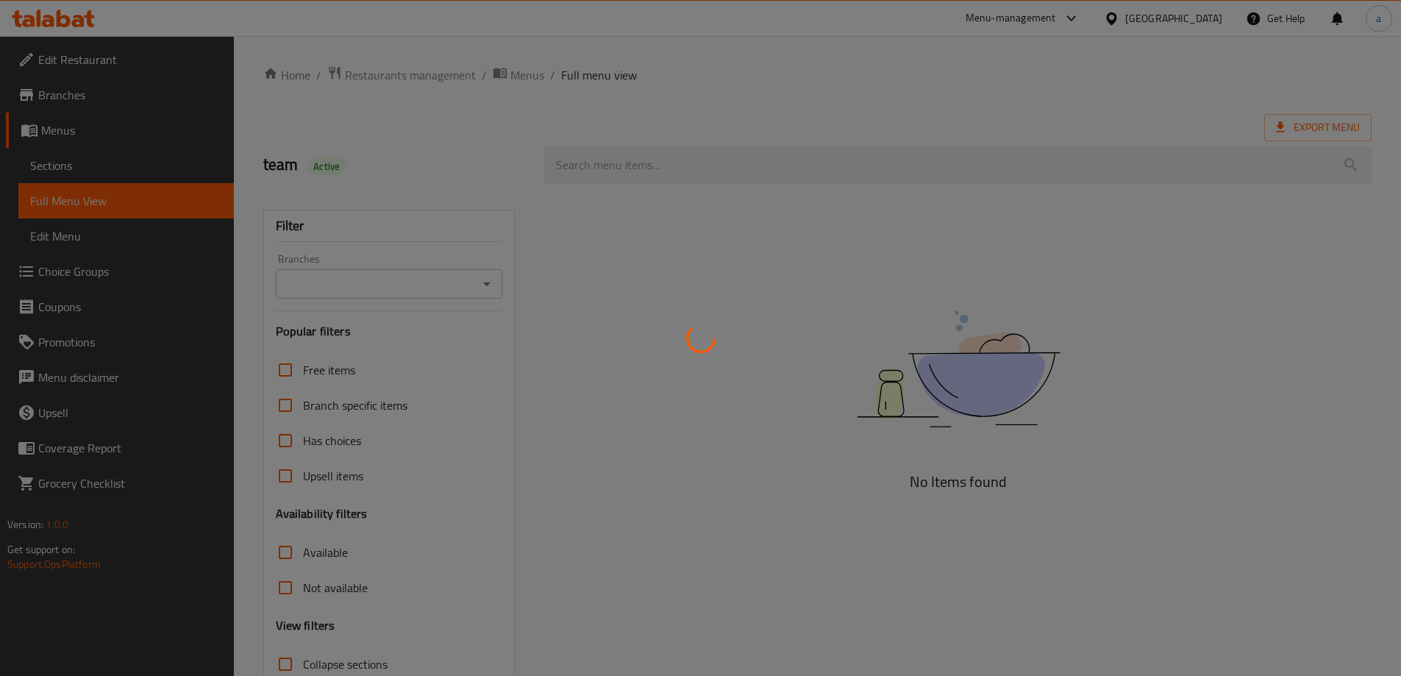
click at [465, 279] on div at bounding box center [700, 338] width 1401 height 676
click at [479, 288] on div at bounding box center [700, 338] width 1401 height 676
click at [485, 280] on div at bounding box center [700, 338] width 1401 height 676
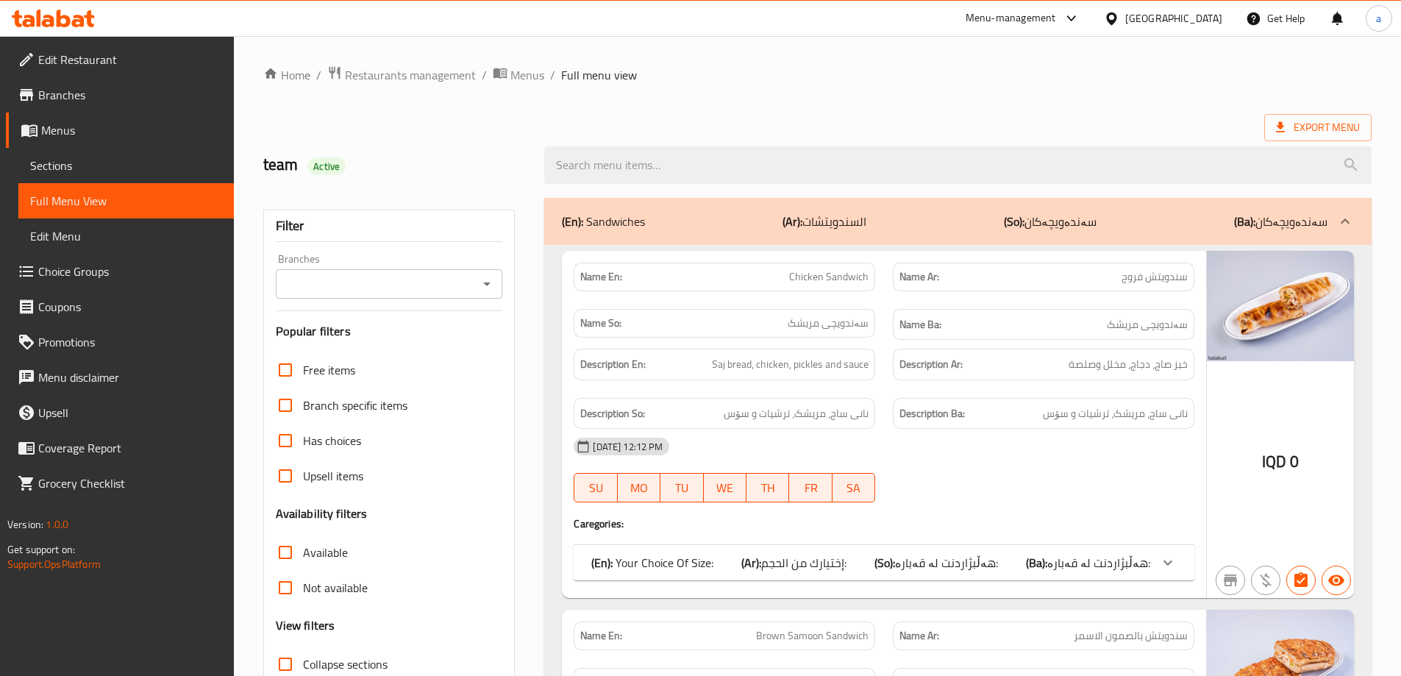
click at [485, 288] on icon "Open" at bounding box center [487, 284] width 18 height 18
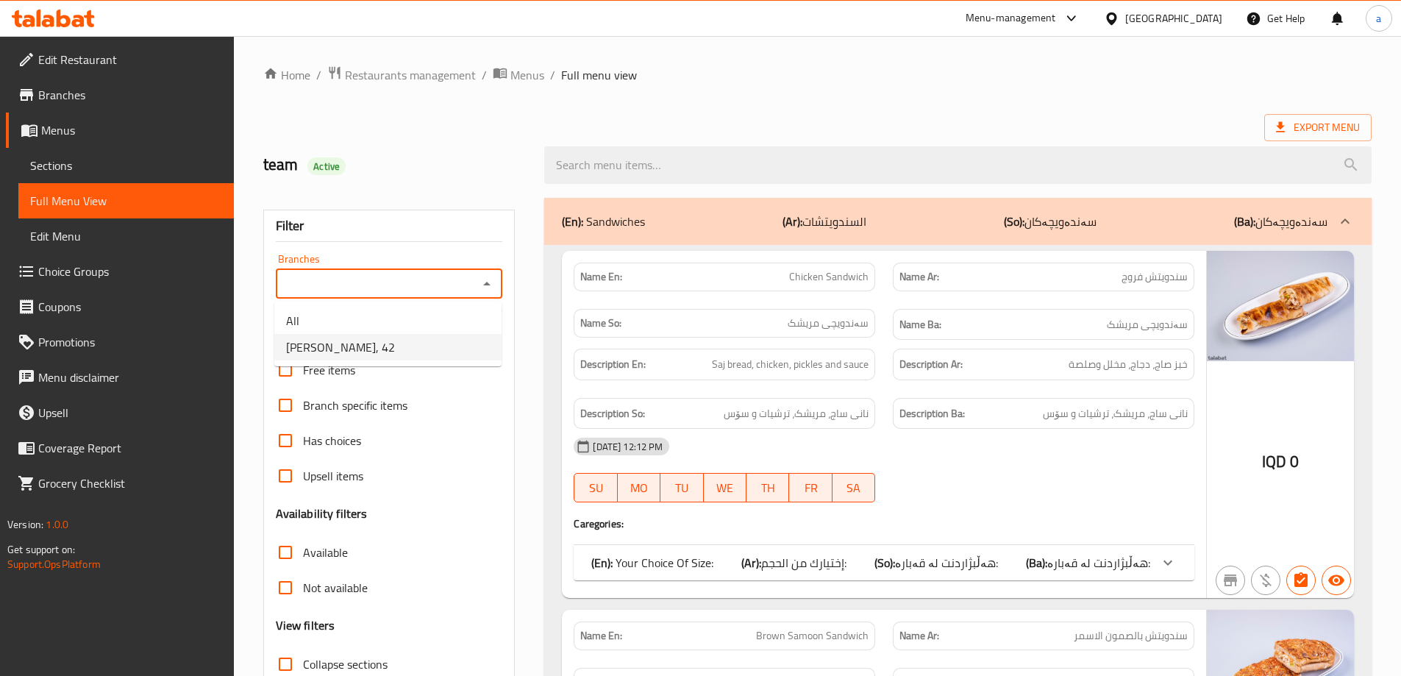
click at [412, 338] on li "Farouj Chahin, 42" at bounding box center [387, 347] width 227 height 26
type input "Farouj Chahin, 42"
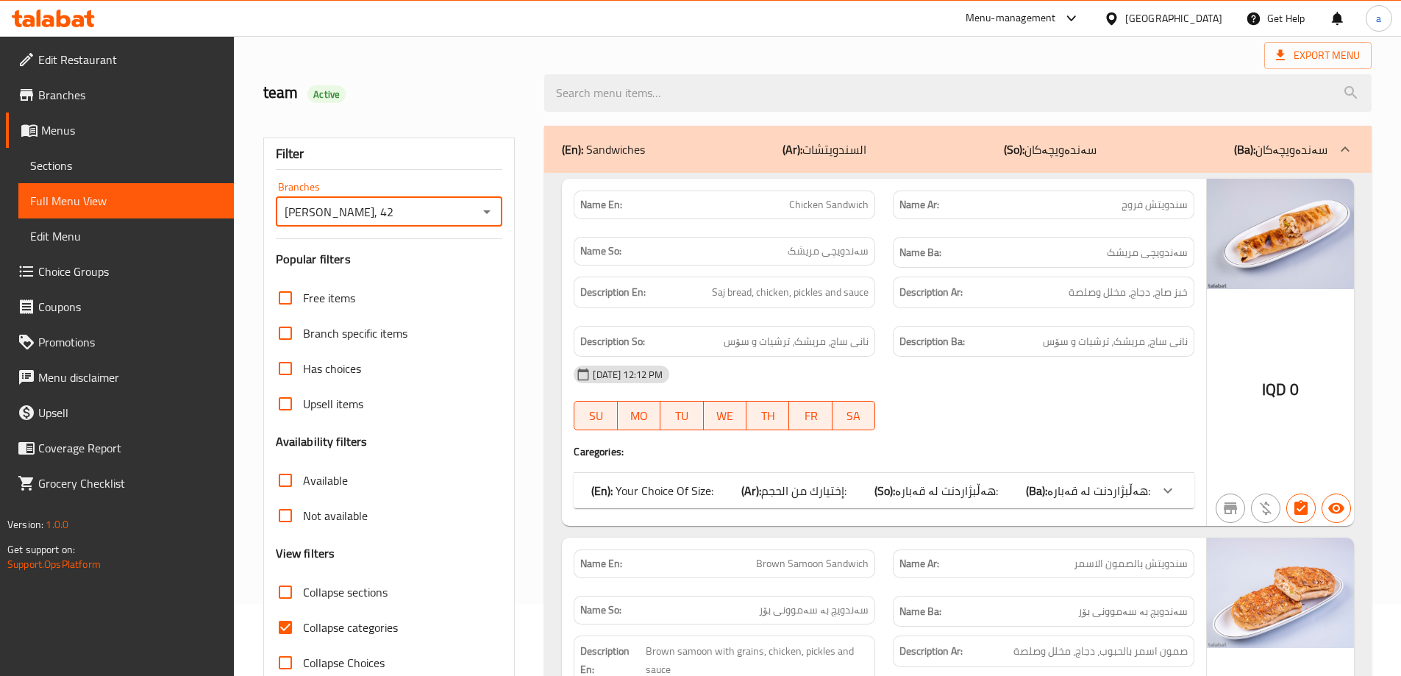
scroll to position [107, 0]
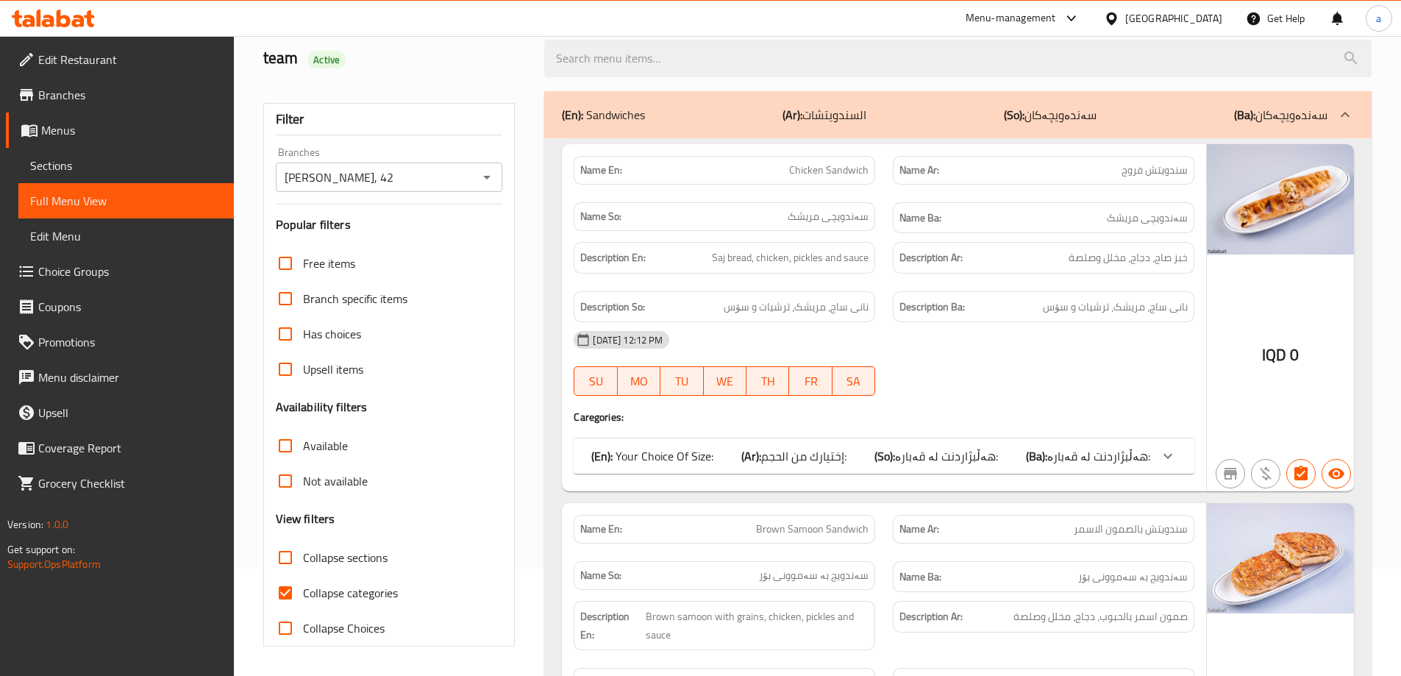
click at [371, 589] on span "Collapse categories" at bounding box center [350, 593] width 95 height 18
click at [303, 589] on input "Collapse categories" at bounding box center [285, 592] width 35 height 35
checkbox input "false"
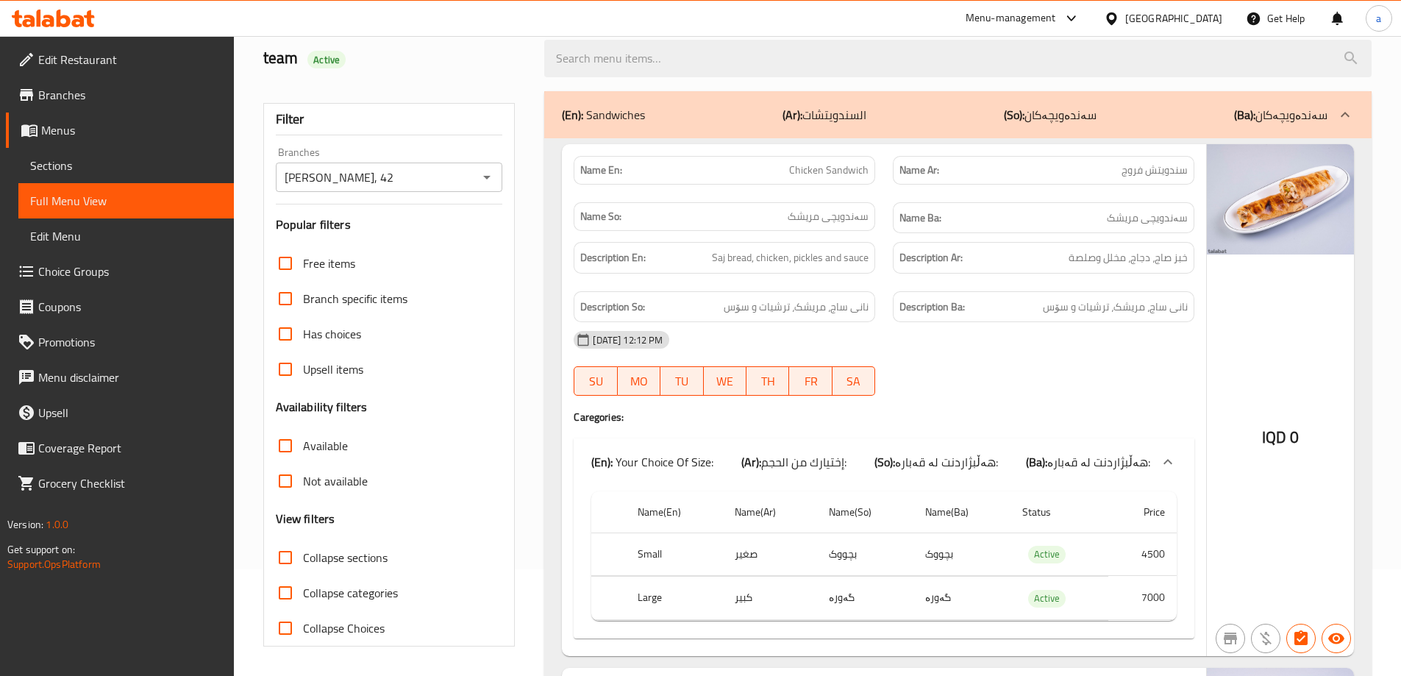
click at [359, 555] on span "Collapse sections" at bounding box center [345, 558] width 85 height 18
click at [303, 555] on input "Collapse sections" at bounding box center [285, 557] width 35 height 35
checkbox input "true"
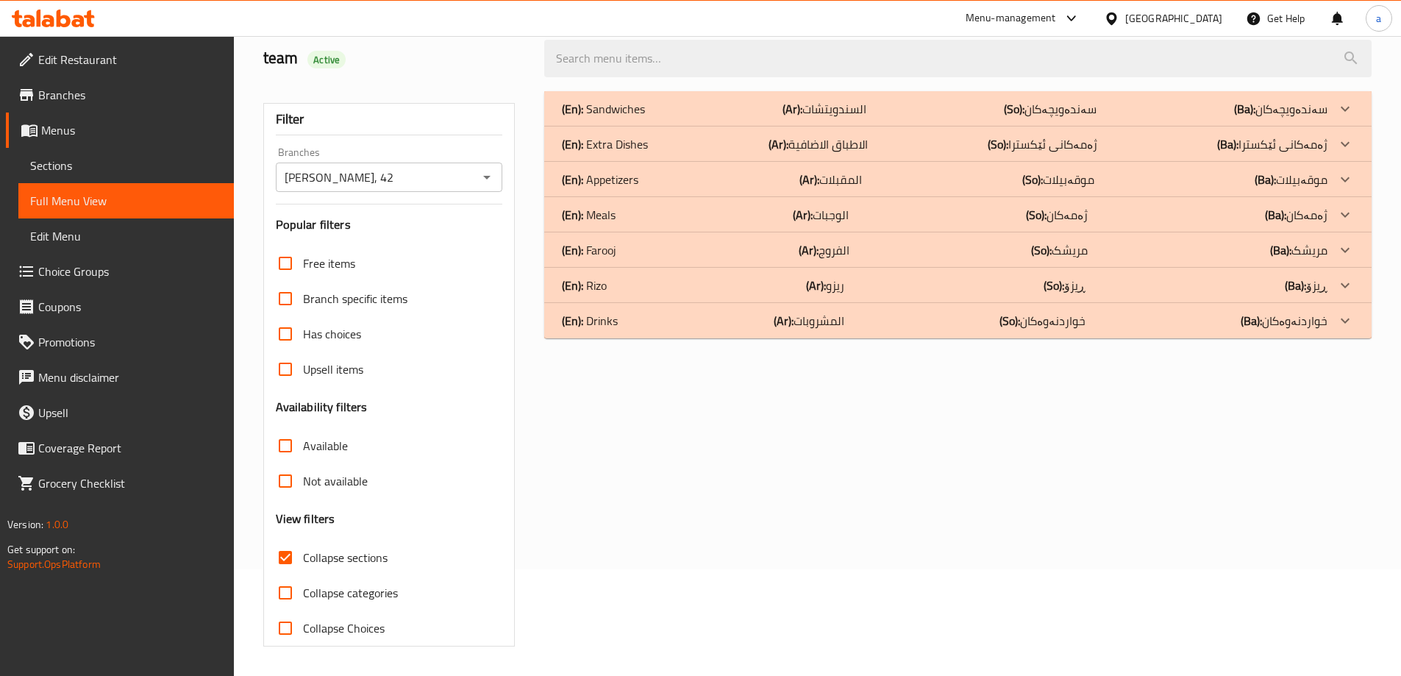
click at [888, 211] on div "(En): Meals (Ar): الوجبات (So): ژەمەکان (Ba): ژەمەکان" at bounding box center [945, 215] width 766 height 18
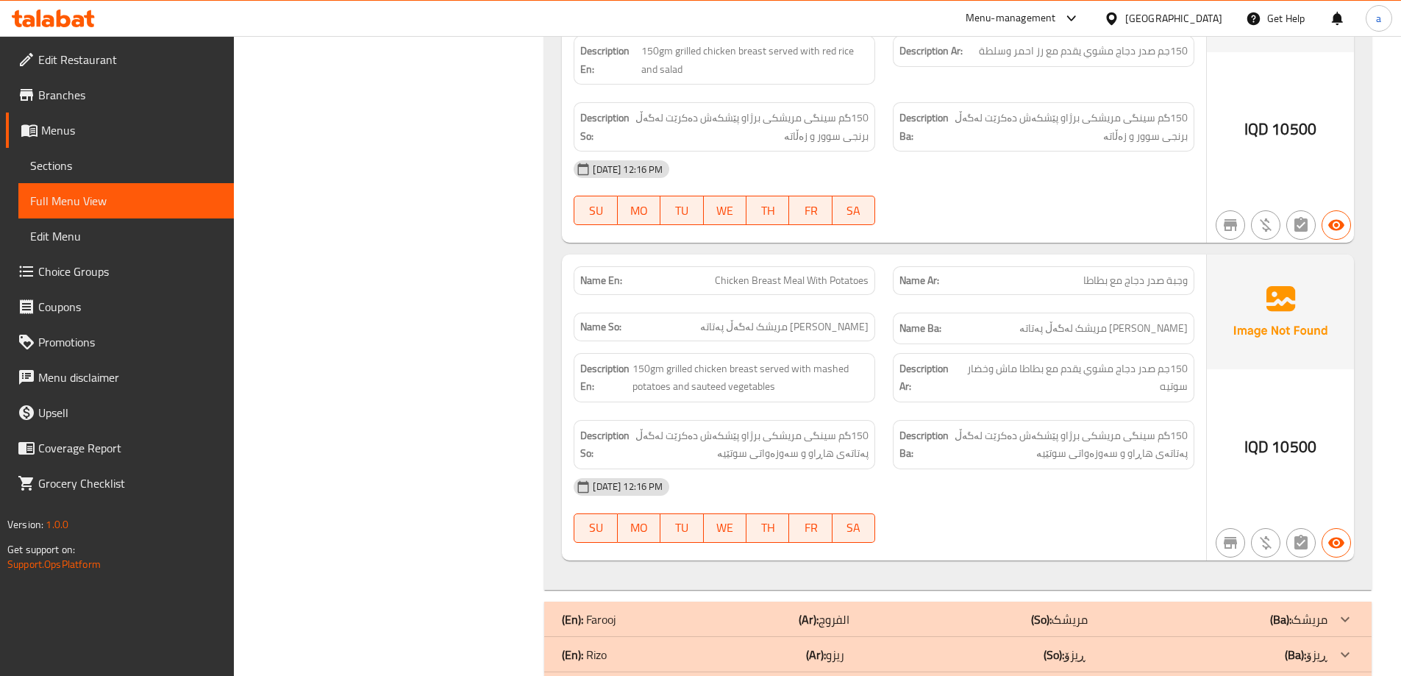
scroll to position [1686, 0]
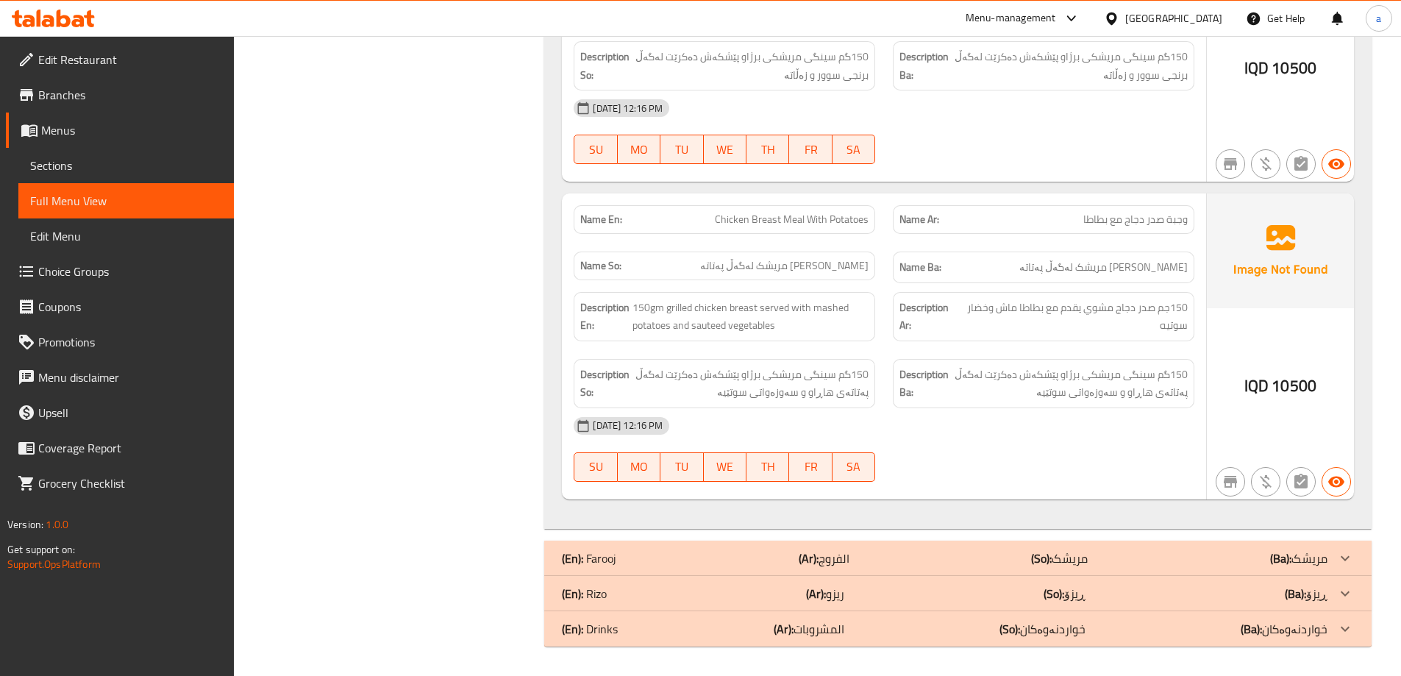
click at [884, 630] on div "(En): Drinks (Ar): المشروبات (So): خواردنەوەکان (Ba): خواردنەوەکان" at bounding box center [945, 629] width 766 height 18
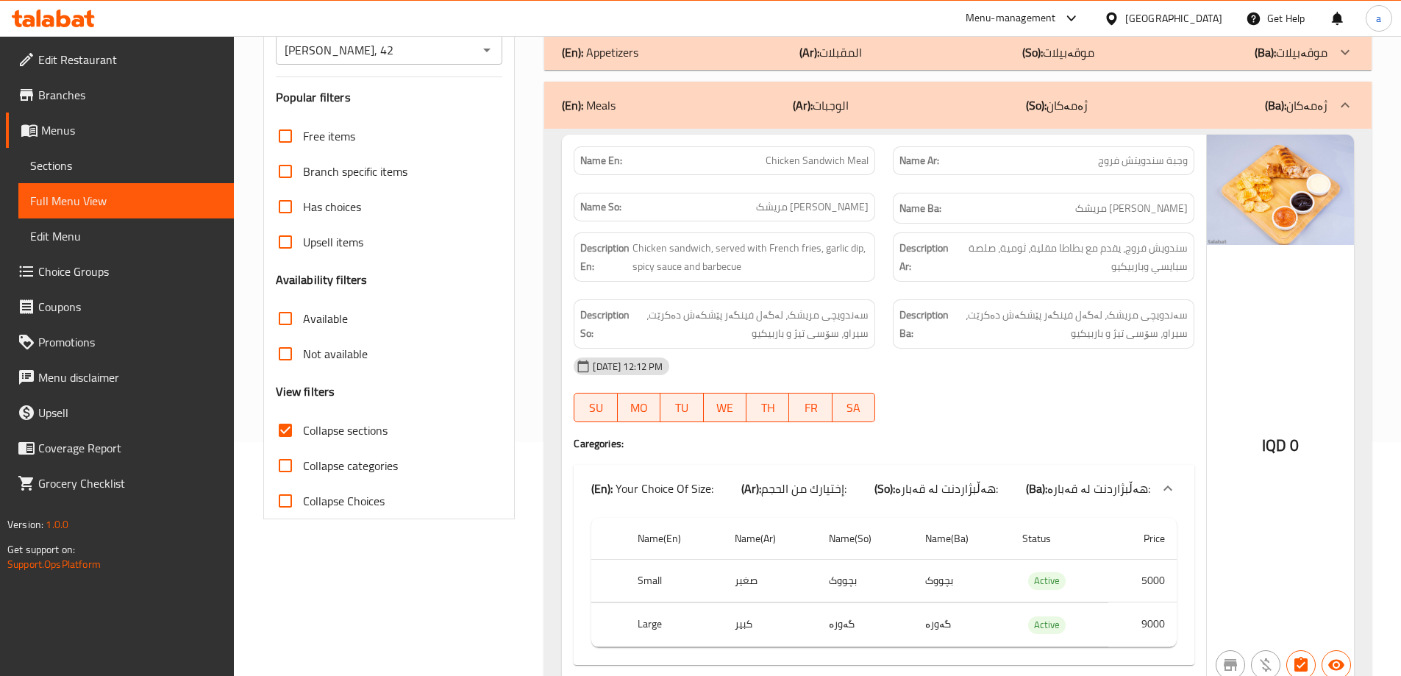
scroll to position [0, 0]
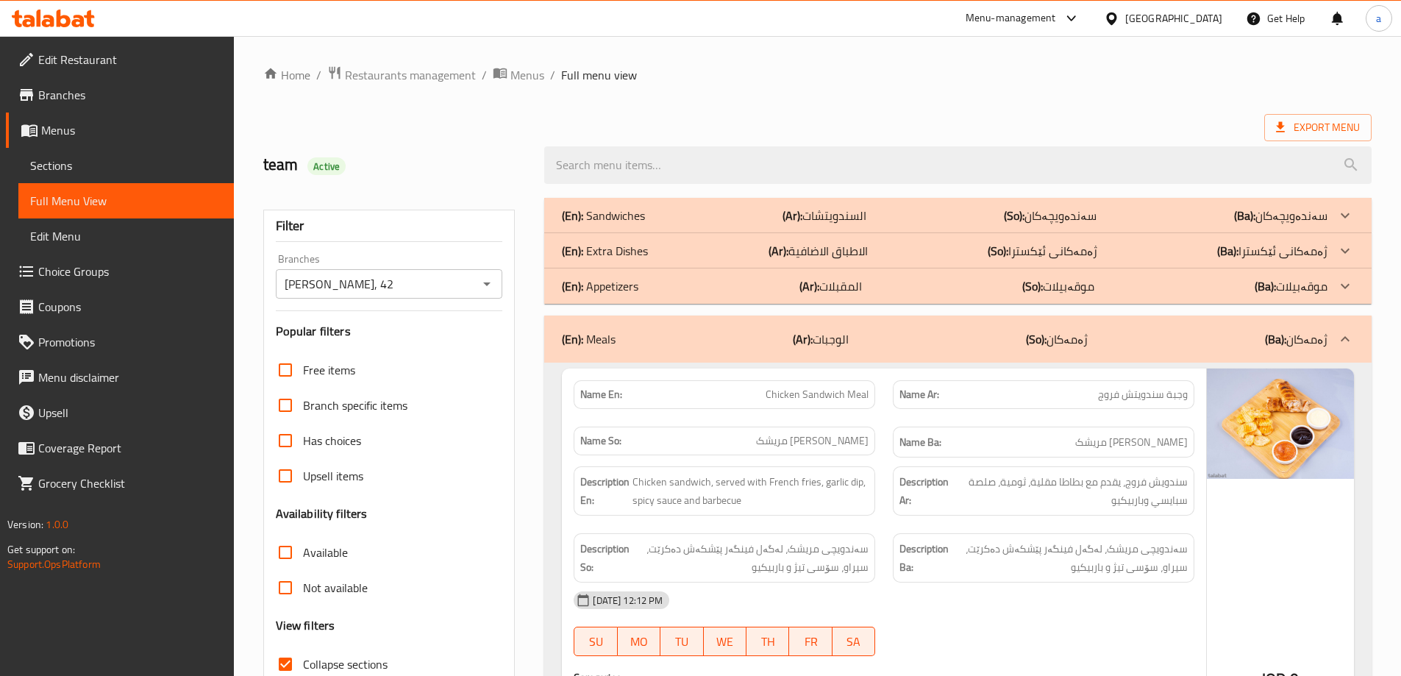
click at [880, 241] on div "(En): Extra Dishes (Ar): الاطباق الاضافية (So): ژەمەکانى ئێکسترا (Ba): ژەمەکانى…" at bounding box center [957, 250] width 827 height 35
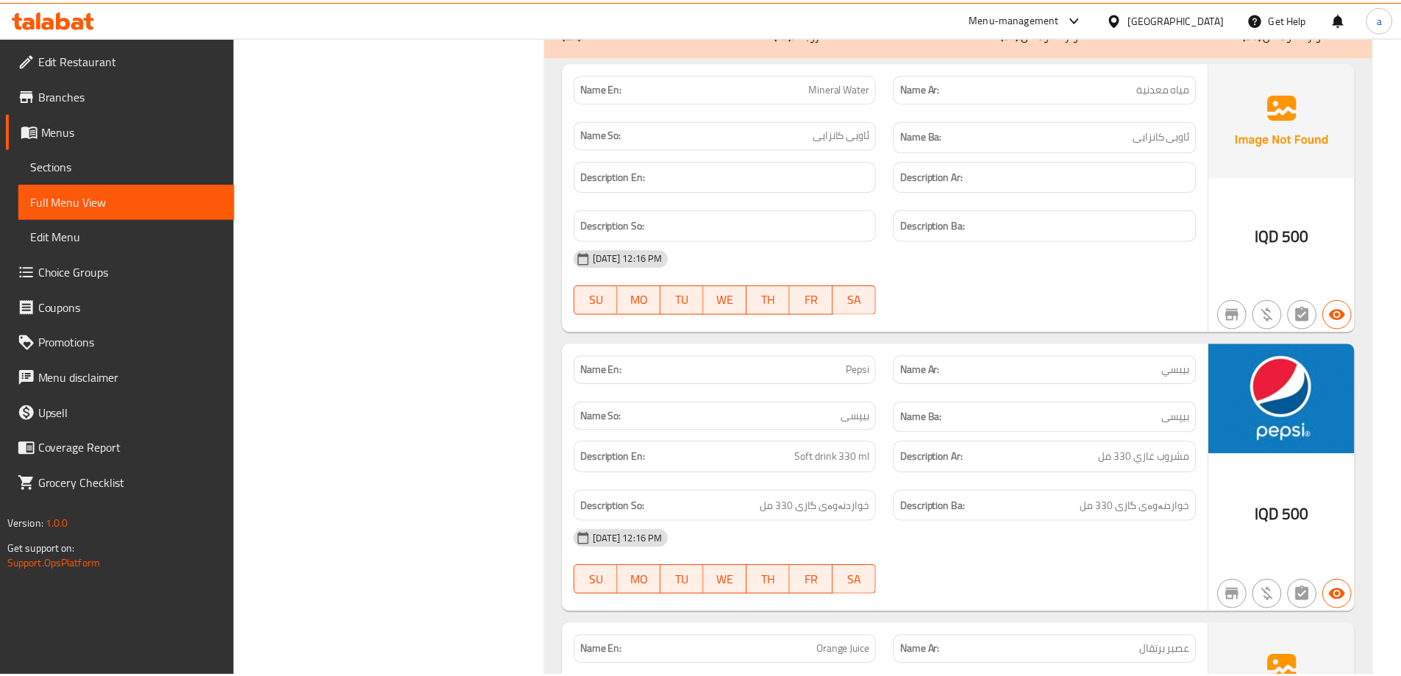
scroll to position [2918, 0]
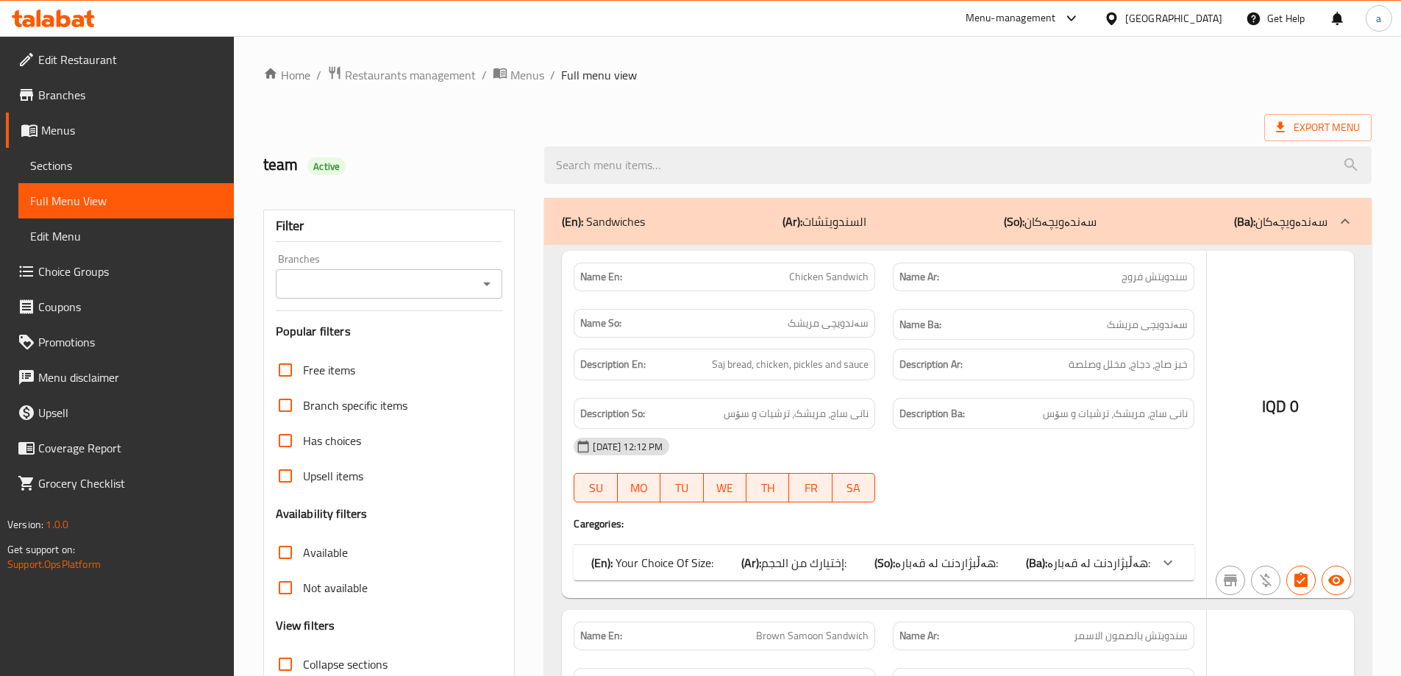
click at [451, 296] on div at bounding box center [700, 338] width 1401 height 676
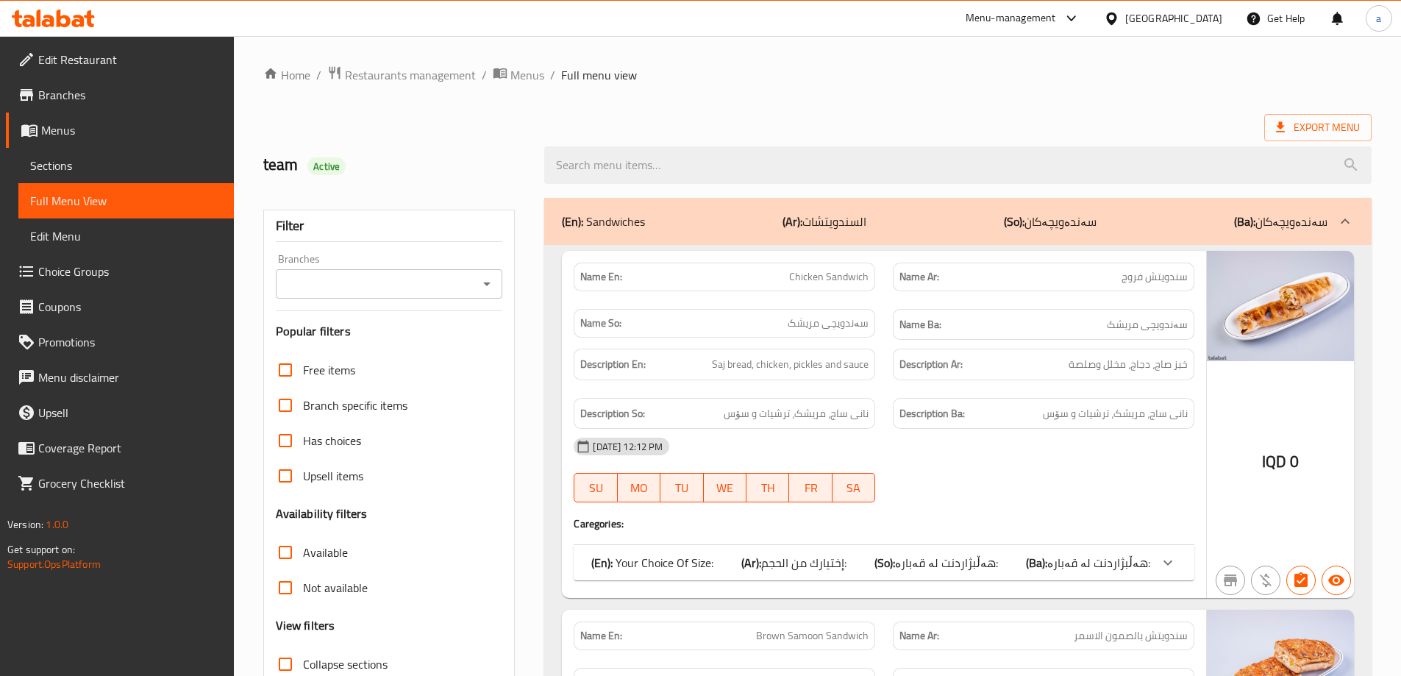
click at [471, 285] on input "Branches" at bounding box center [377, 284] width 194 height 21
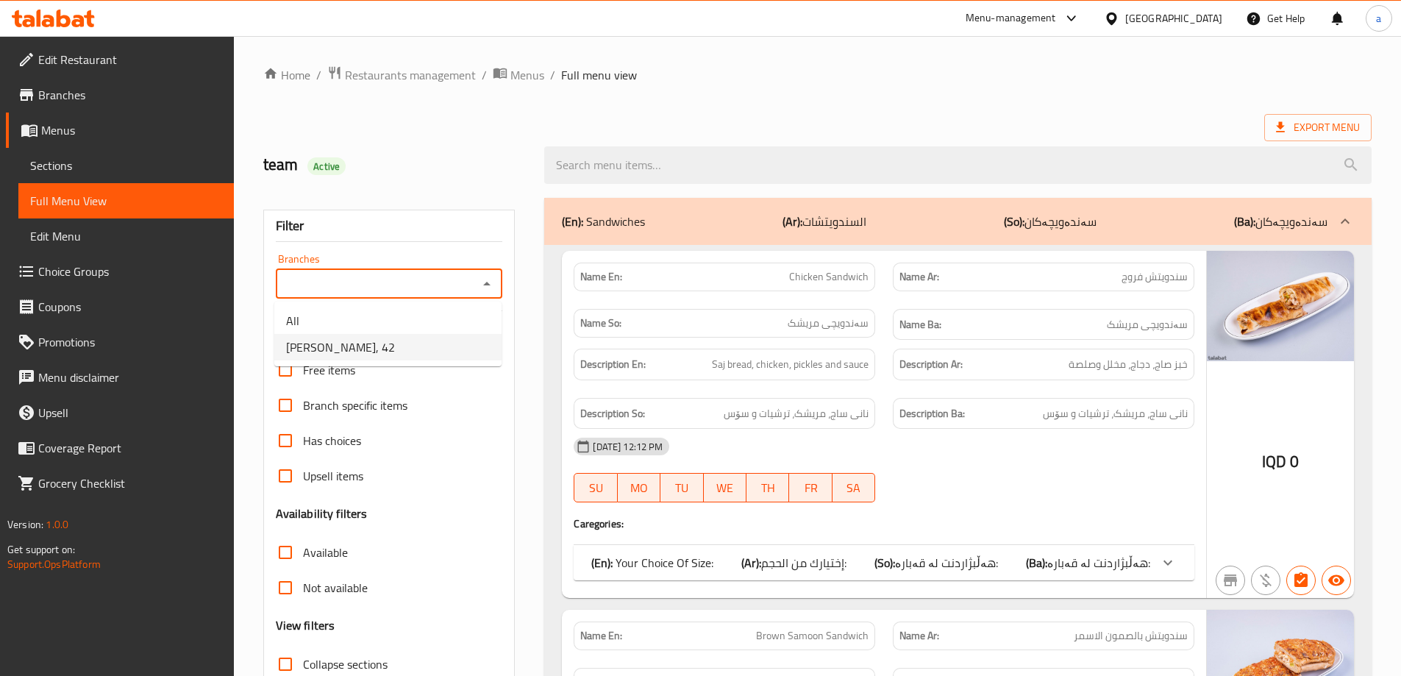
click at [419, 339] on li "Farouj Chahin, 42" at bounding box center [387, 347] width 227 height 26
type input "Farouj Chahin, 42"
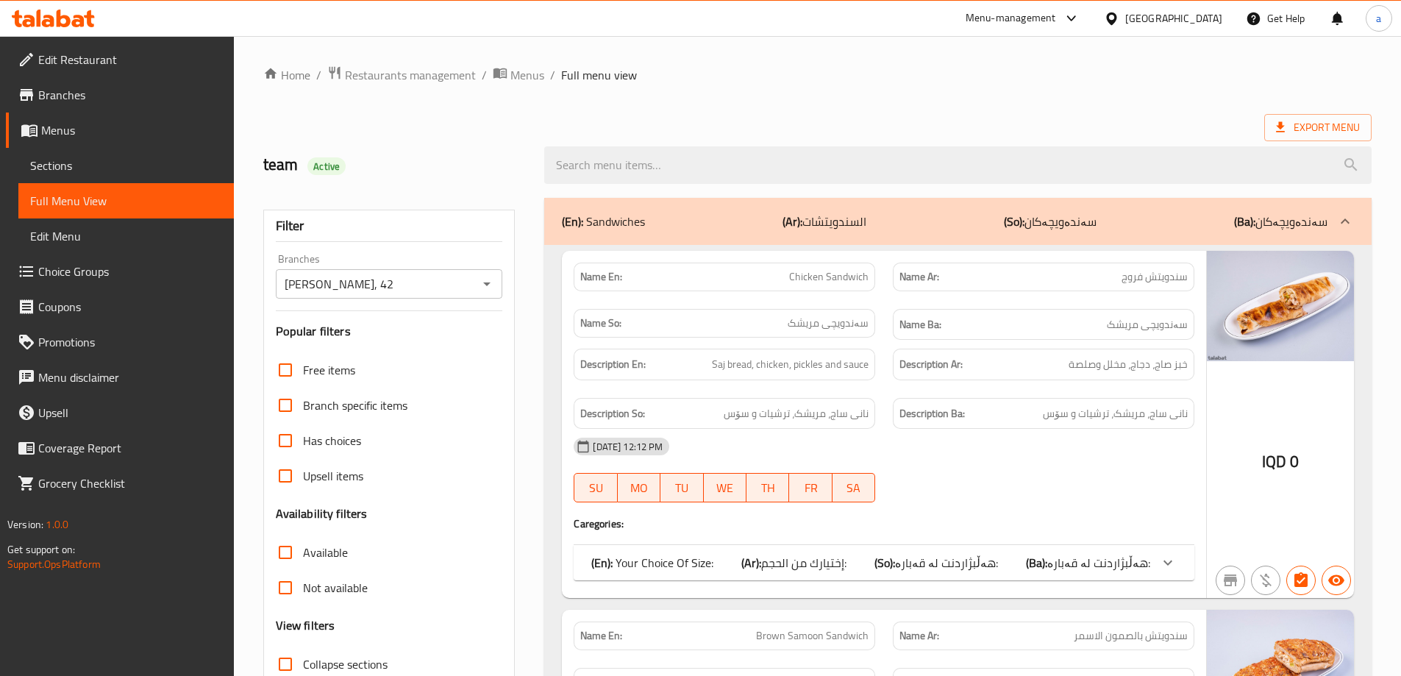
click at [824, 221] on p "(Ar): السندويتشات" at bounding box center [825, 222] width 84 height 18
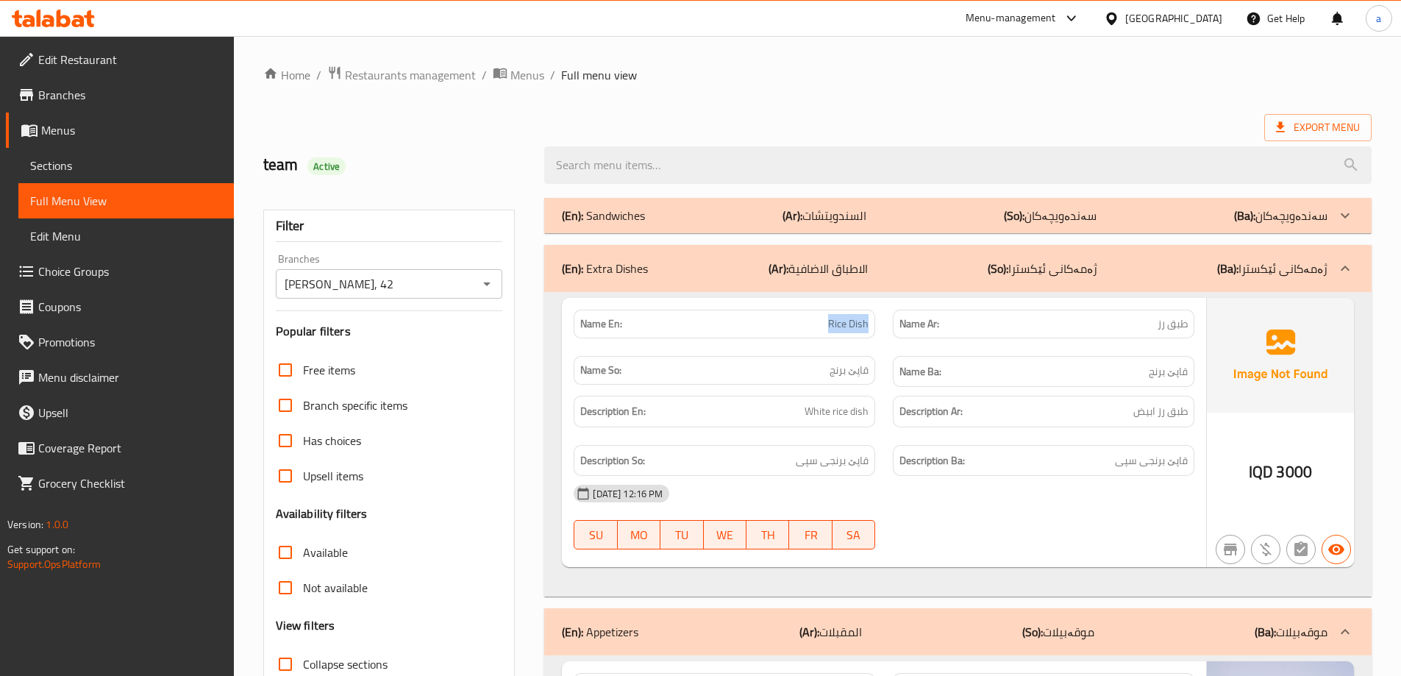
drag, startPoint x: 813, startPoint y: 327, endPoint x: 882, endPoint y: 323, distance: 69.2
click at [882, 323] on div "Name En: Rice Dish" at bounding box center [724, 324] width 319 height 46
copy span "Rice Dish"
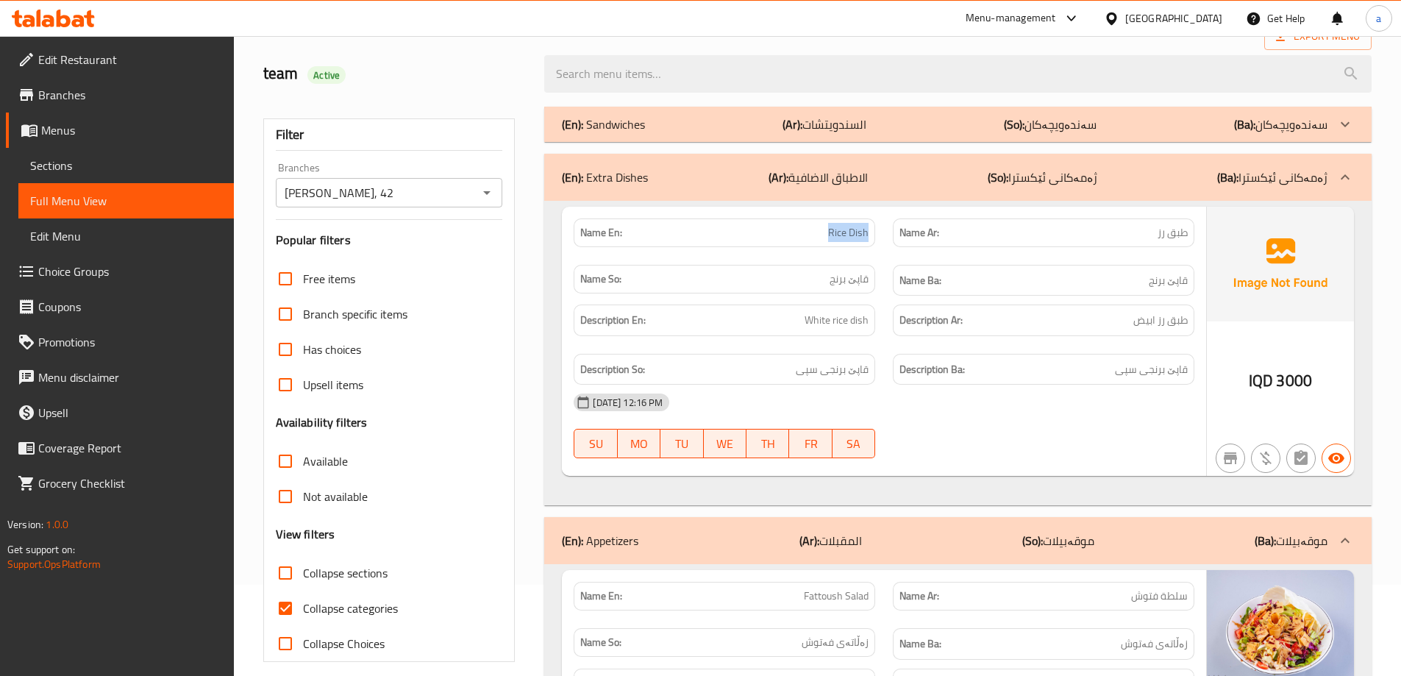
scroll to position [221, 0]
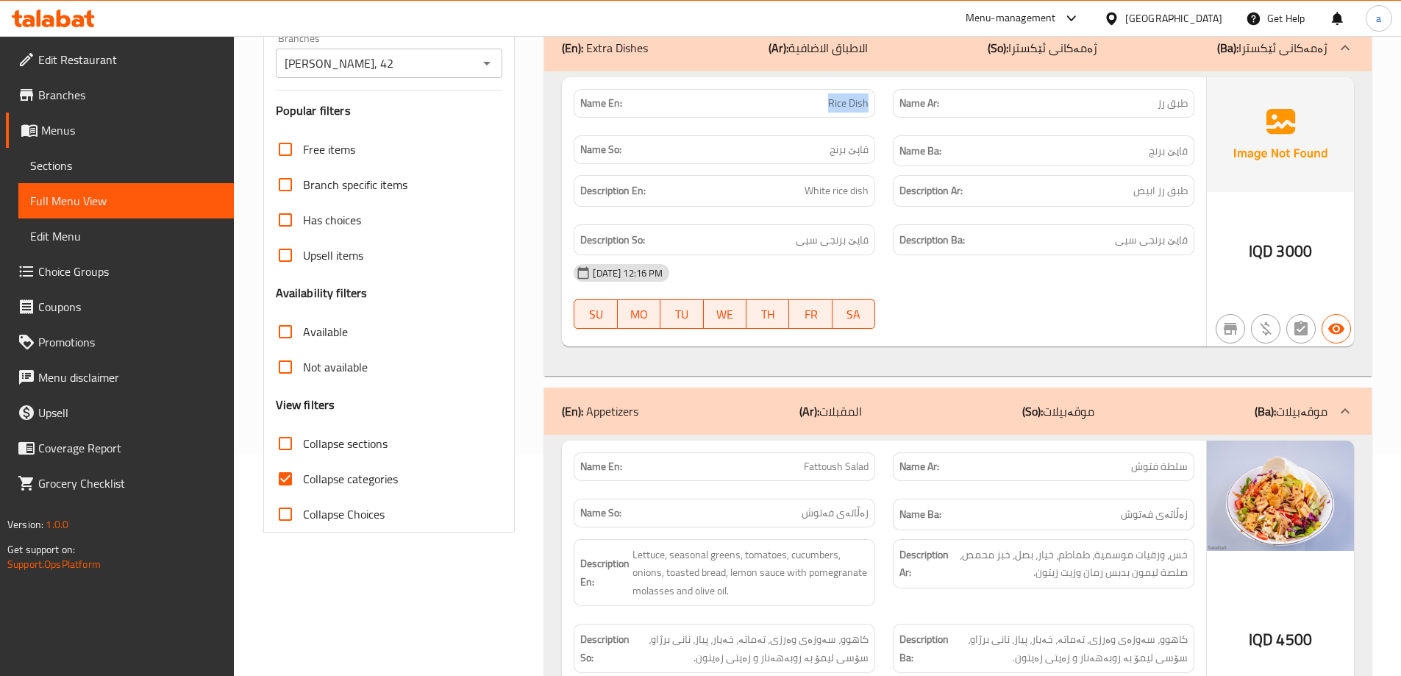
click at [1149, 62] on div "(En): Extra Dishes (Ar): الاطباق الاضافية (So): ژەمەکانى ئێکسترا (Ba): ژەمەکانى…" at bounding box center [957, 47] width 827 height 47
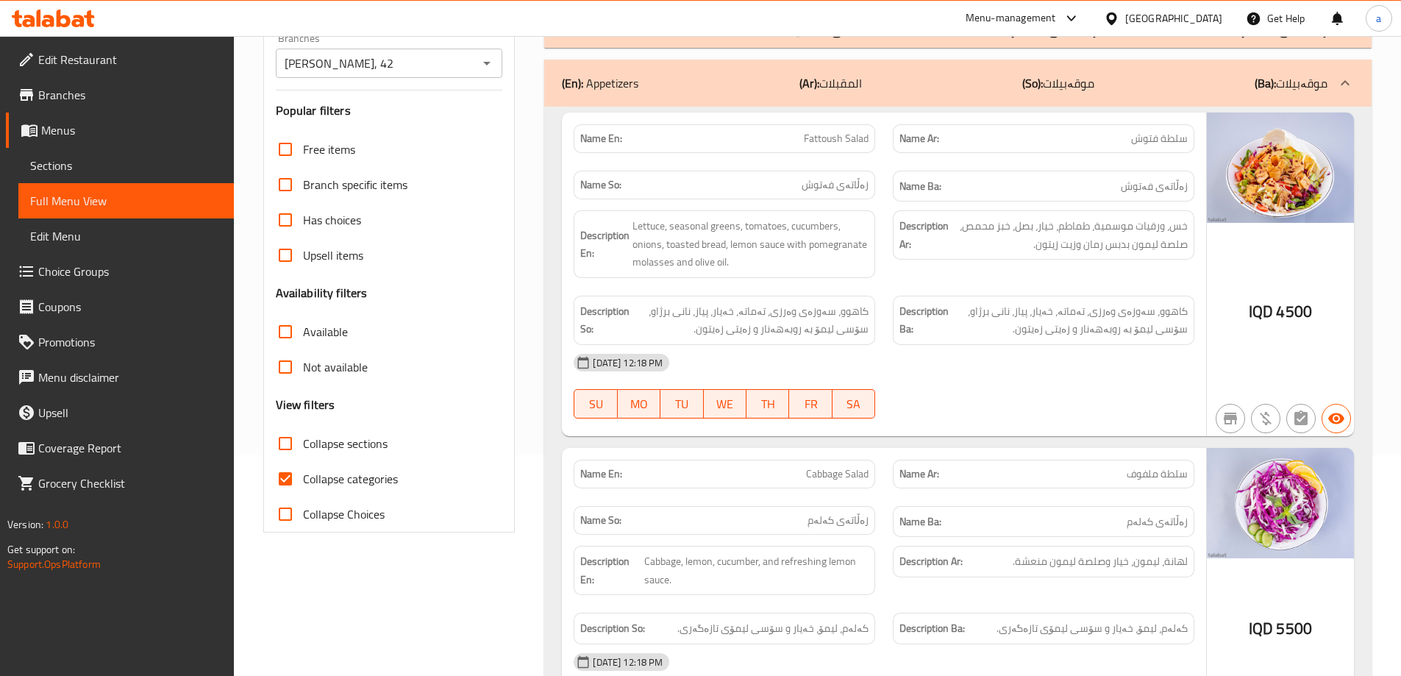
click at [1168, 68] on div "(En): Appetizers (Ar): المقبلات (So): موقەبیلات (Ba): موقەبیلات" at bounding box center [957, 83] width 827 height 47
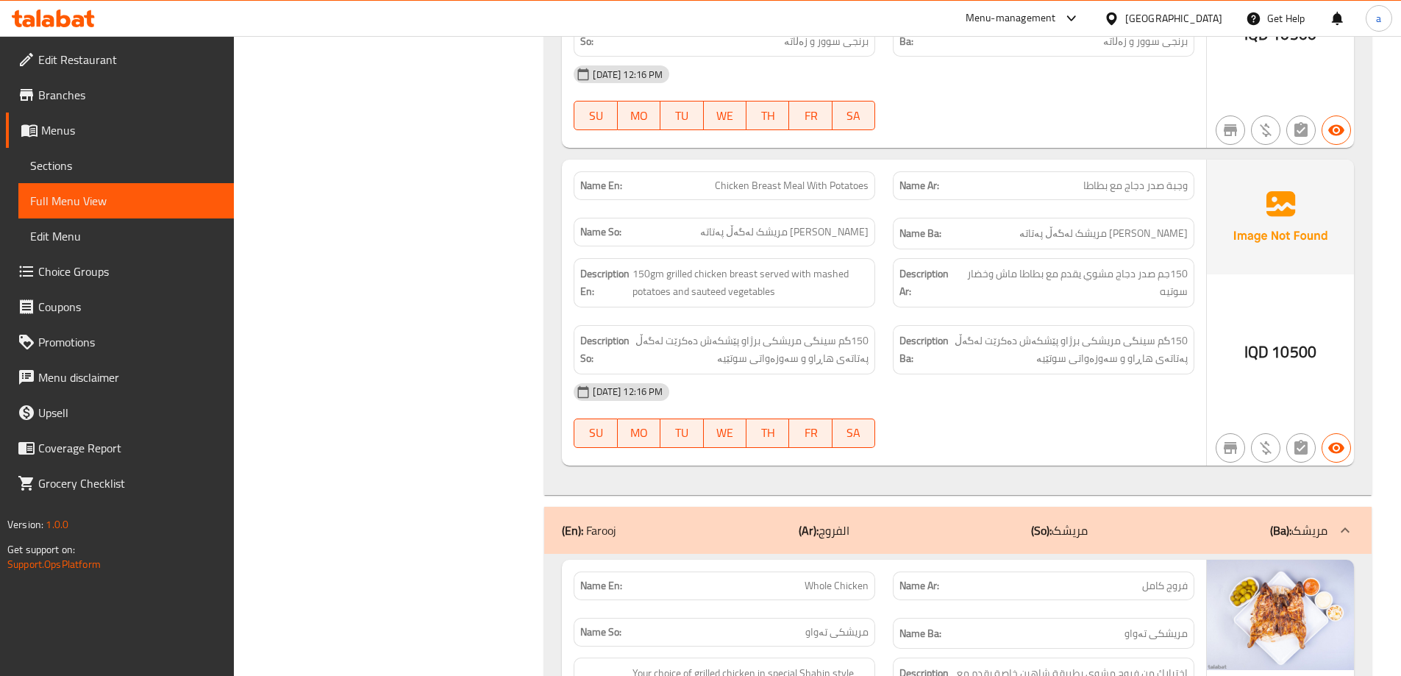
scroll to position [1545, 0]
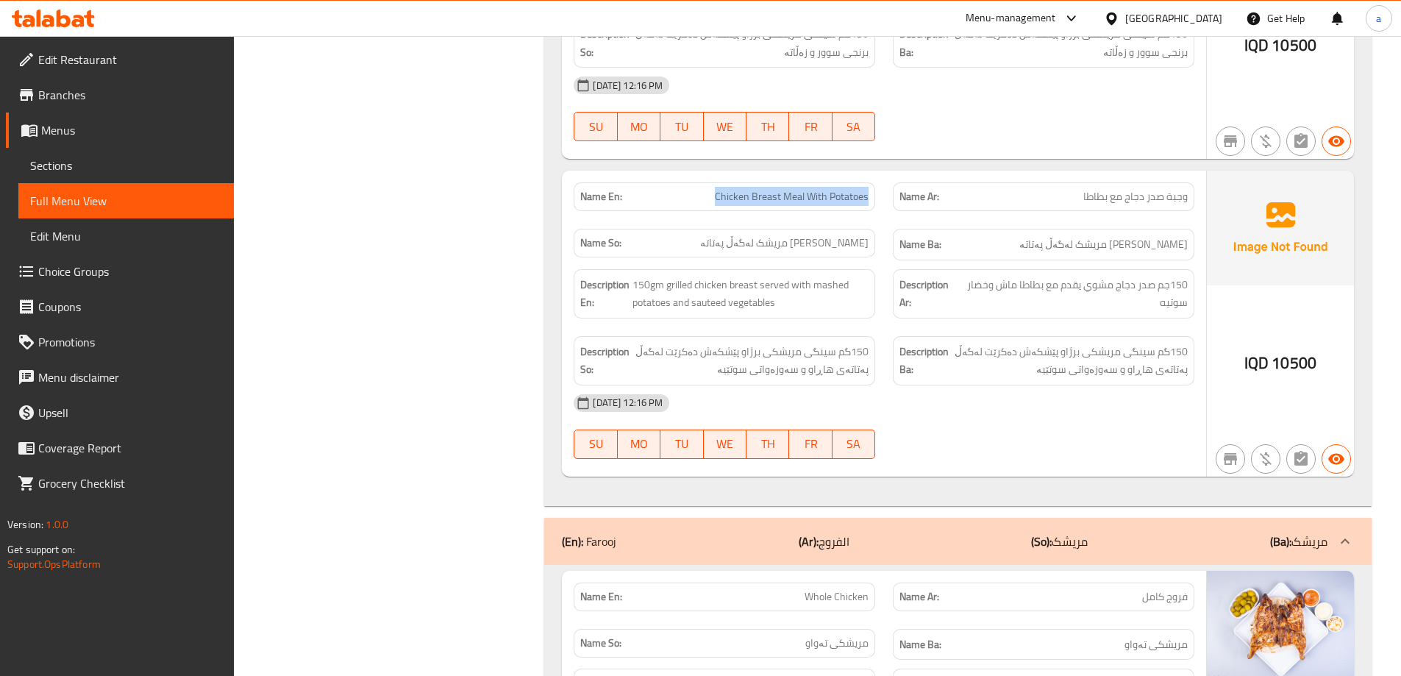
drag, startPoint x: 671, startPoint y: 202, endPoint x: 882, endPoint y: 194, distance: 211.2
click at [882, 194] on div "Name En: Chicken Breast Meal With Potatoes" at bounding box center [724, 197] width 319 height 46
copy span "Chicken Breast Meal With Potatoes"
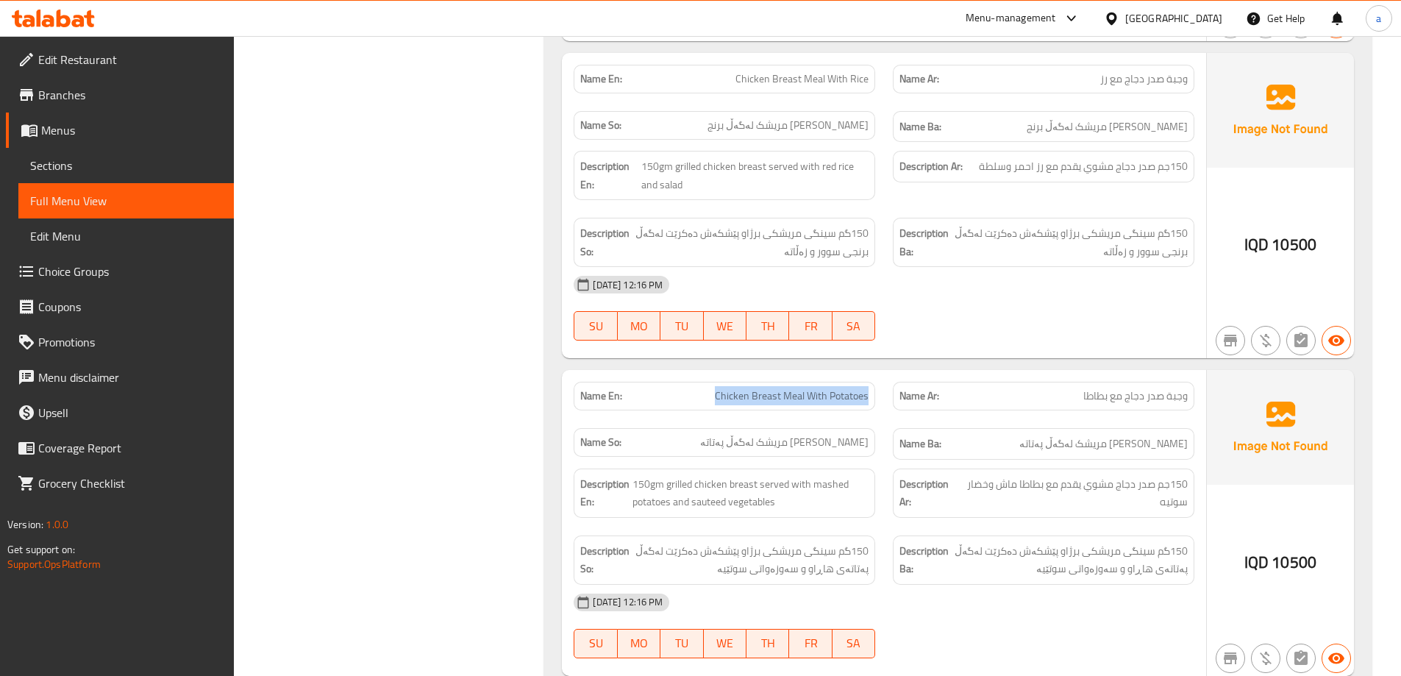
scroll to position [1324, 0]
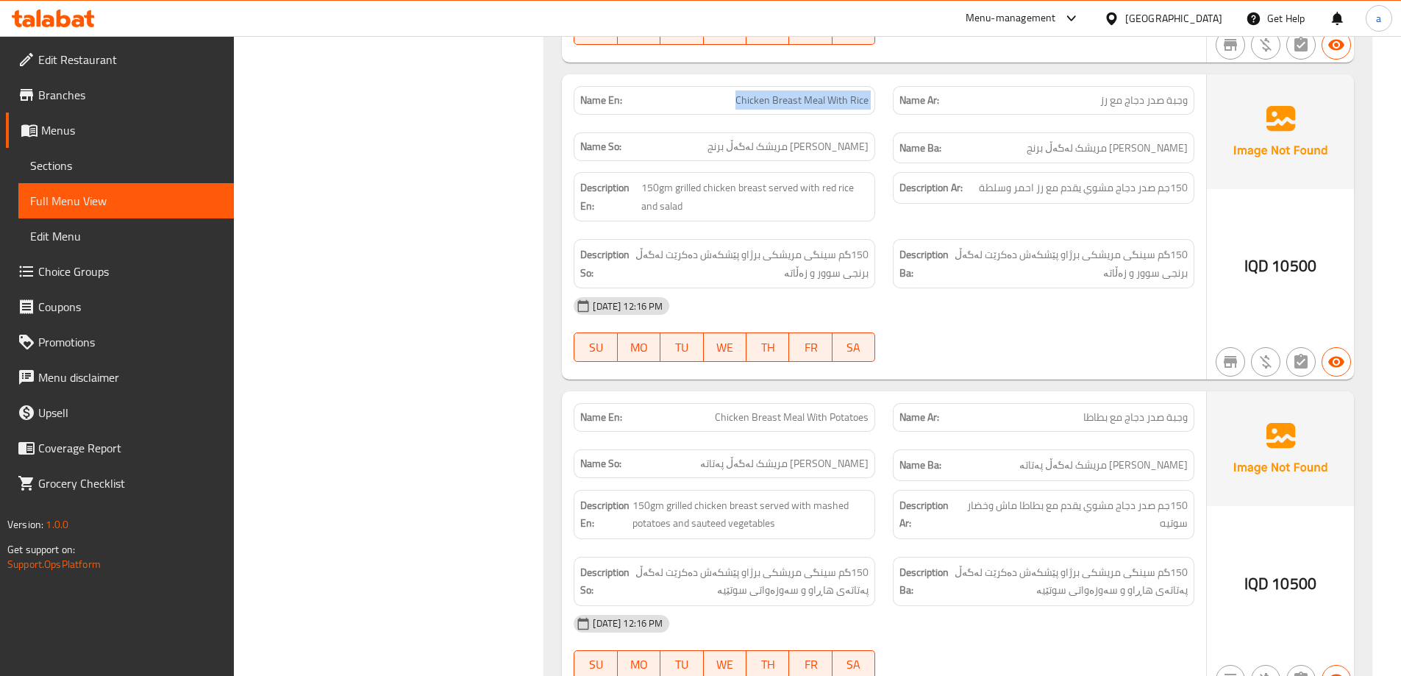
drag, startPoint x: 756, startPoint y: 104, endPoint x: 891, endPoint y: 108, distance: 135.4
click at [891, 108] on div "Name En: Chicken Breast Meal With Rice Name Ar: وجبة صدر دجاج مع رز Name So: ژە…" at bounding box center [884, 125] width 638 height 96
copy span "Chicken Breast Meal With Rice"
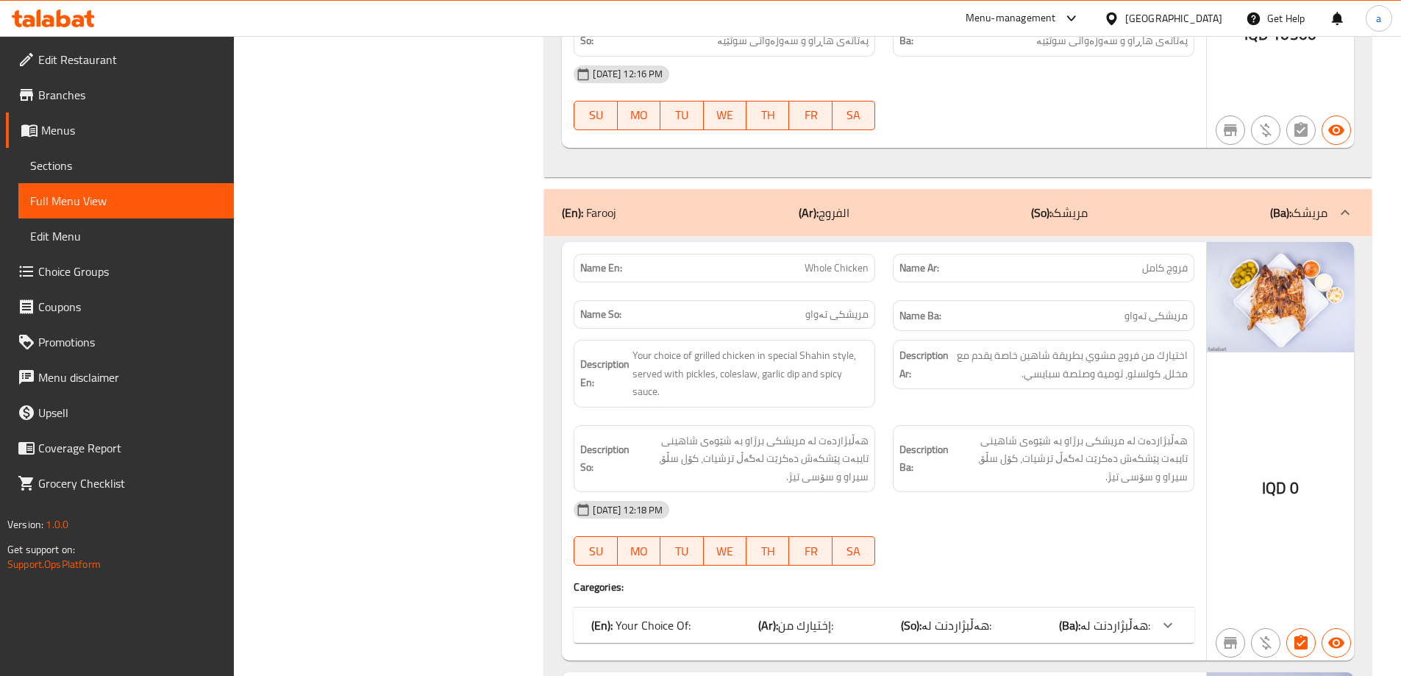
scroll to position [1765, 0]
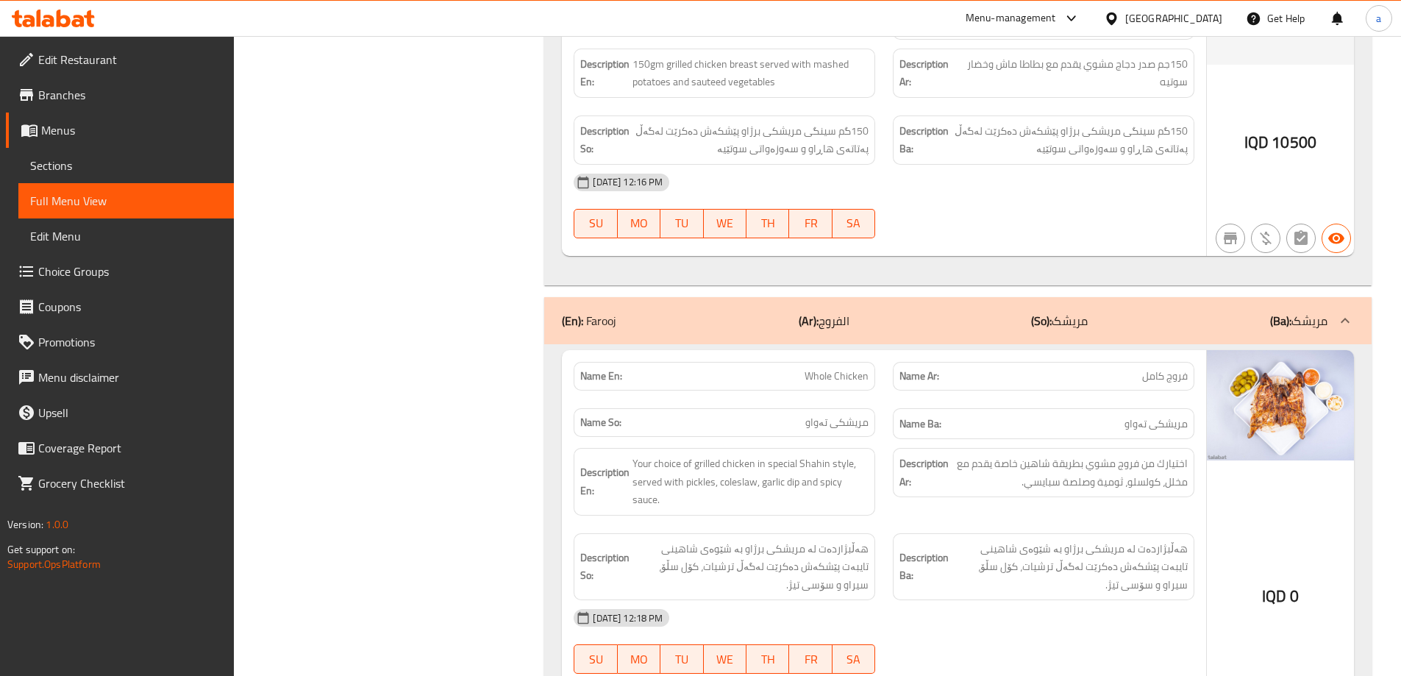
click at [1126, 330] on div "(En): Farooj (Ar): الفروج (So): مریشک (Ba): مریشک" at bounding box center [957, 320] width 827 height 47
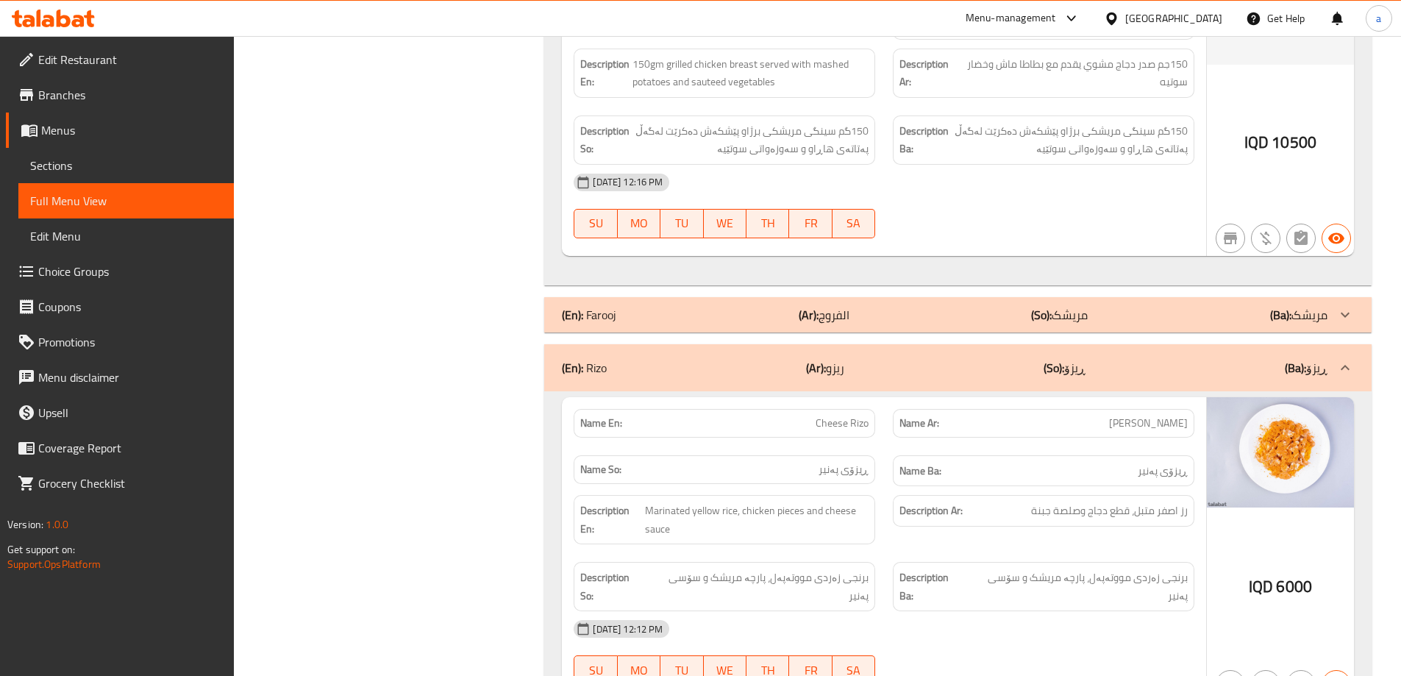
click at [1066, 381] on div "(En): Rizo (Ar): ريزو (So): ڕیزۆ (Ba): ڕیزۆ" at bounding box center [957, 367] width 827 height 47
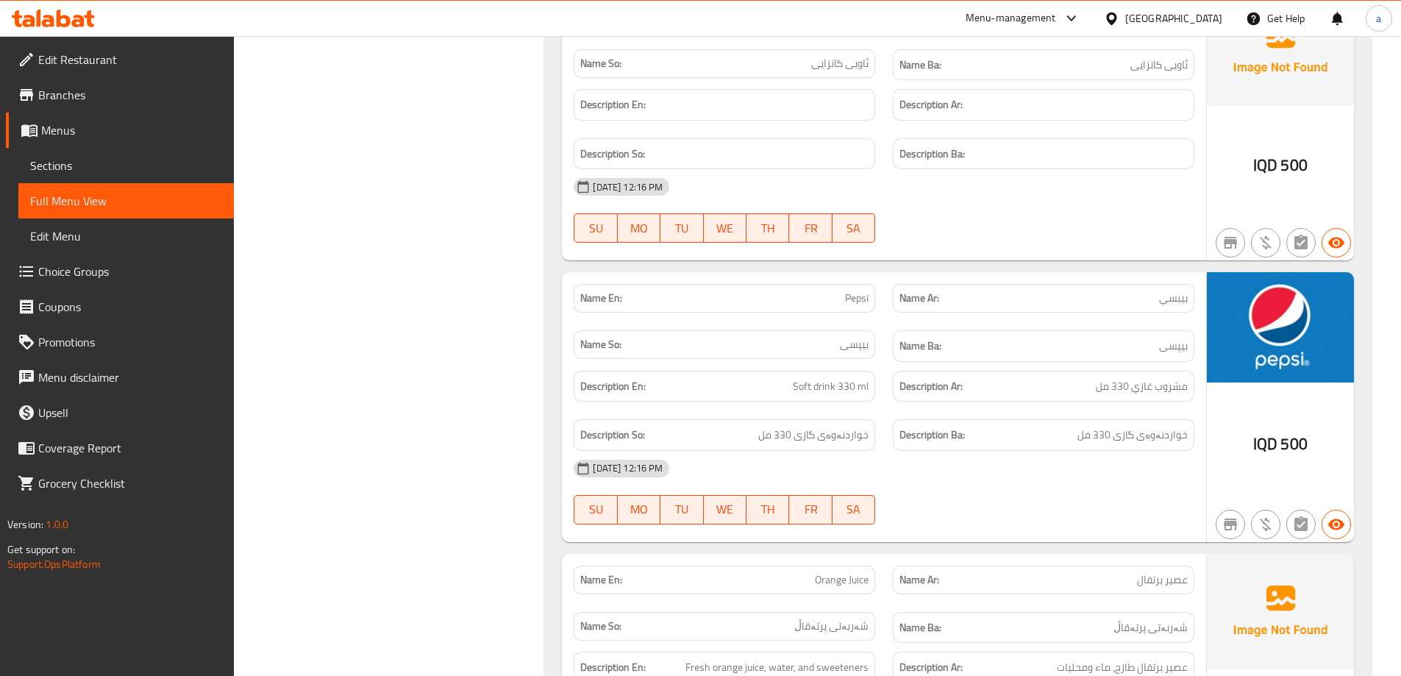
scroll to position [1986, 0]
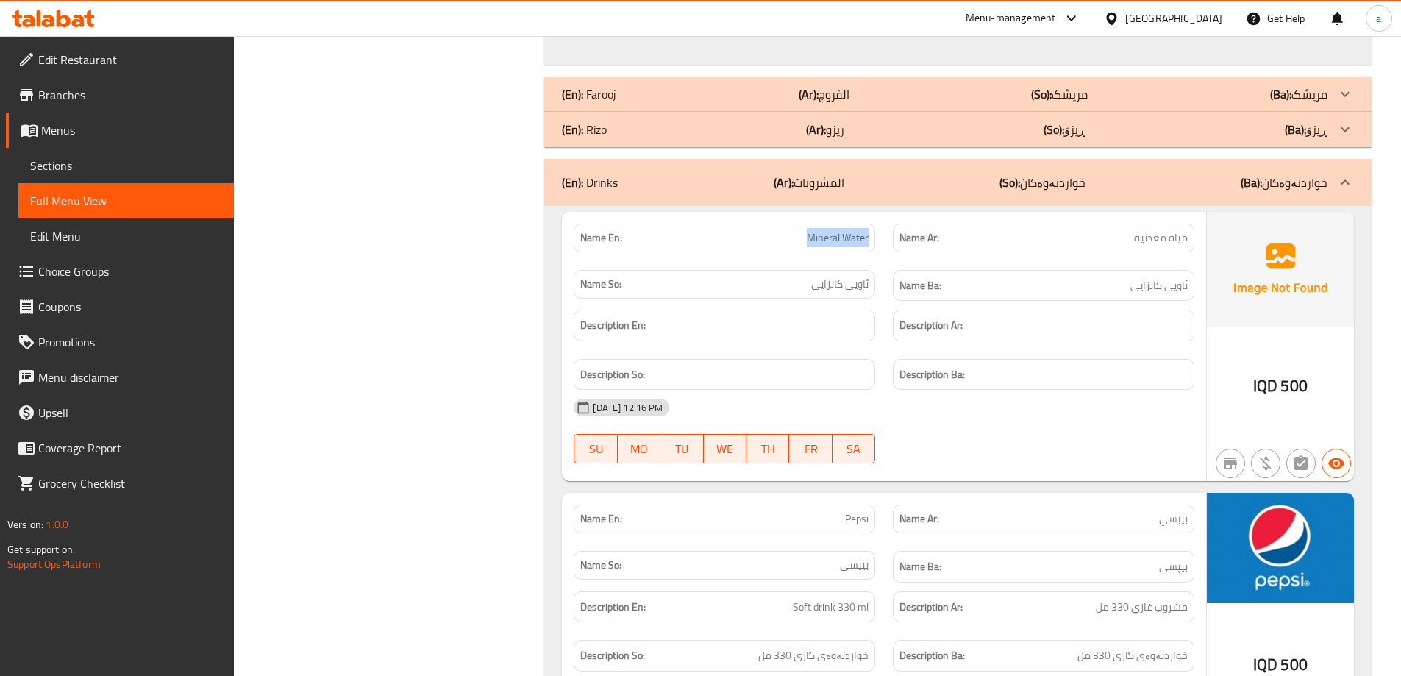
drag, startPoint x: 777, startPoint y: 243, endPoint x: 883, endPoint y: 250, distance: 105.4
click at [883, 250] on div "Name En: Mineral Water" at bounding box center [724, 238] width 319 height 46
copy span "Mineral Water"
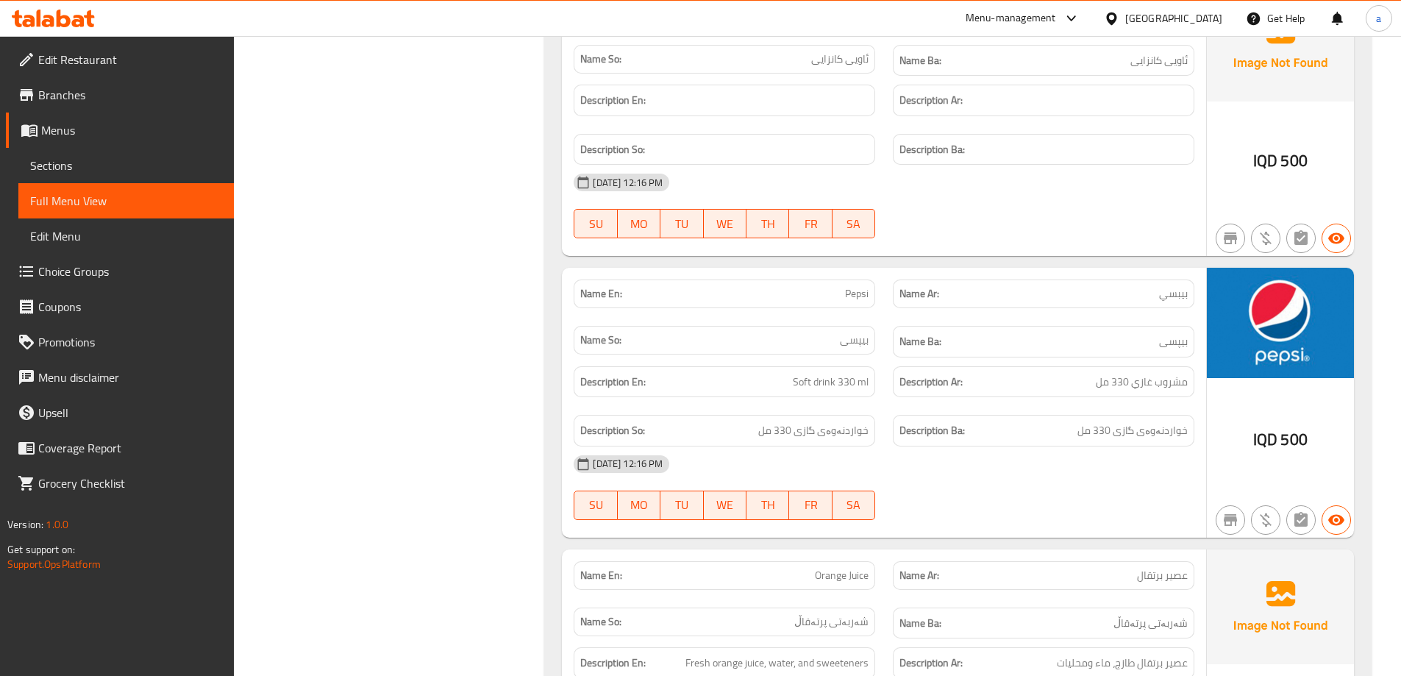
scroll to position [2412, 0]
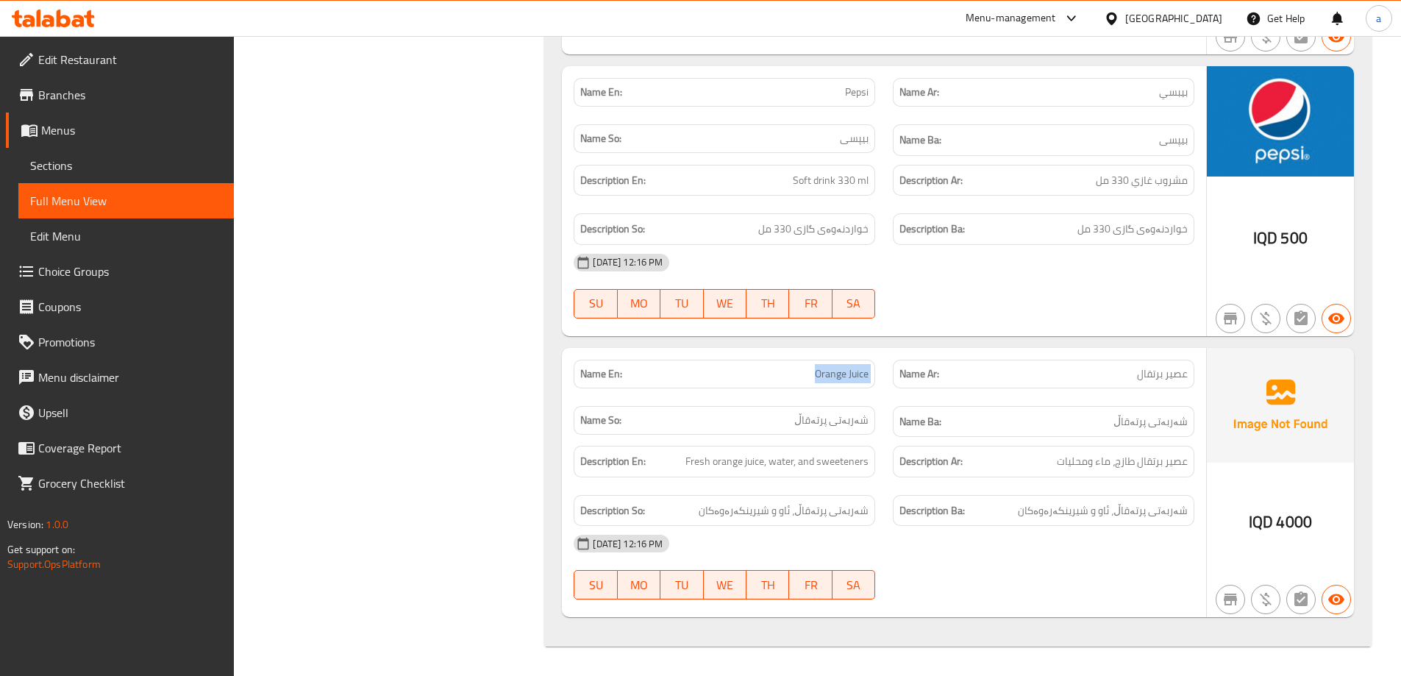
drag, startPoint x: 785, startPoint y: 372, endPoint x: 888, endPoint y: 379, distance: 103.9
click at [888, 379] on div "Name En: Orange Juice Name Ar: عصير برتقال Name So: شەربەتی پرتەقاڵ Name Ba: شە…" at bounding box center [884, 399] width 638 height 96
copy span "Orange Juice"
click at [1171, 509] on span "شەربەتی پرتەقاڵ، ئاو و شیرینکەرەوەکان" at bounding box center [1103, 511] width 170 height 18
drag, startPoint x: 827, startPoint y: 520, endPoint x: 801, endPoint y: 517, distance: 25.9
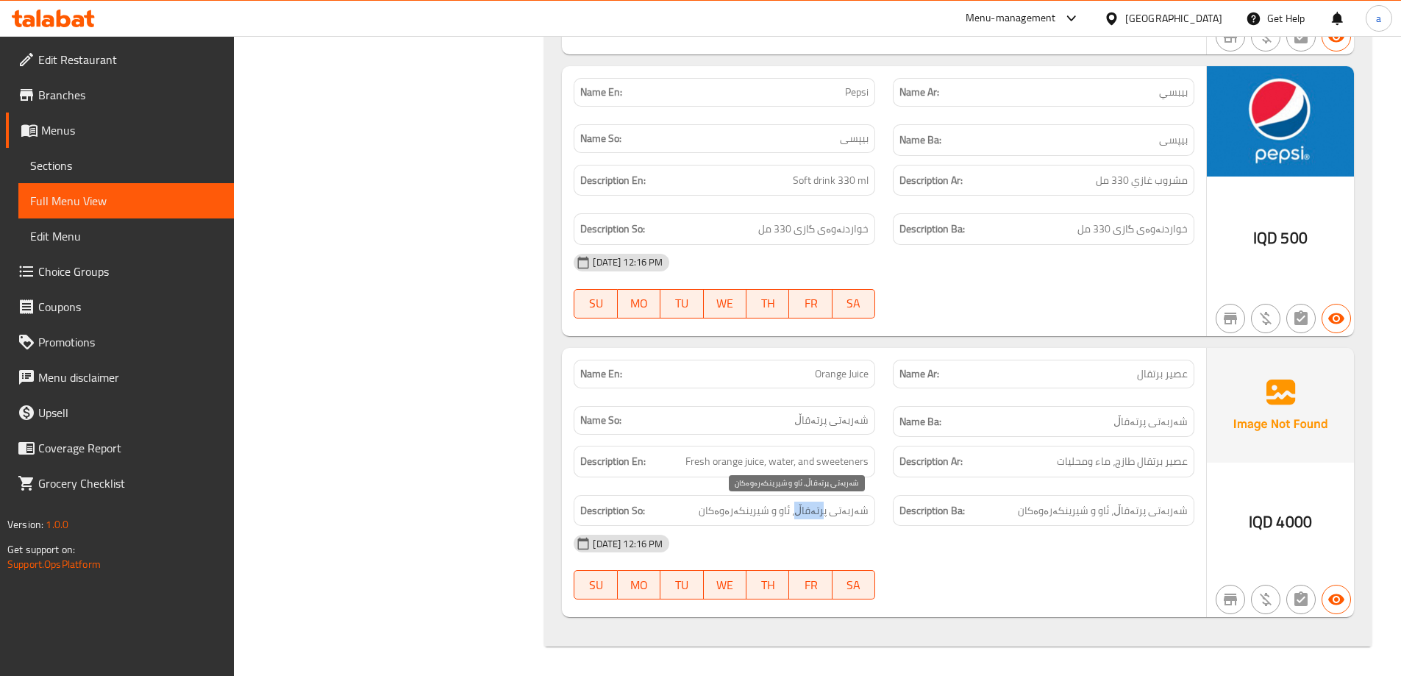
click at [801, 517] on div "Description So: شەربەتی پرتەقاڵ، ئاو و شیرینکەرەوەکان" at bounding box center [725, 511] width 302 height 32
click at [801, 517] on span "شەربەتی پرتەقاڵ، ئاو و شیرینکەرەوەکان" at bounding box center [784, 511] width 170 height 18
click at [125, 132] on span "Menus" at bounding box center [131, 130] width 181 height 18
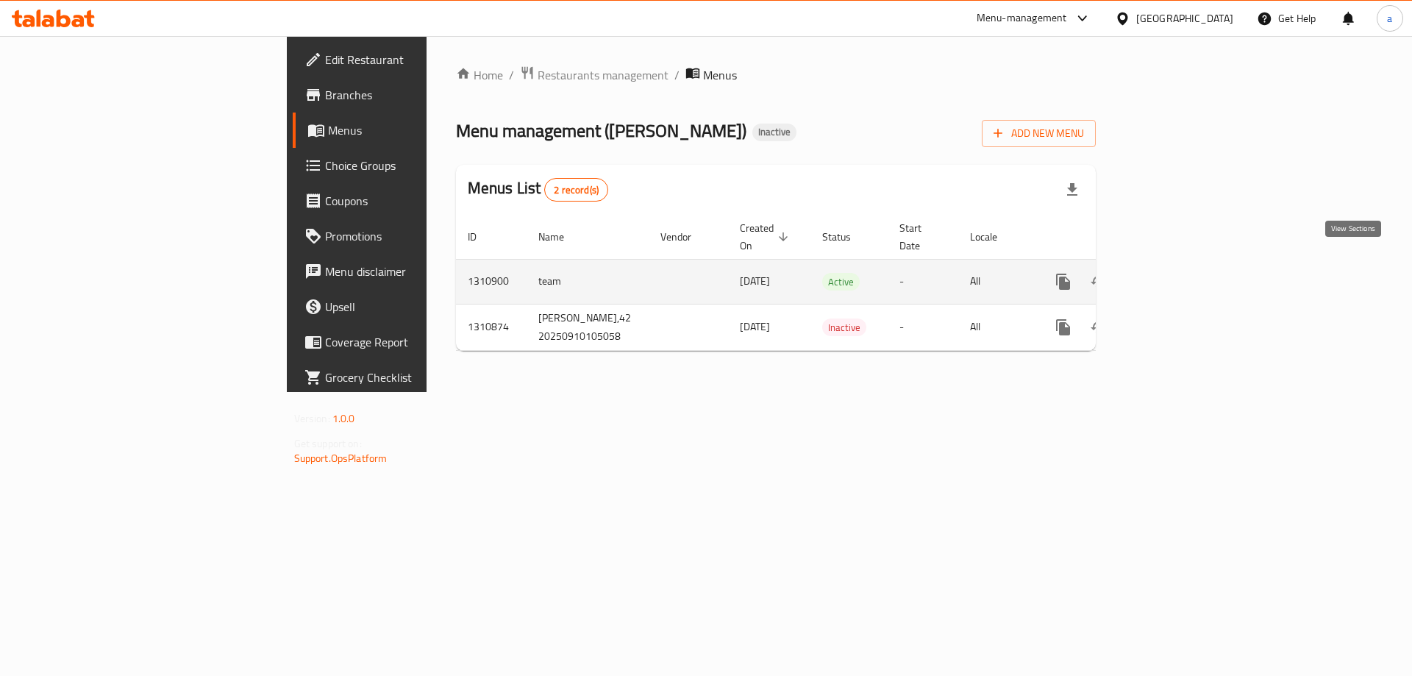
click at [1178, 273] on icon "enhanced table" at bounding box center [1170, 282] width 18 height 18
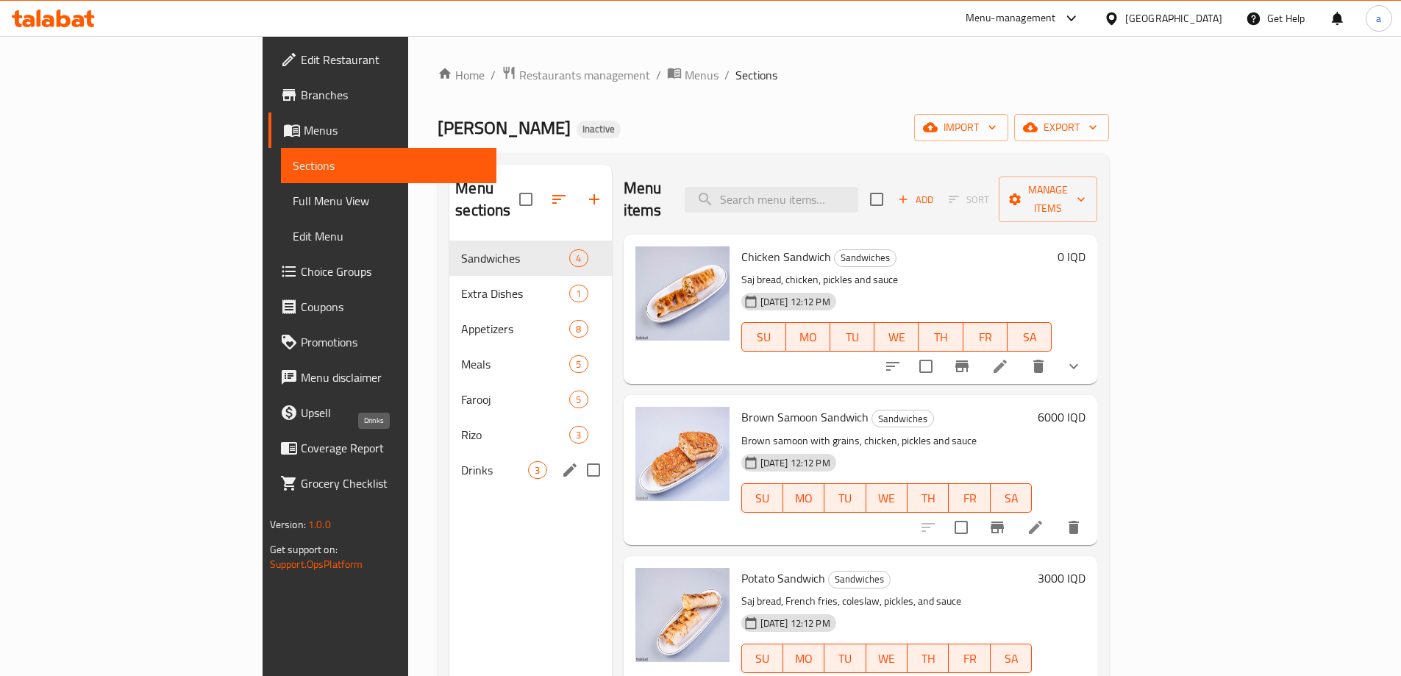
click at [461, 461] on span "Drinks" at bounding box center [494, 470] width 67 height 18
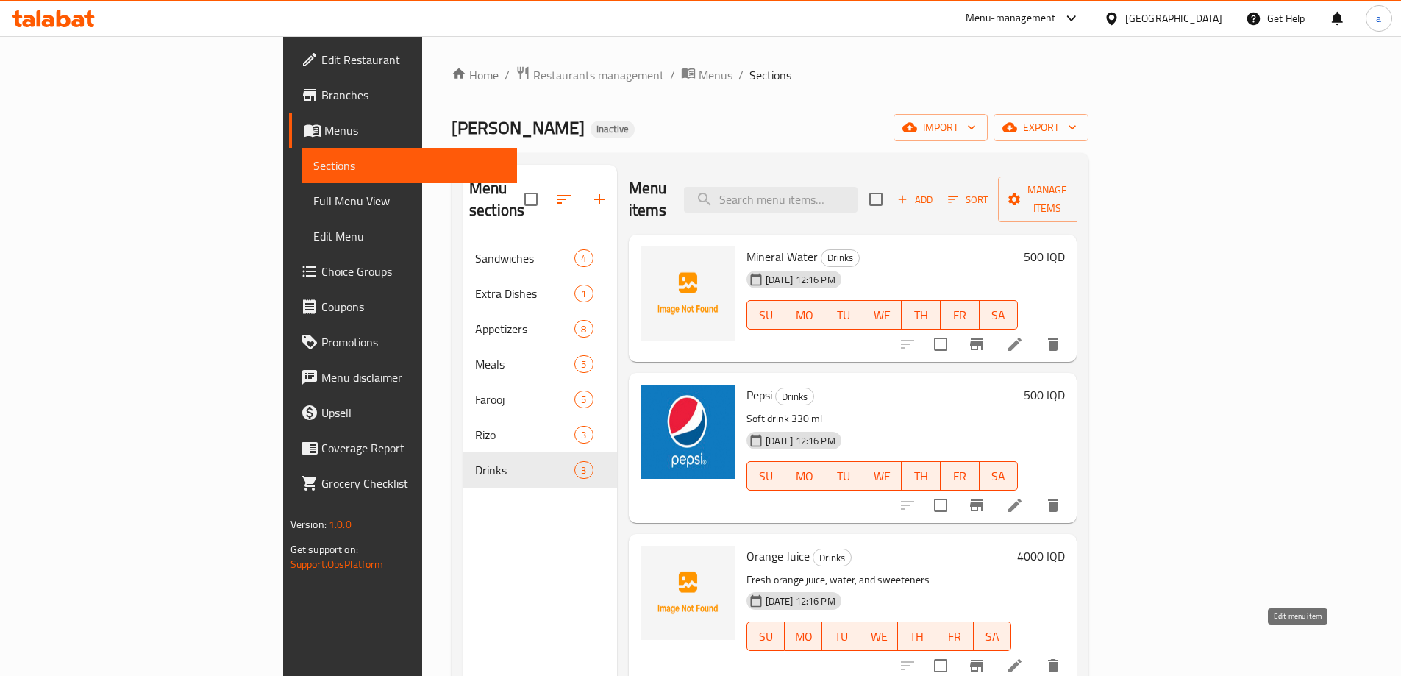
click at [1024, 657] on icon at bounding box center [1015, 666] width 18 height 18
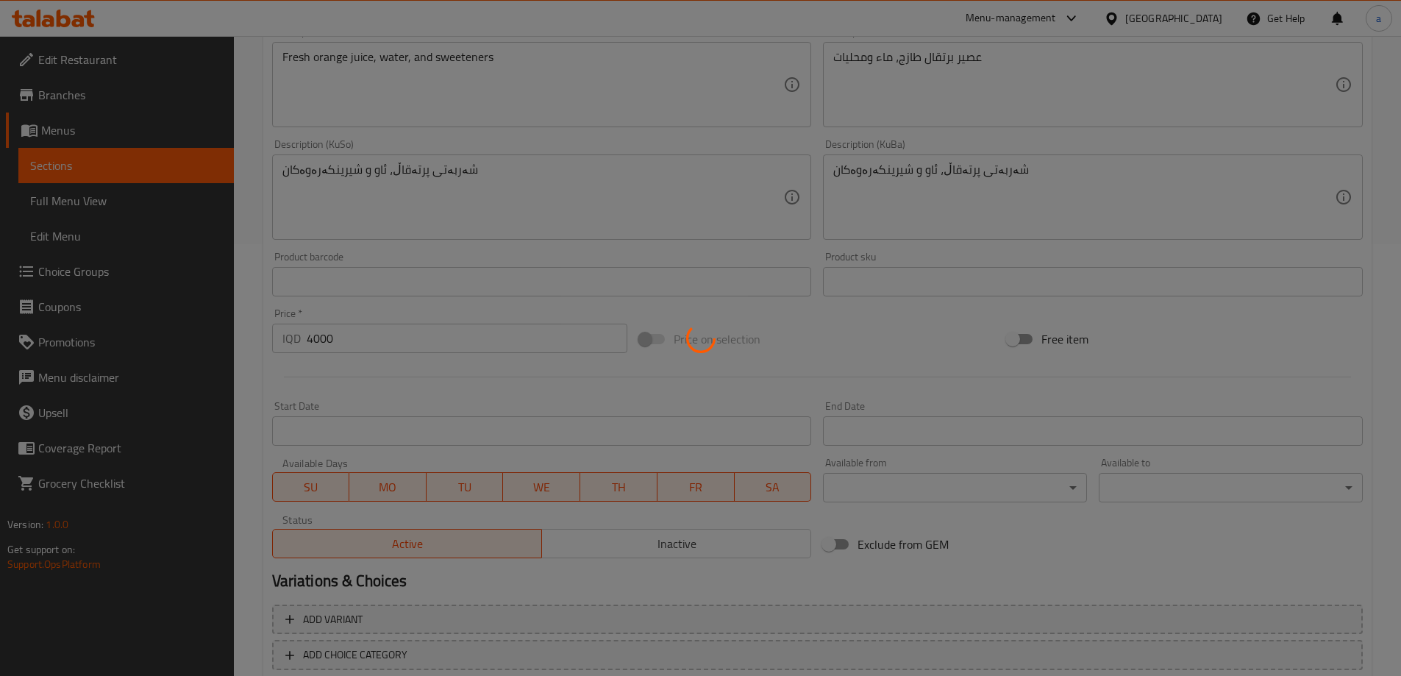
scroll to position [441, 0]
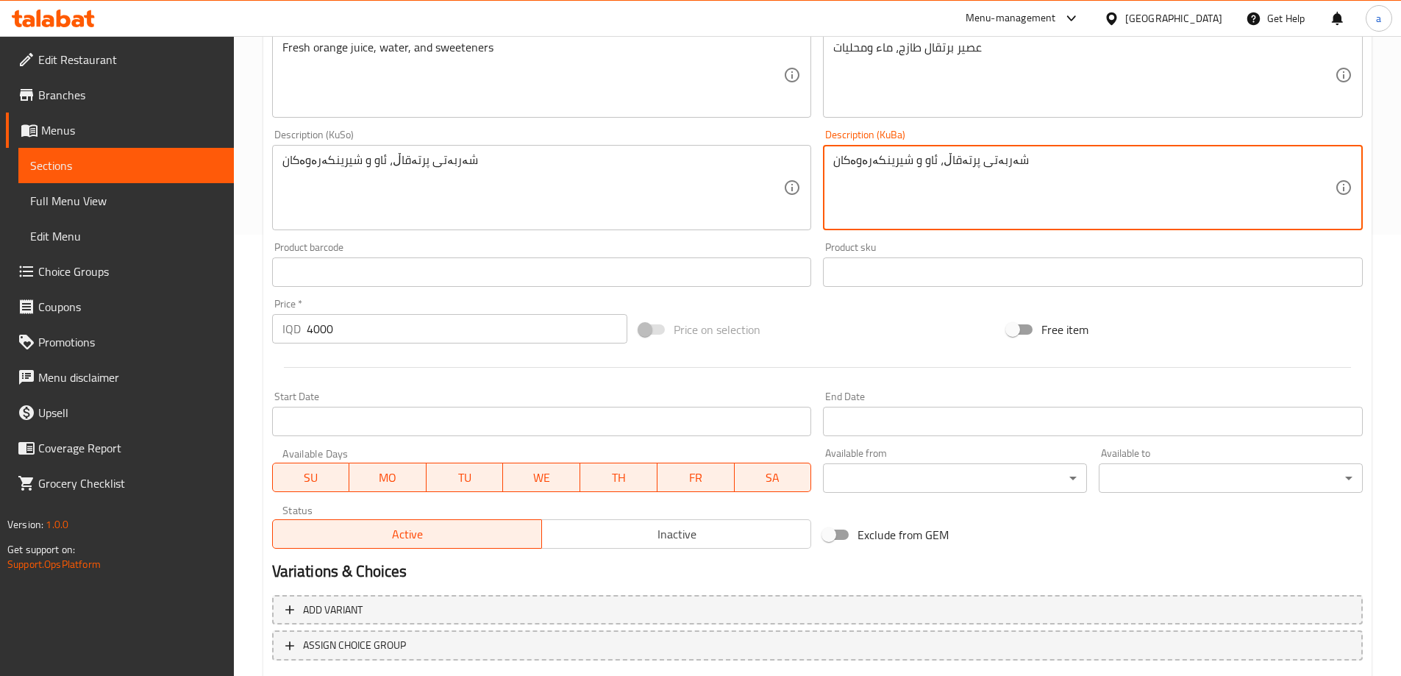
click at [936, 159] on textarea "شەربەتی پرتەقاڵ، ئاو و شیرینکەرەوەکان" at bounding box center [1084, 188] width 502 height 70
paste textarea "فرێش"
drag, startPoint x: 1094, startPoint y: 163, endPoint x: 760, endPoint y: 177, distance: 334.2
click at [760, 177] on div "Add item image Image Size: 1200 x 800 px / Image formats: jpg, png / 5MB Max. I…" at bounding box center [817, 152] width 1102 height 803
type textarea "شەربەتی پرتەقاڵ فرێش، ئاو و شیرینکەرەوەکان"
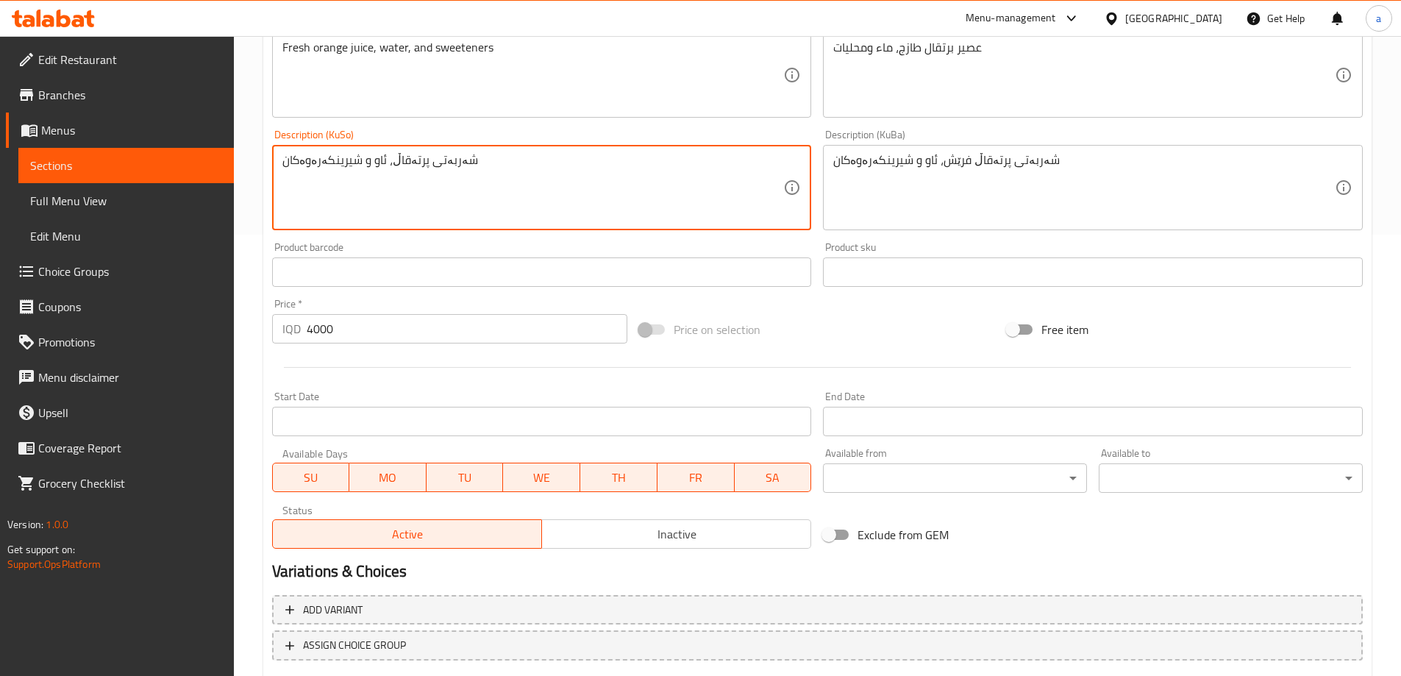
paste textarea "فرێش"
type textarea "شەربەتی پرتەقاڵ فرێش، ئاو و شیرینکەرەوەکان"
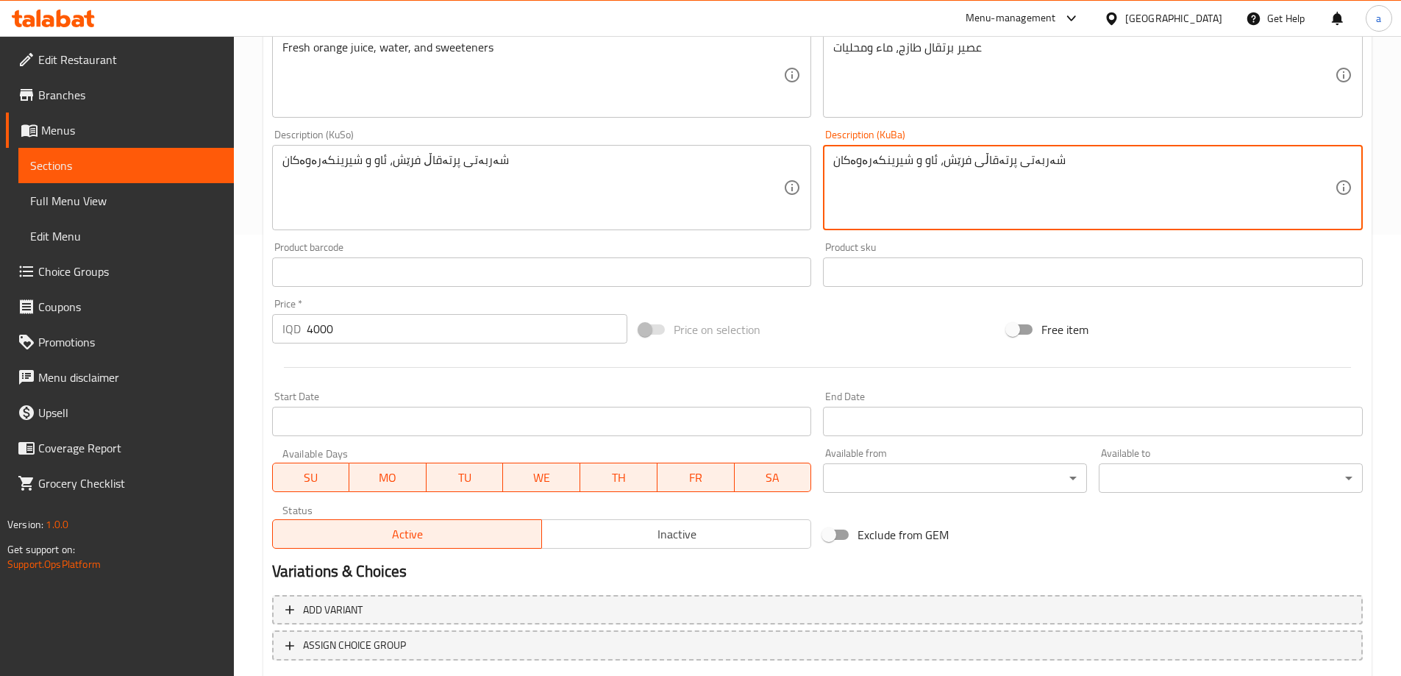
type textarea "شەربەتی پرتەقاڵى فرێش، ئاو و شیرینکەرەوەکان"
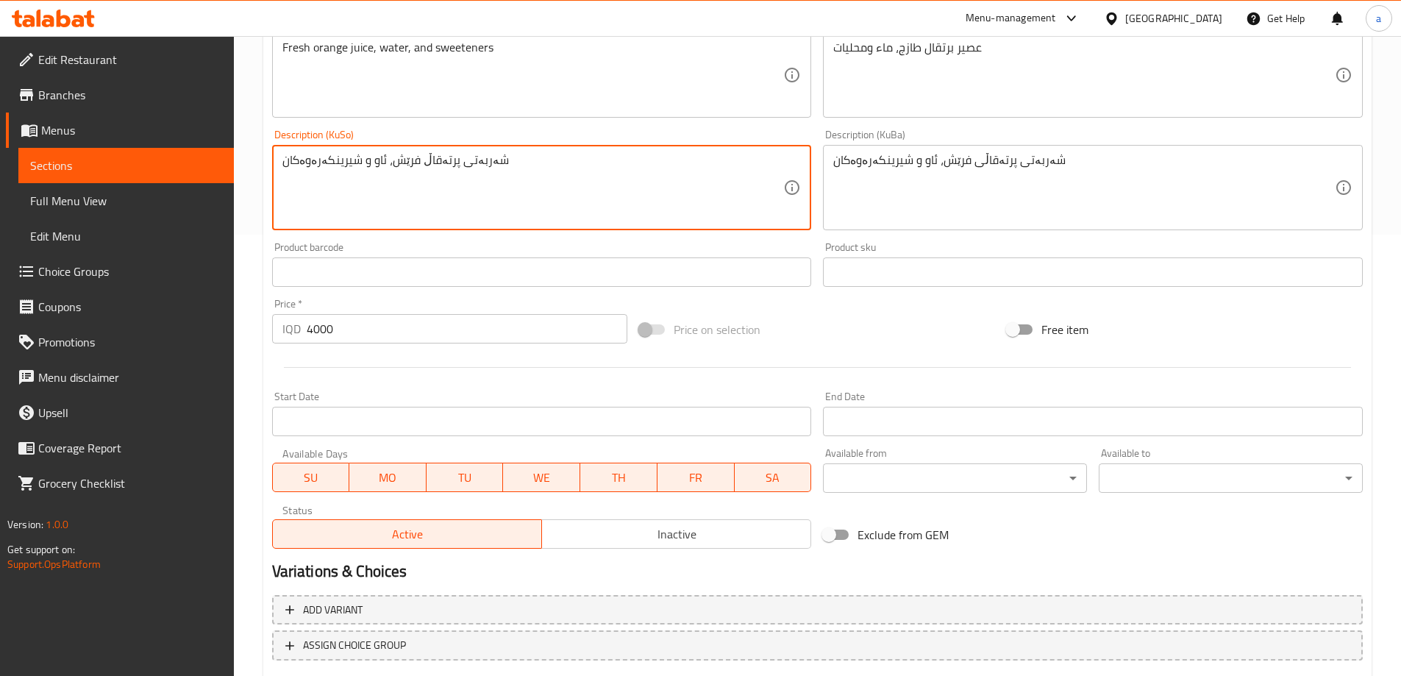
paste textarea "ى"
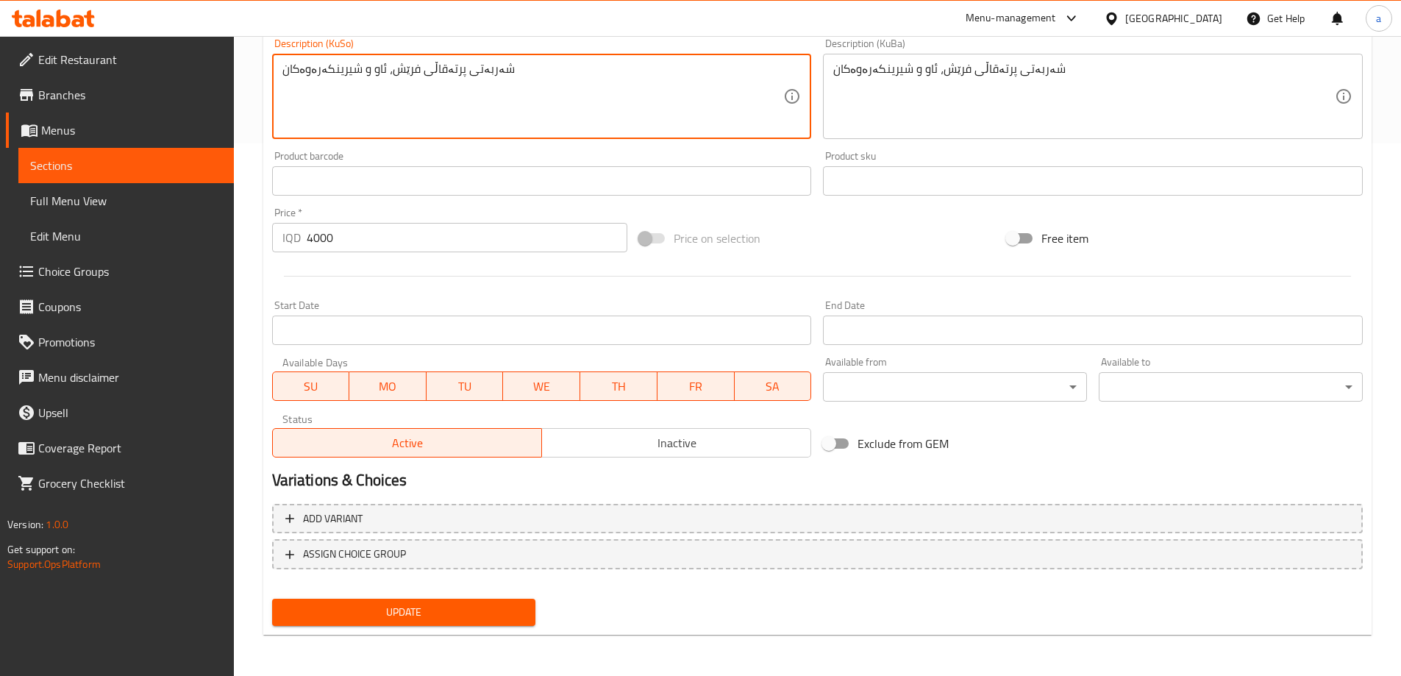
type textarea "شەربەتی پرتەقاڵى فرێش، ئاو و شیرینکەرەوەکان"
click at [376, 621] on span "Update" at bounding box center [404, 612] width 241 height 18
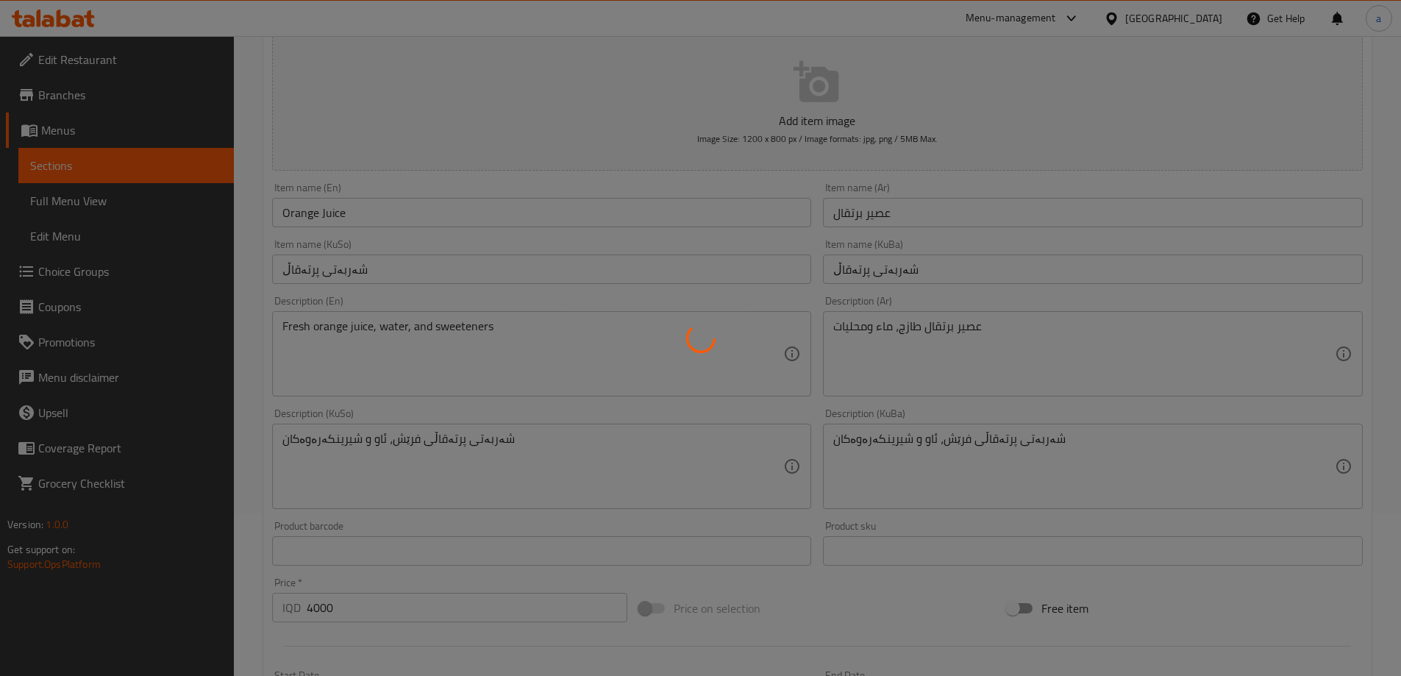
scroll to position [91, 0]
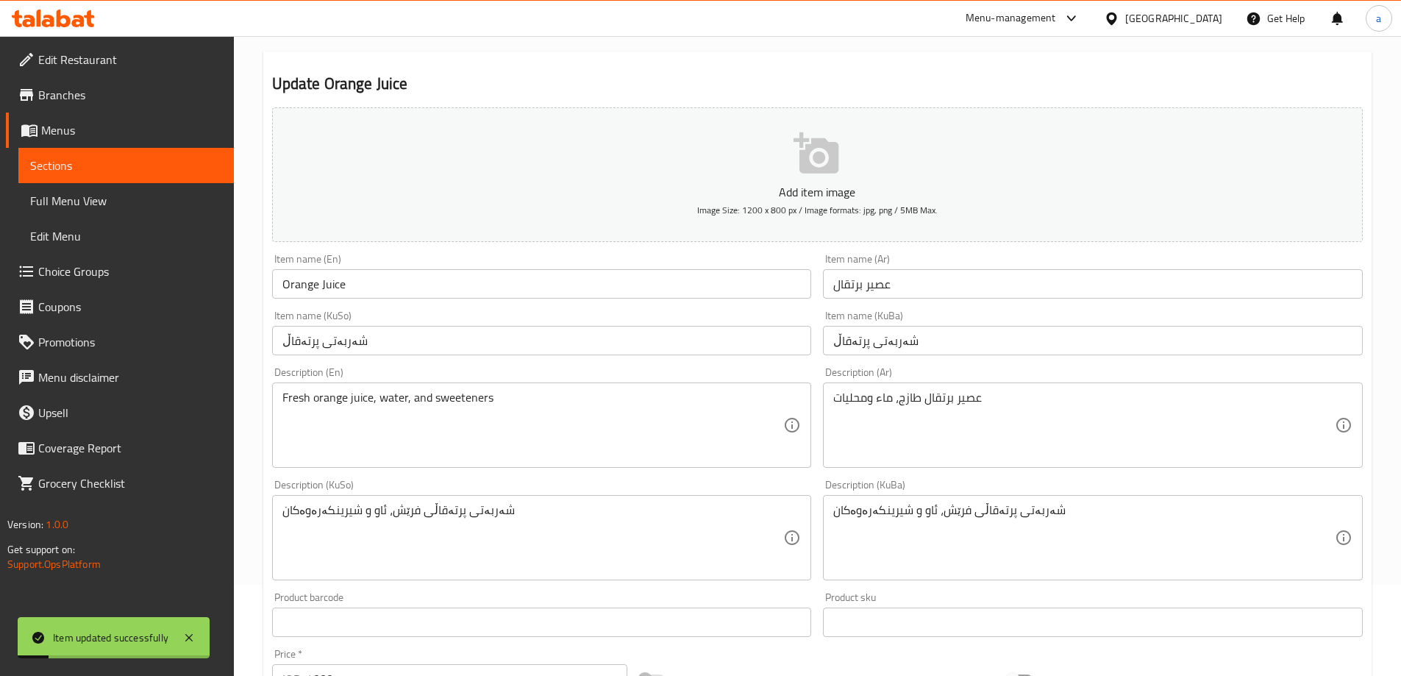
click at [119, 203] on span "Full Menu View" at bounding box center [126, 201] width 192 height 18
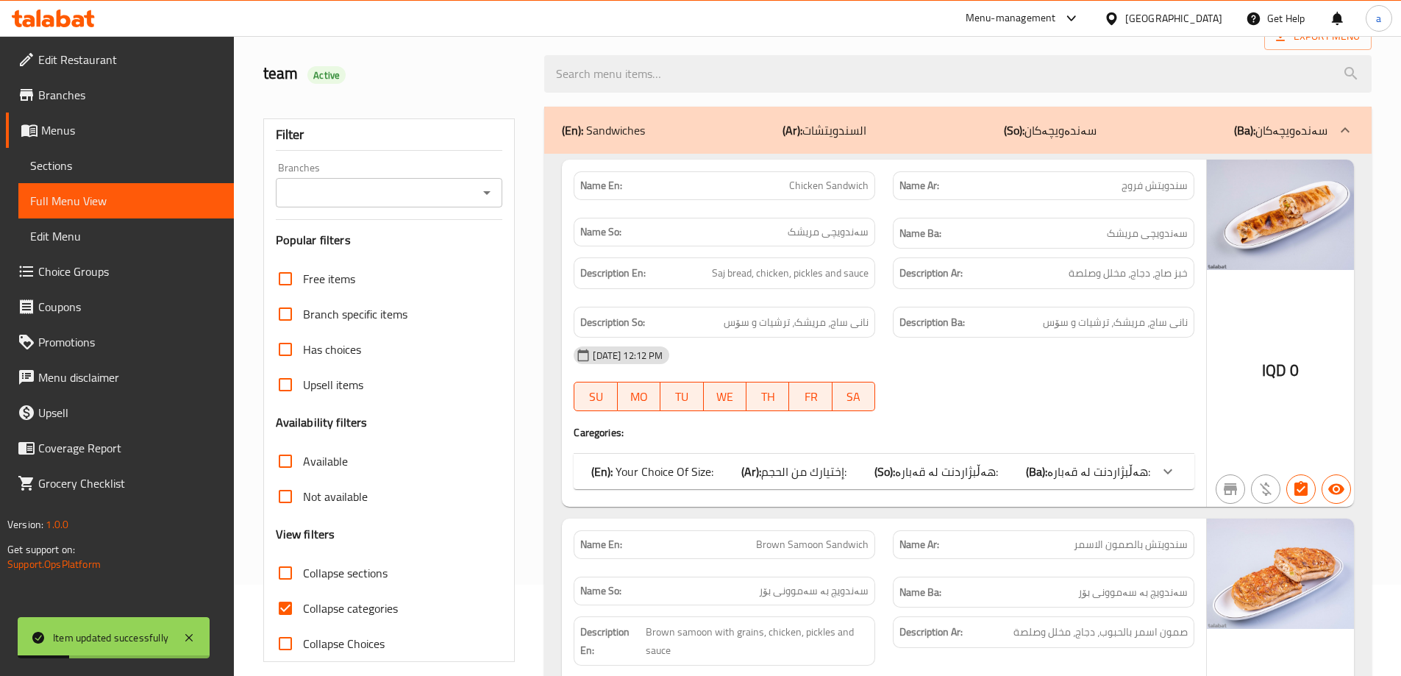
click at [459, 192] on input "Branches" at bounding box center [377, 192] width 194 height 21
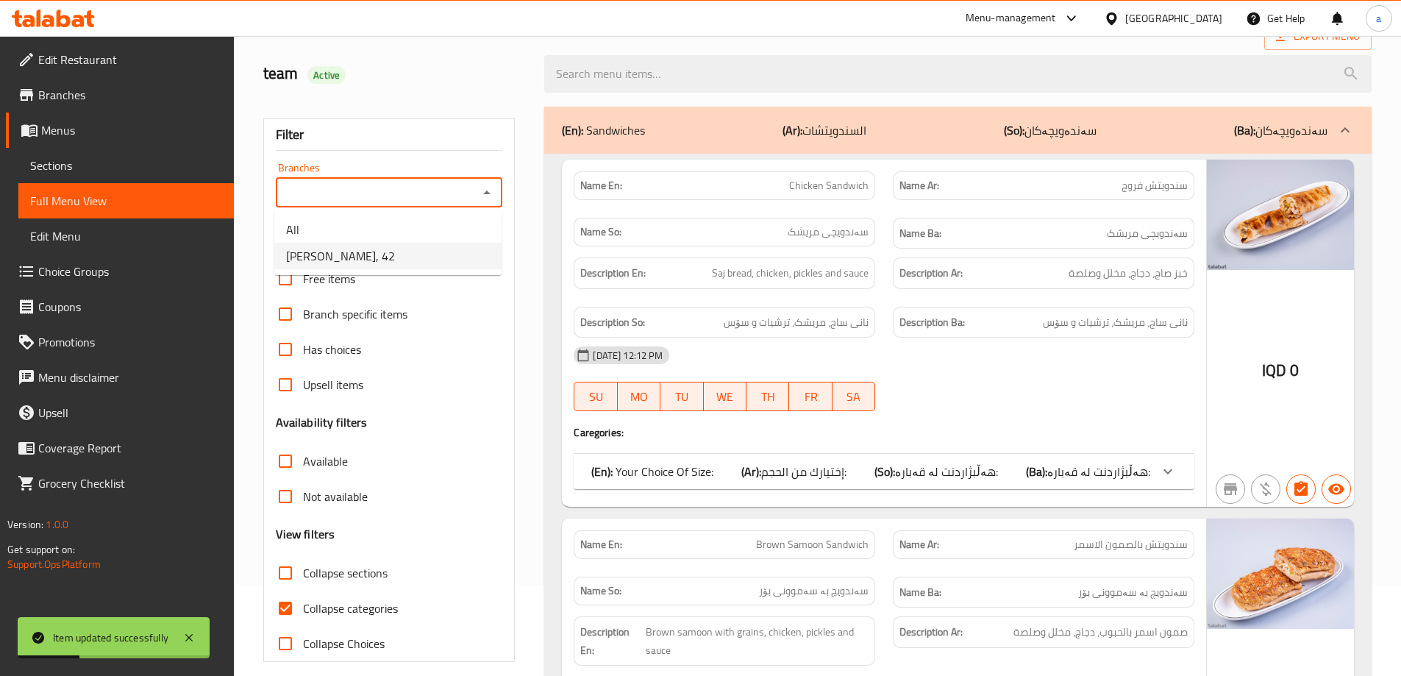
click at [474, 256] on li "Farouj Chahin, 42" at bounding box center [387, 256] width 227 height 26
type input "Farouj Chahin, 42"
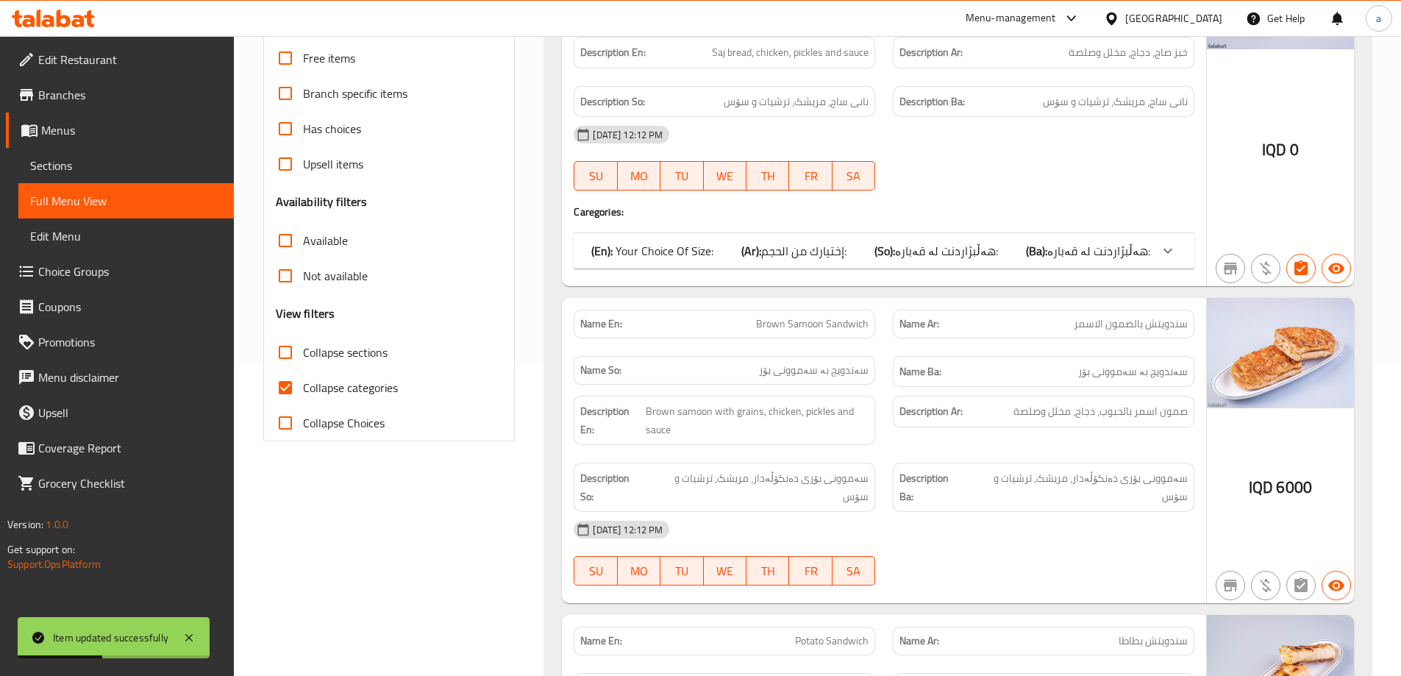
click at [359, 390] on span "Collapse categories" at bounding box center [350, 388] width 95 height 18
click at [303, 390] on input "Collapse categories" at bounding box center [285, 387] width 35 height 35
checkbox input "false"
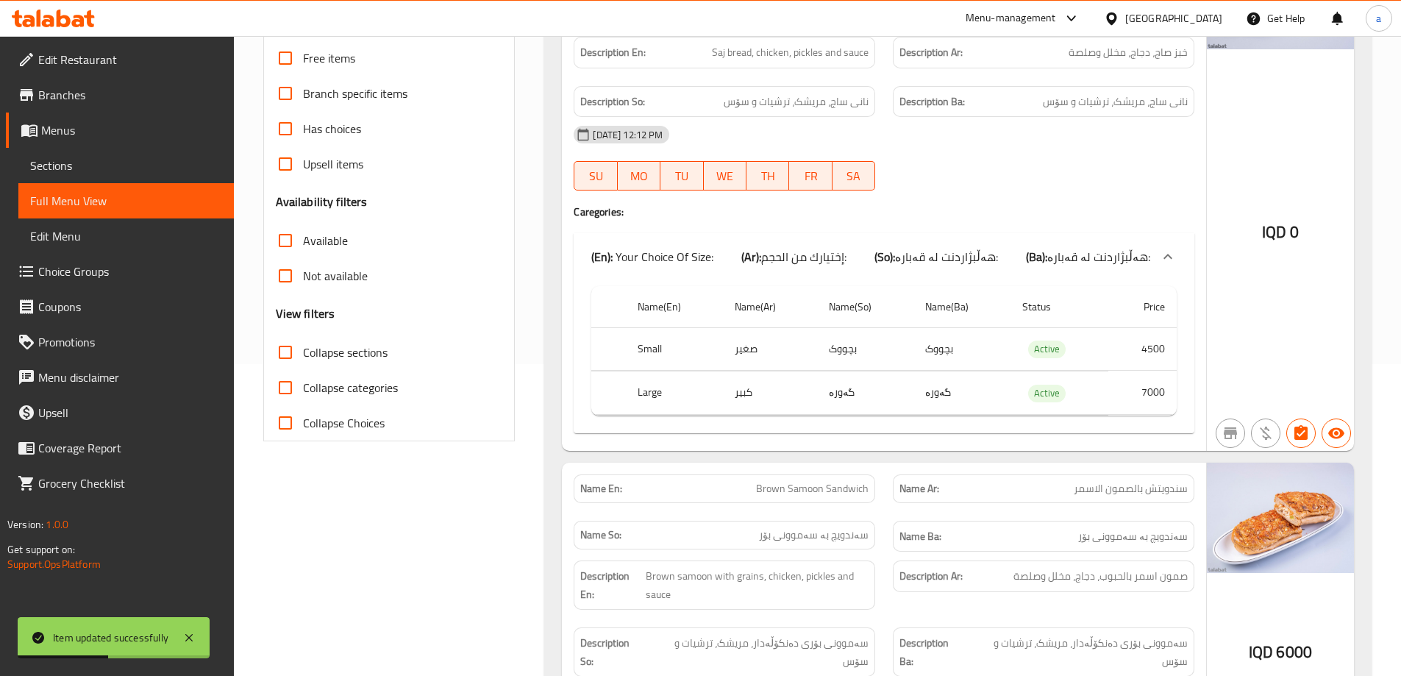
click at [350, 355] on span "Collapse sections" at bounding box center [345, 352] width 85 height 18
click at [303, 355] on input "Collapse sections" at bounding box center [285, 352] width 35 height 35
checkbox input "true"
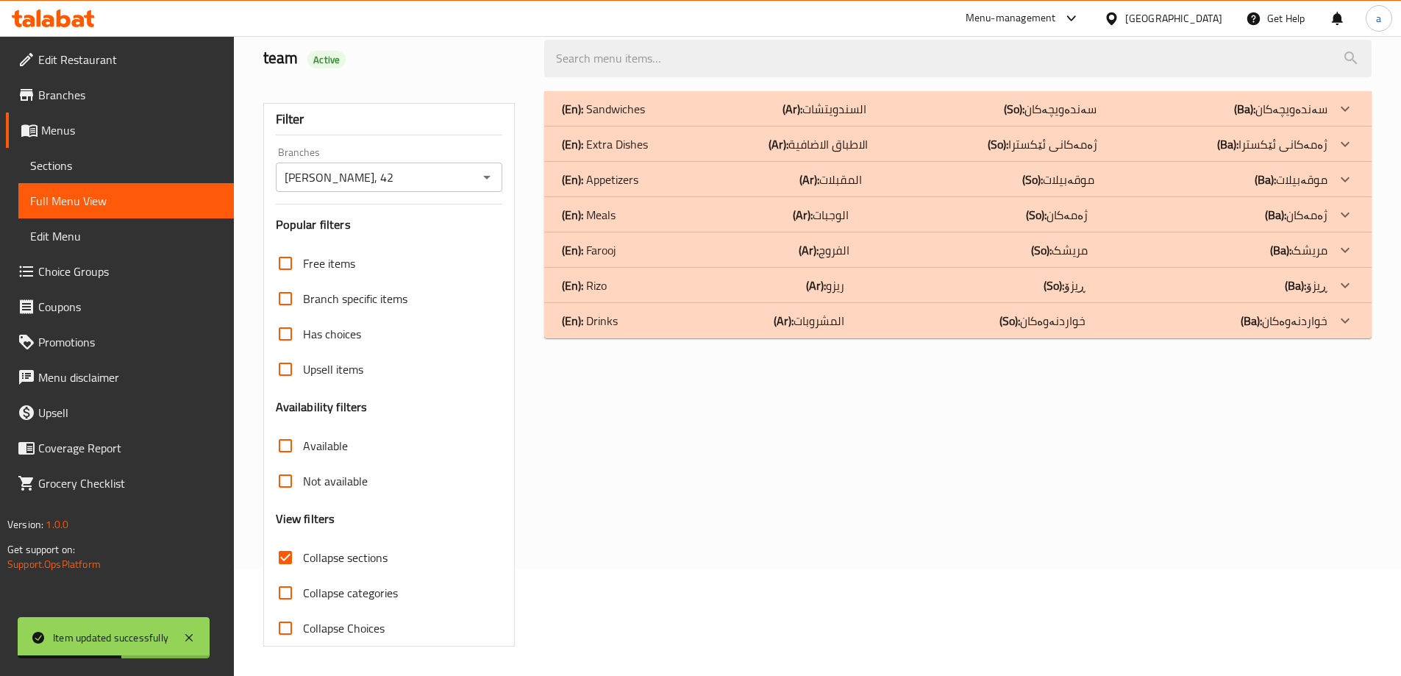
scroll to position [107, 0]
click at [870, 327] on div "(En): Drinks (Ar): المشروبات (So): خواردنەوەکان (Ba): خواردنەوەکان" at bounding box center [945, 321] width 766 height 18
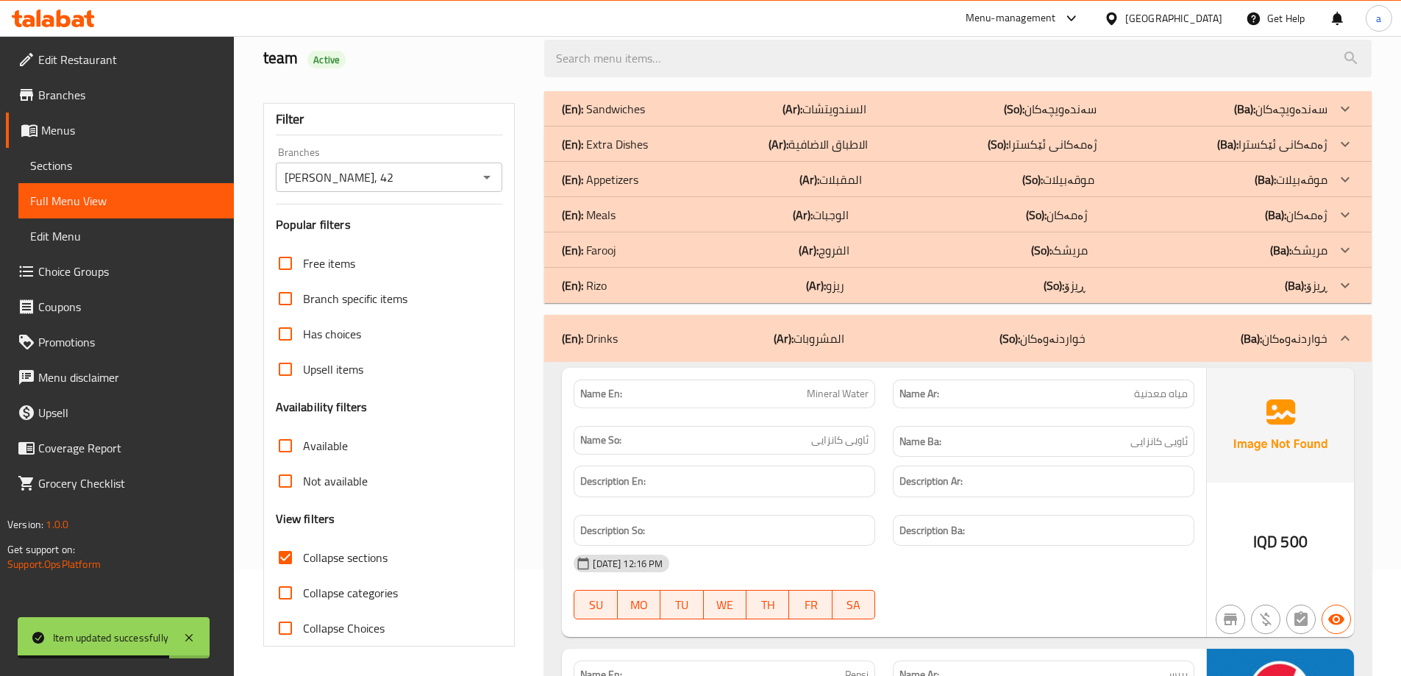
click at [880, 136] on div "(En): Extra Dishes (Ar): الاطباق الاضافية (So): ژەمەکانى ئێکسترا (Ba): ژەمەکانى…" at bounding box center [945, 144] width 766 height 18
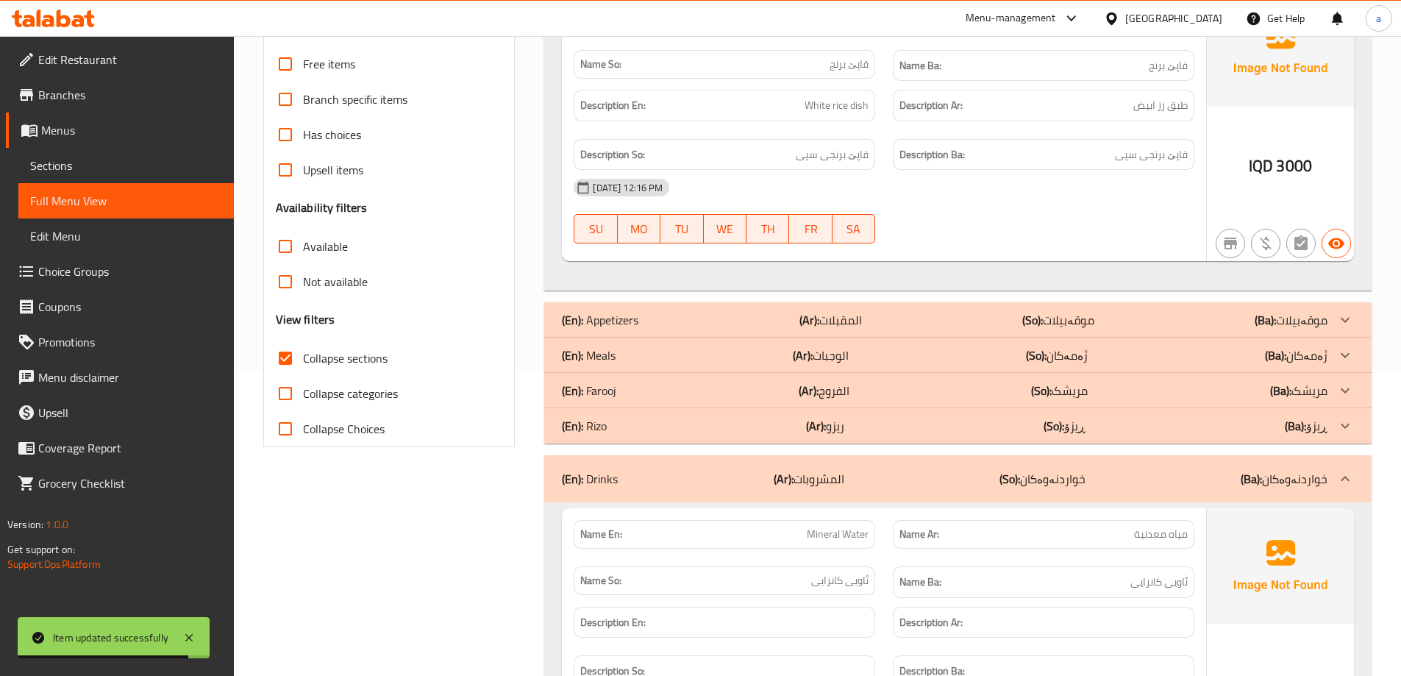
scroll to position [327, 0]
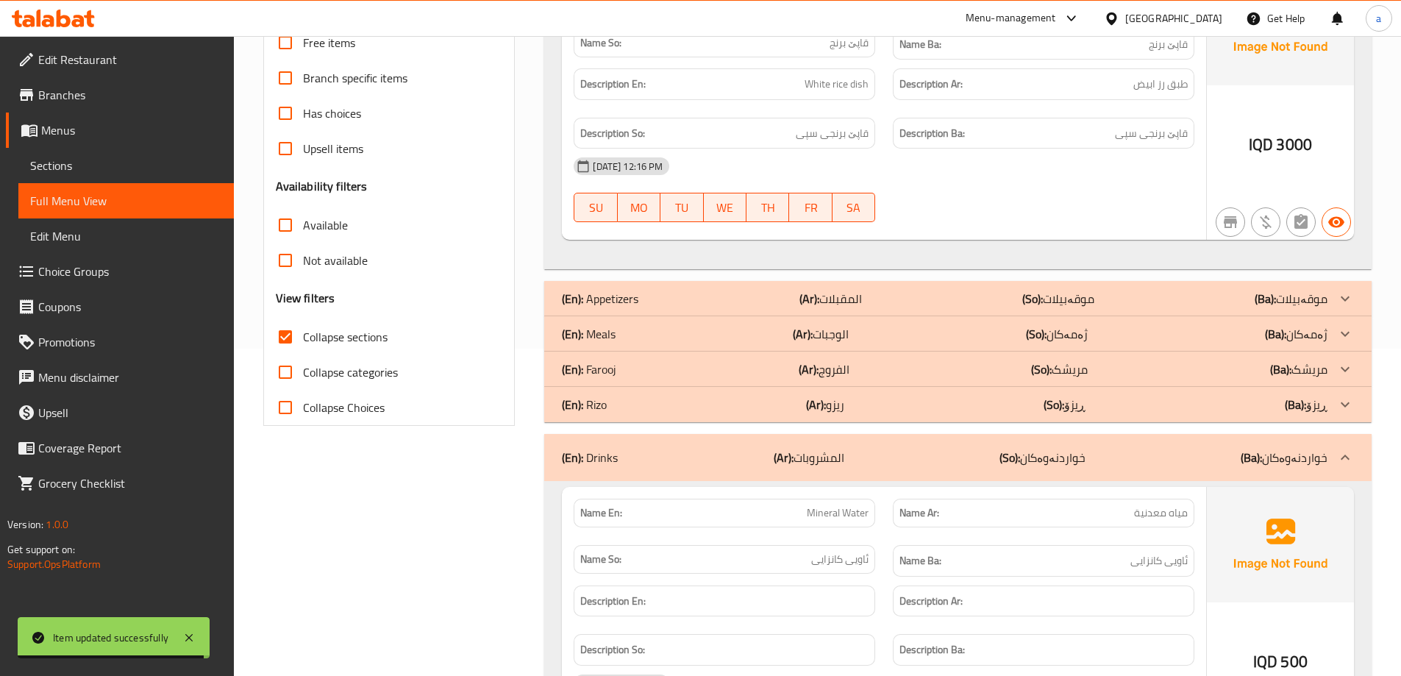
click at [861, 329] on div "(En): Meals (Ar): الوجبات (So): ژەمەکان (Ba): ژەمەکان" at bounding box center [945, 334] width 766 height 18
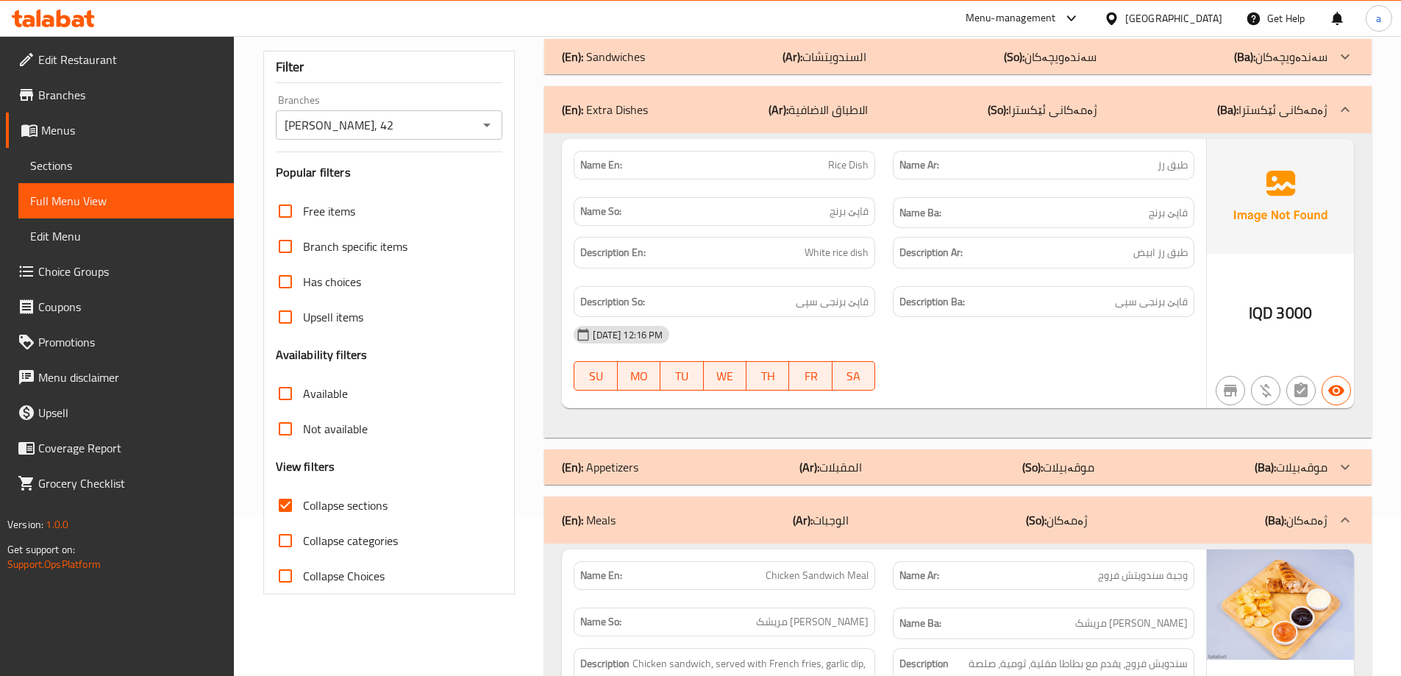
scroll to position [0, 0]
